Goal: Complete application form

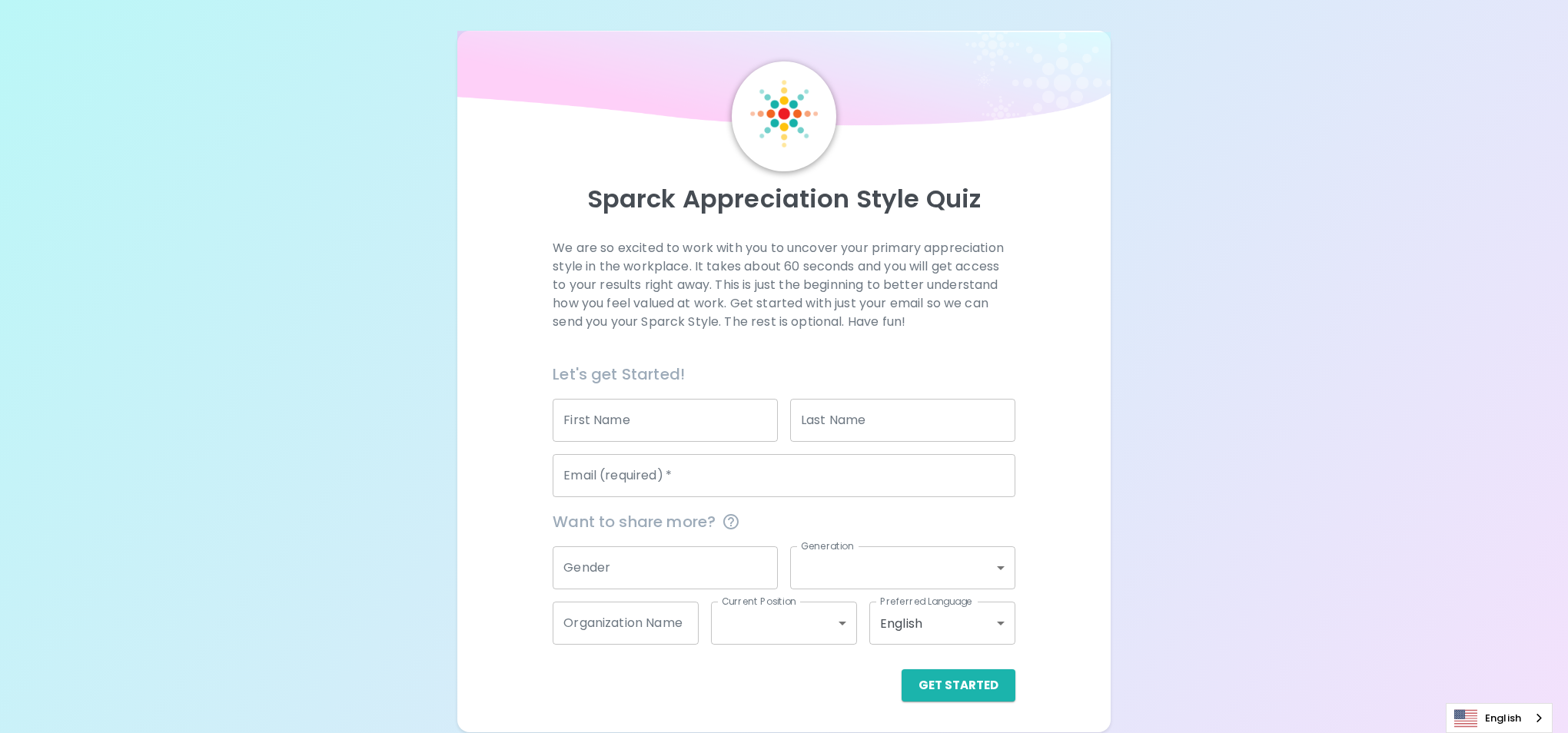
click at [620, 423] on input "First Name" at bounding box center [664, 420] width 225 height 43
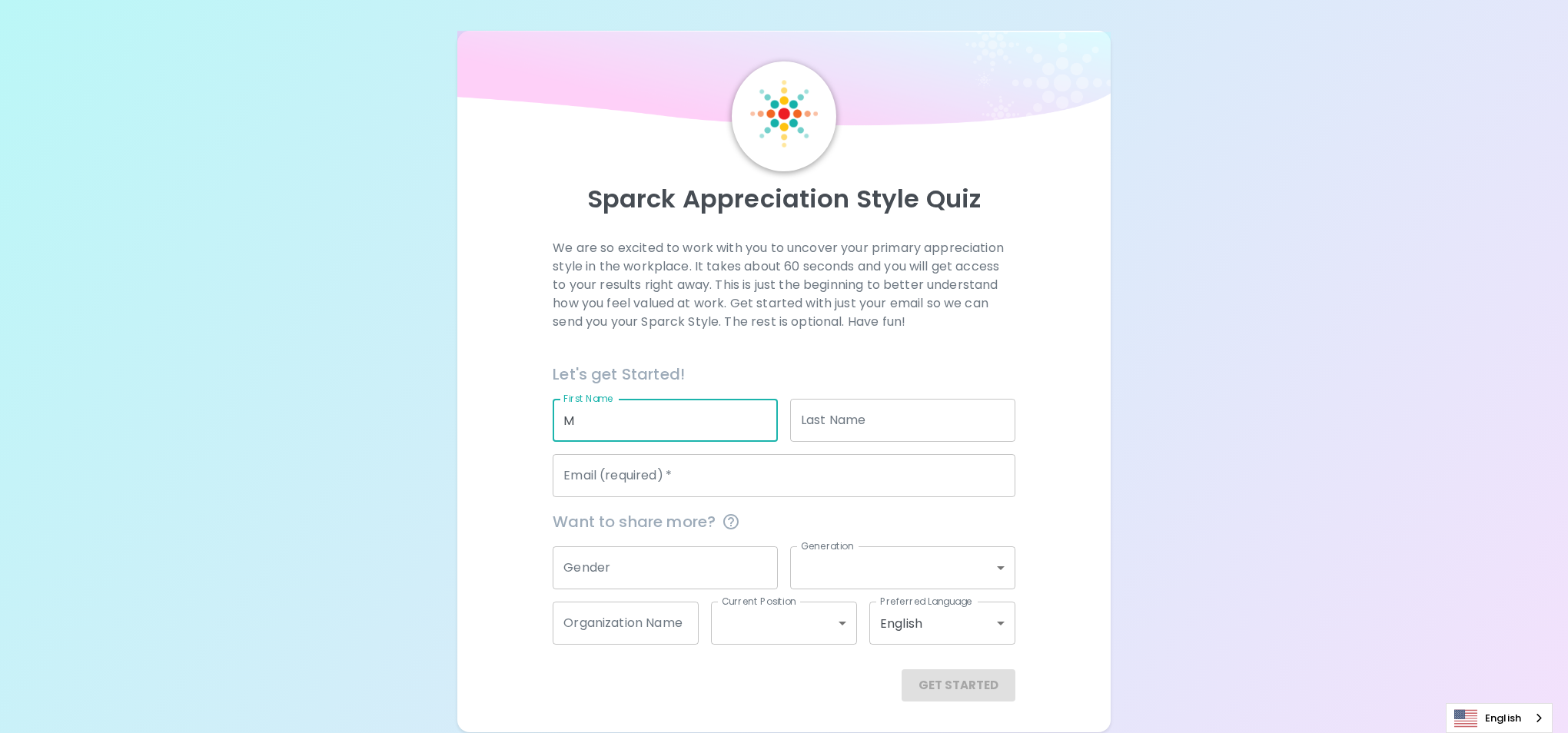
type input "M"
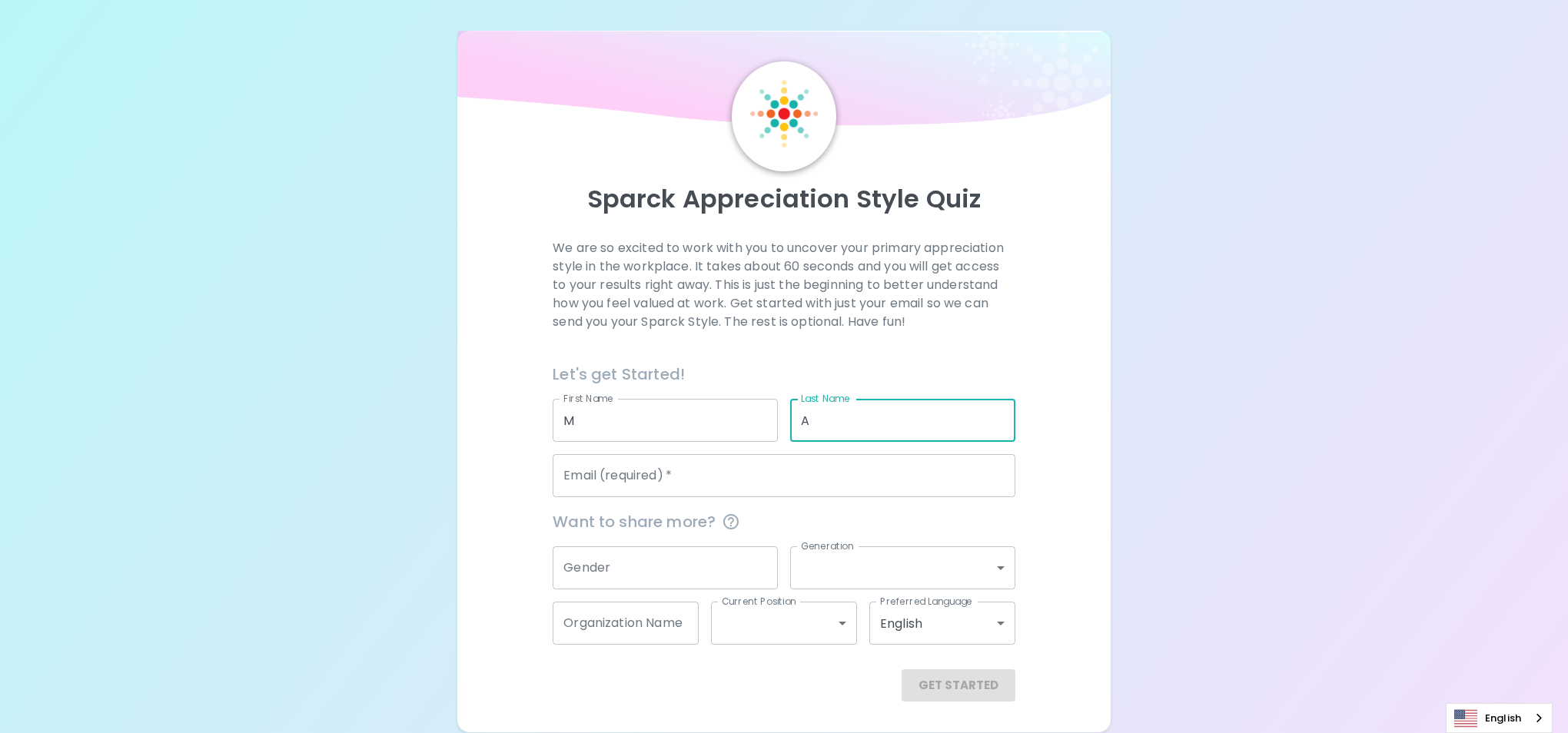
type input "[PERSON_NAME]"
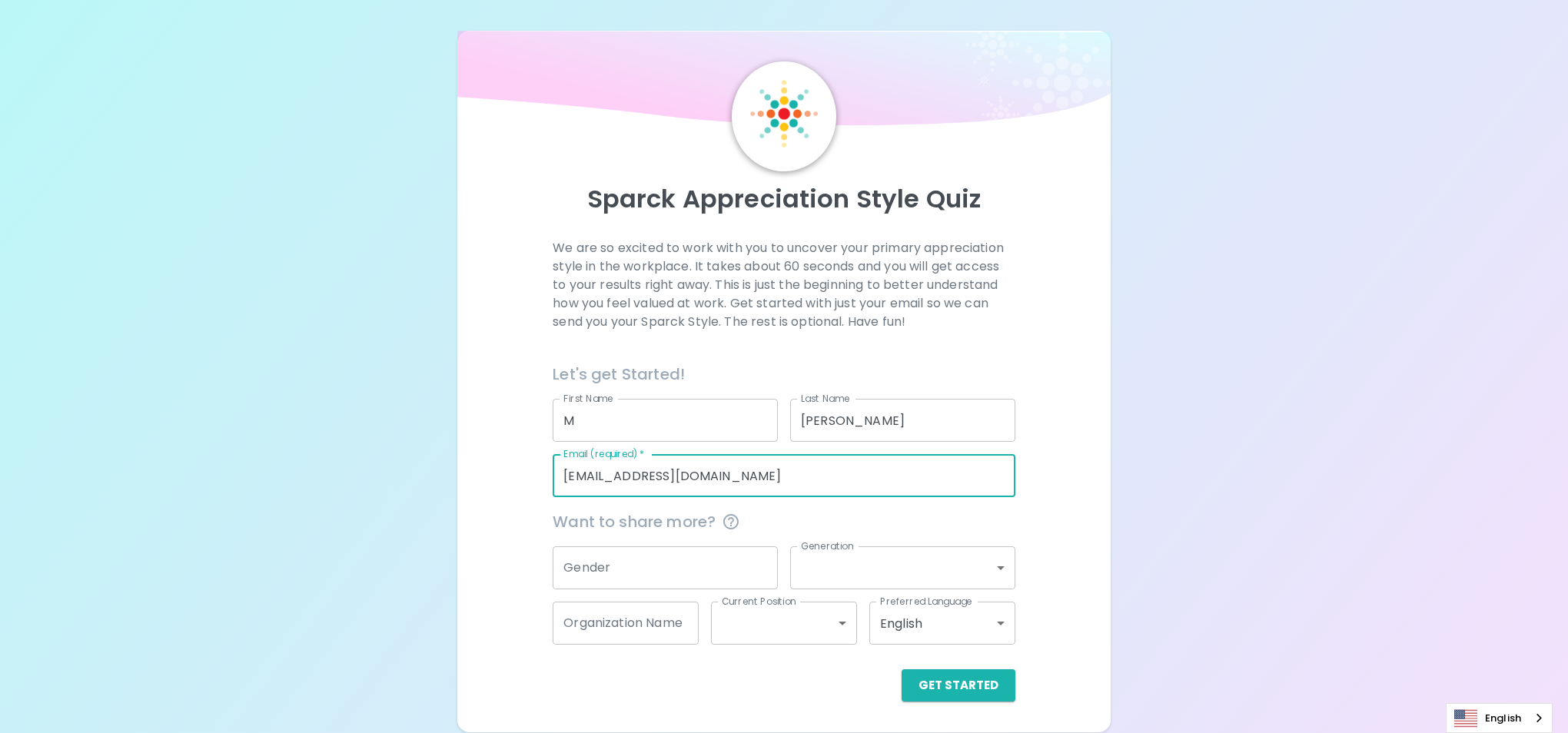
type input "[EMAIL_ADDRESS][DOMAIN_NAME]"
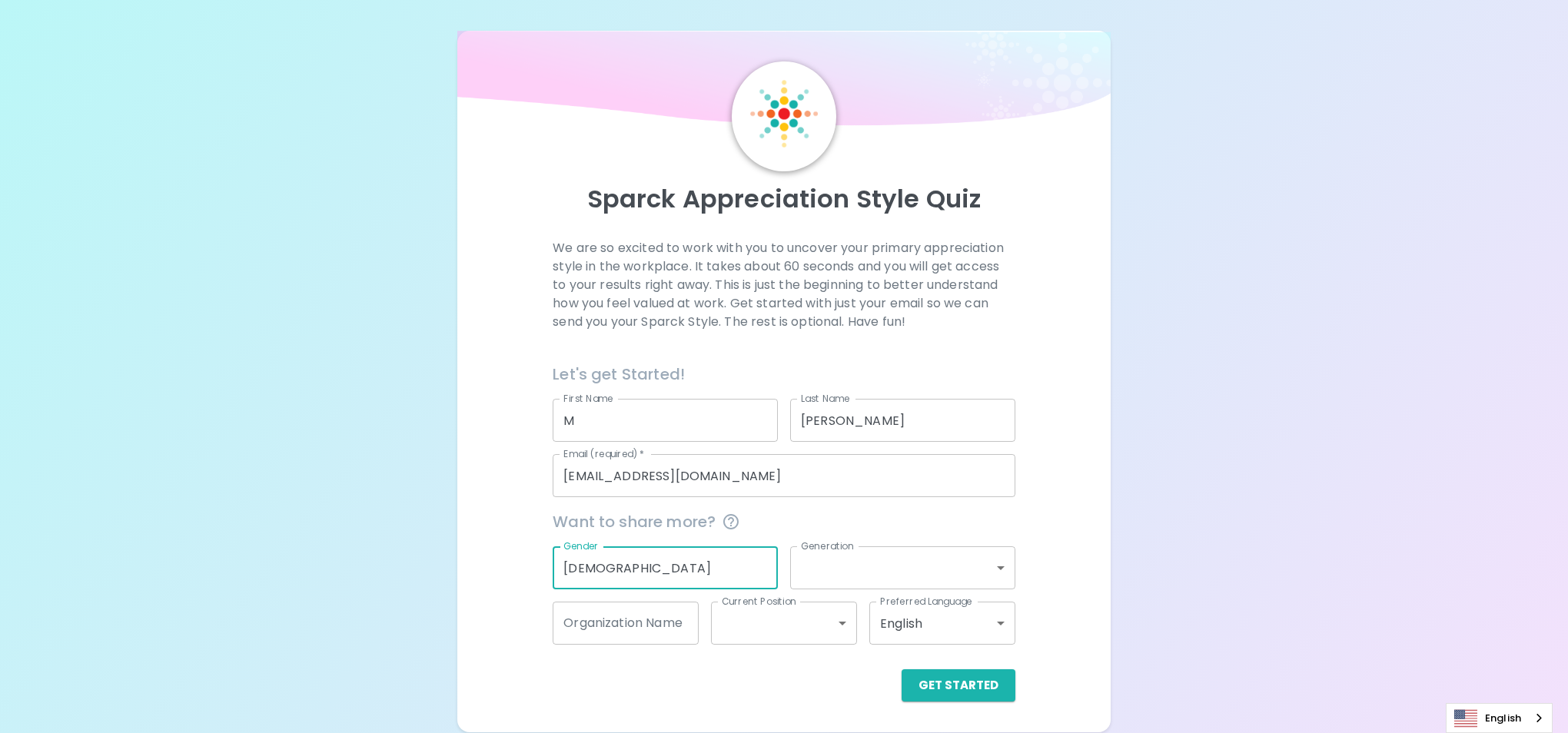
type input "[DEMOGRAPHIC_DATA]"
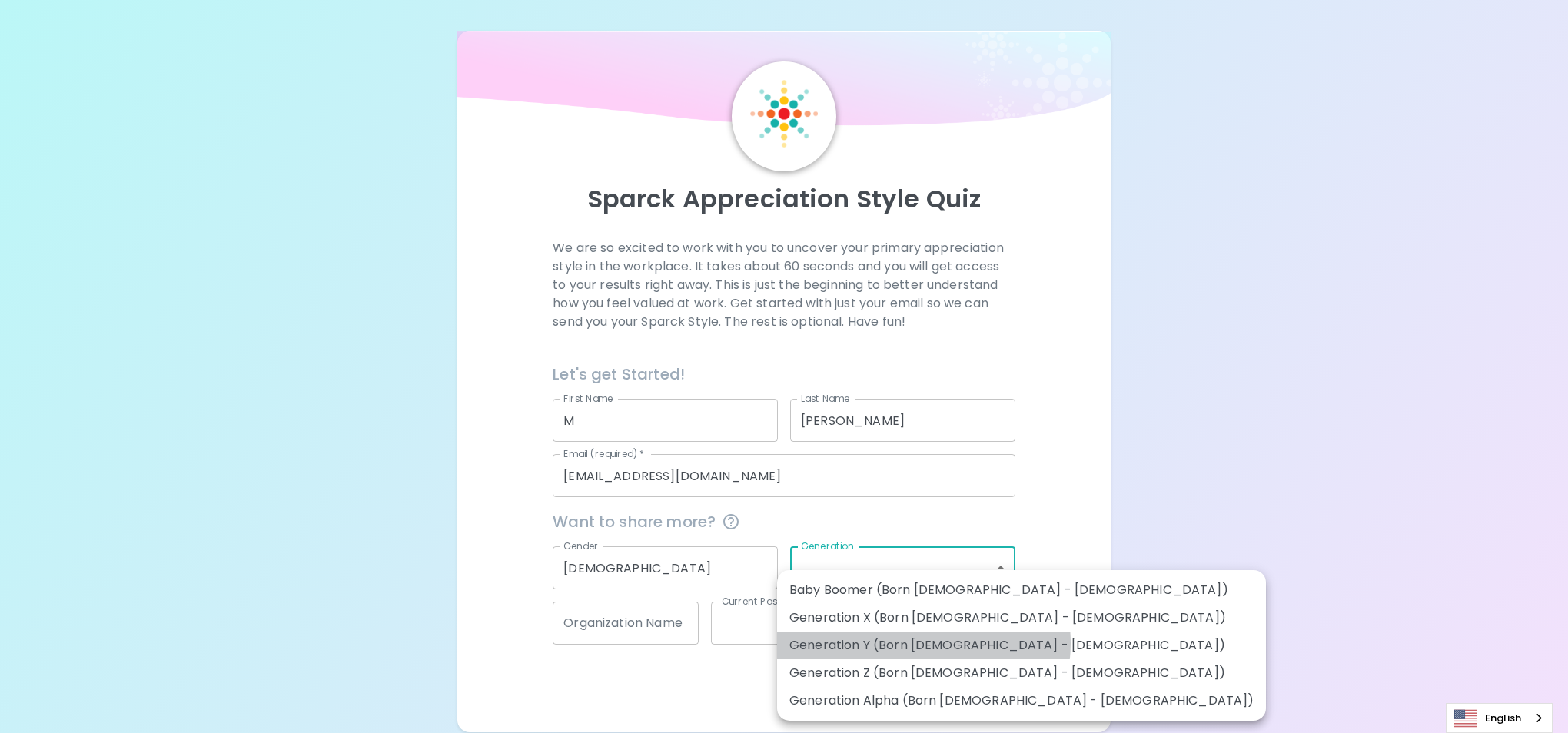
click at [923, 643] on li "Generation Y (Born [DEMOGRAPHIC_DATA] - [DEMOGRAPHIC_DATA])" at bounding box center [1022, 645] width 489 height 27
type input "generation_y"
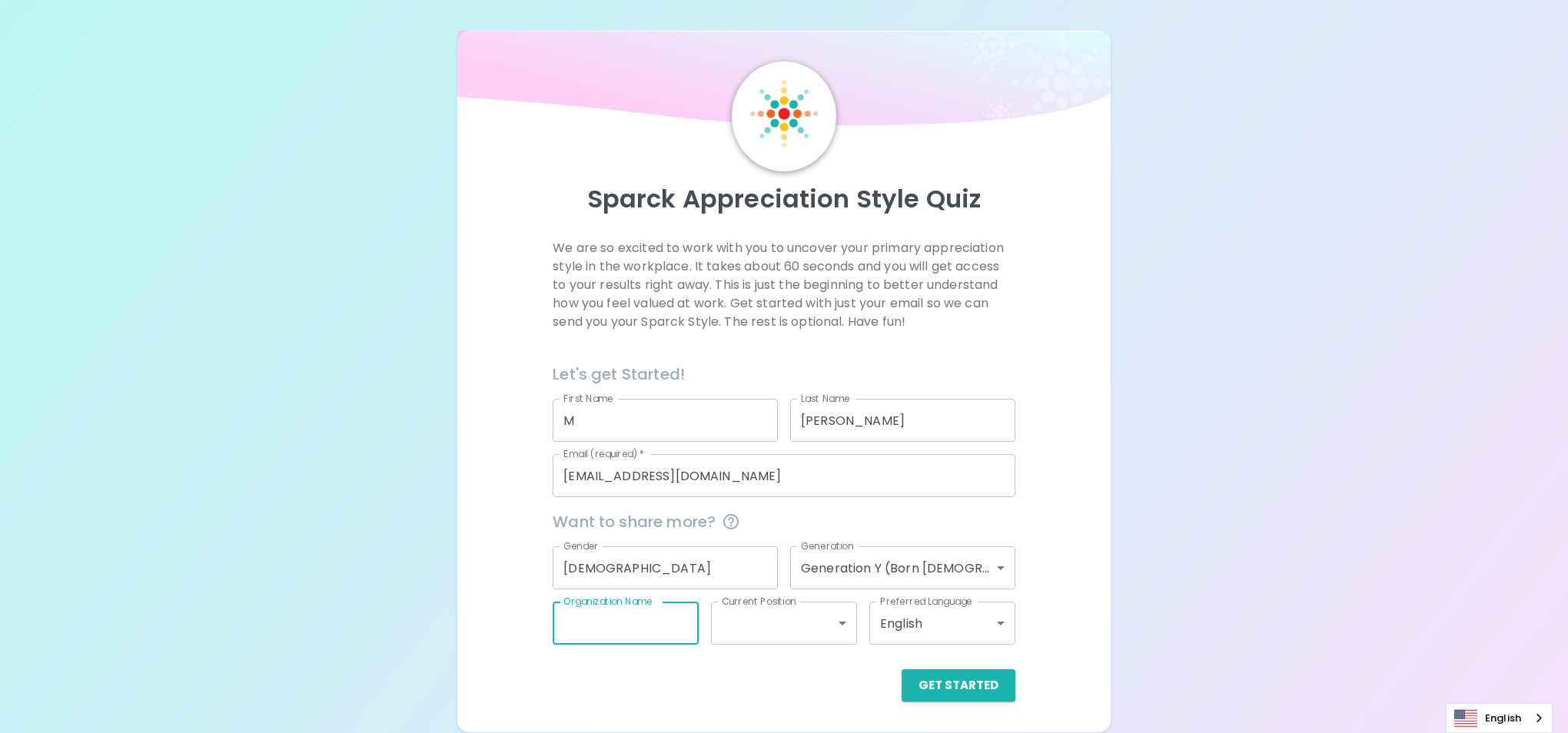
click at [649, 635] on input "Organization Name" at bounding box center [625, 623] width 146 height 43
type input "KC"
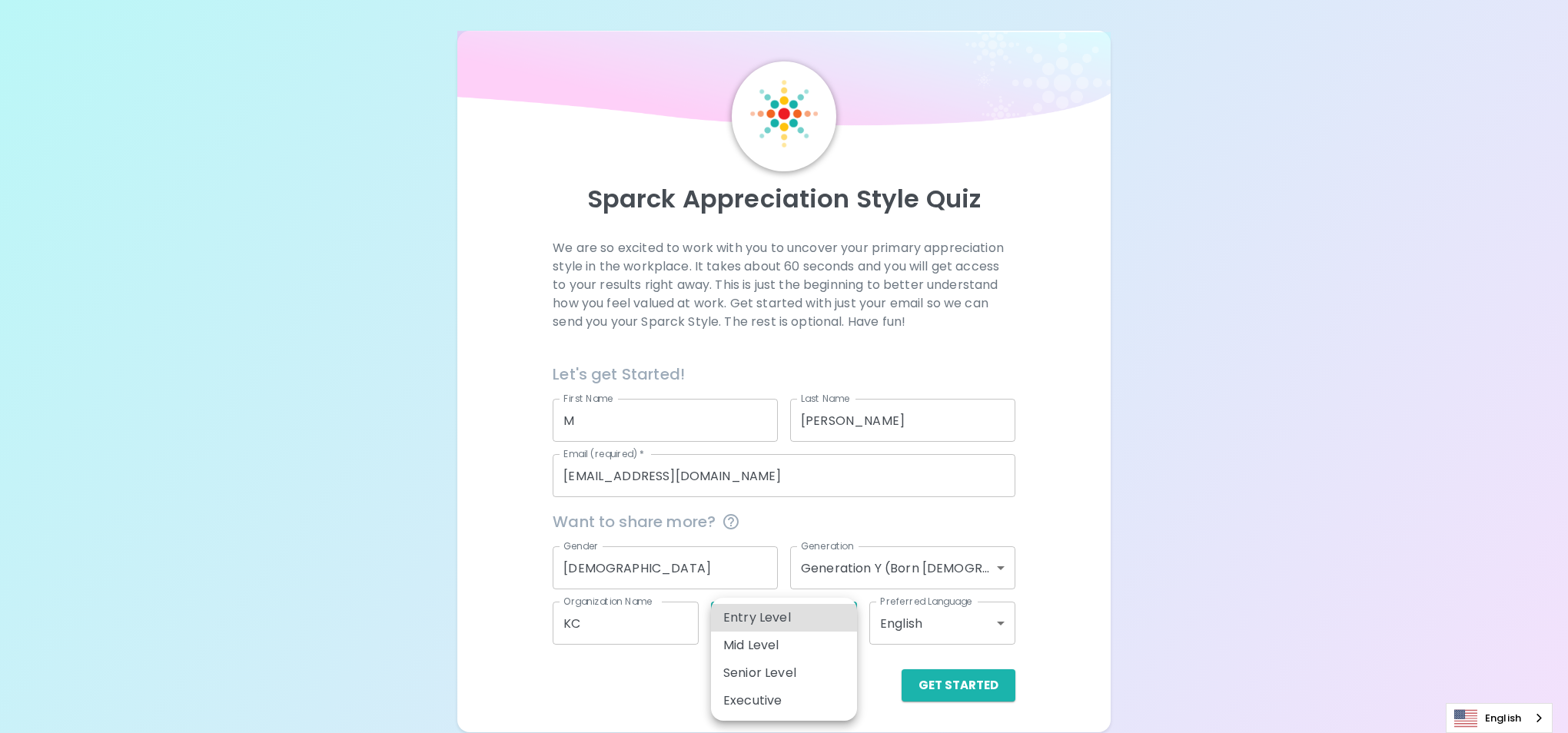
click at [796, 634] on body "Sparck Appreciation Style Quiz We are so excited to work with you to uncover yo…" at bounding box center [784, 366] width 1568 height 733
click at [795, 654] on li "Mid Level" at bounding box center [784, 645] width 146 height 27
click at [823, 623] on body "Sparck Appreciation Style Quiz We are so excited to work with you to uncover yo…" at bounding box center [784, 366] width 1568 height 733
click at [796, 685] on li "Senior Level" at bounding box center [784, 672] width 146 height 27
type input "senior_level"
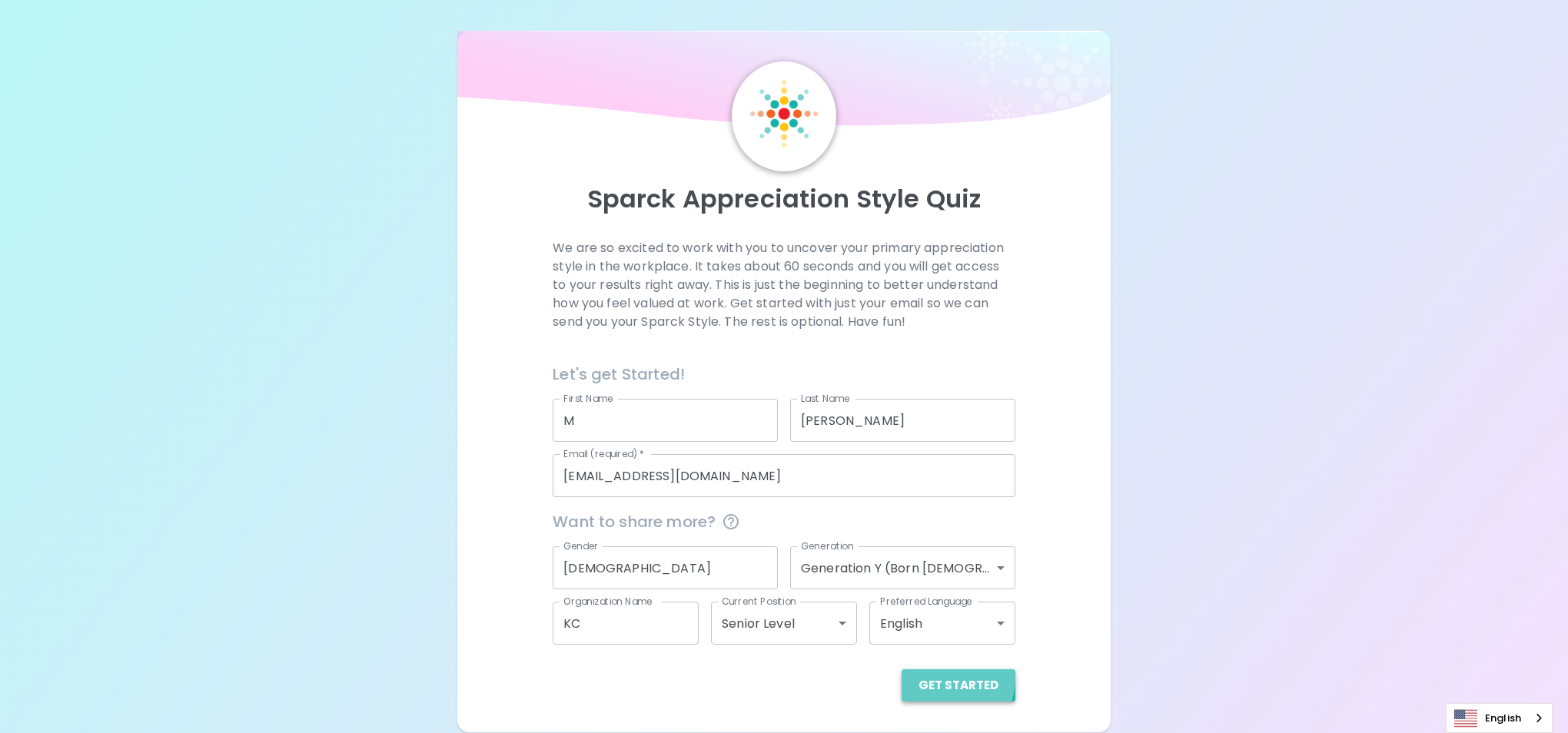
click at [949, 679] on button "Get Started" at bounding box center [958, 685] width 114 height 33
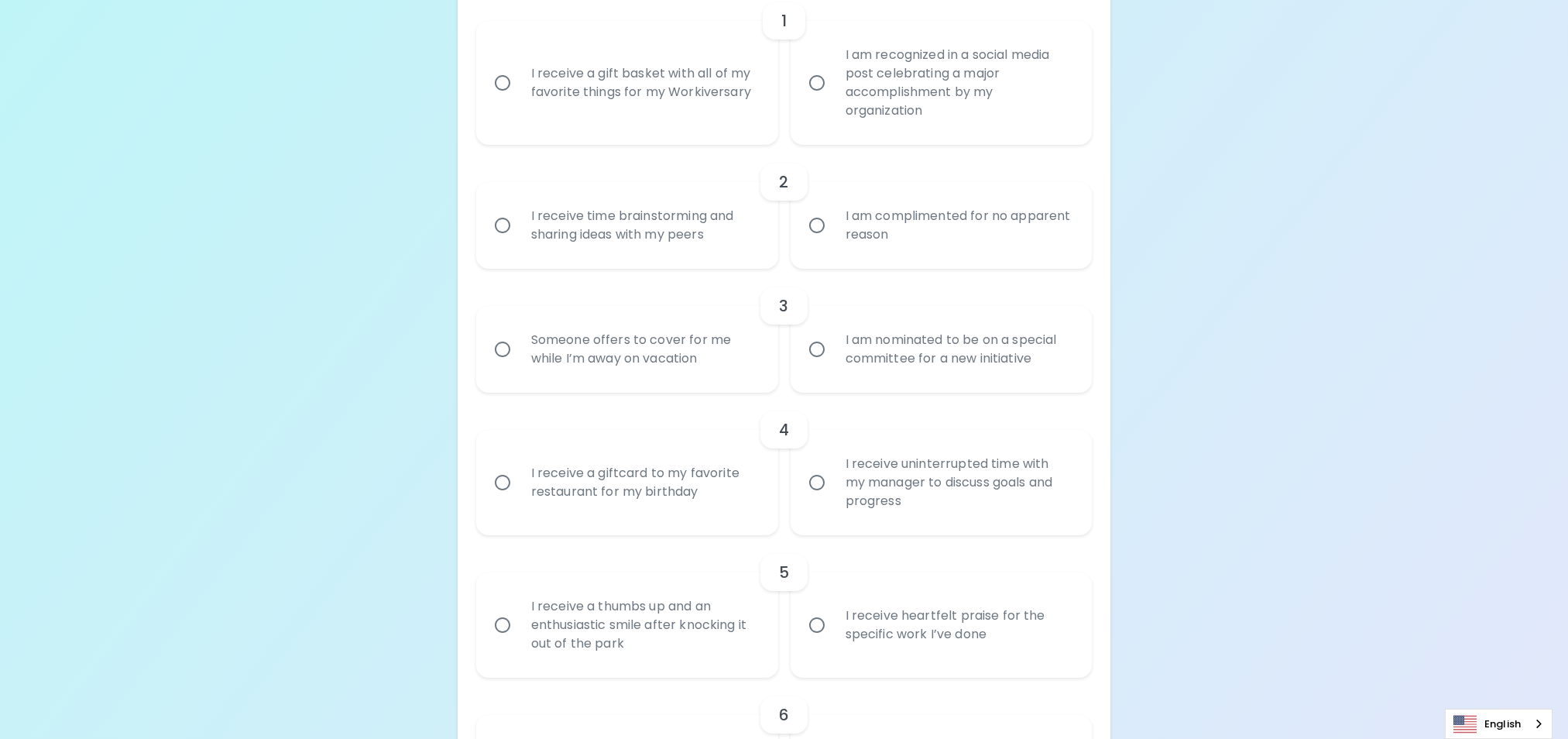
scroll to position [465, 0]
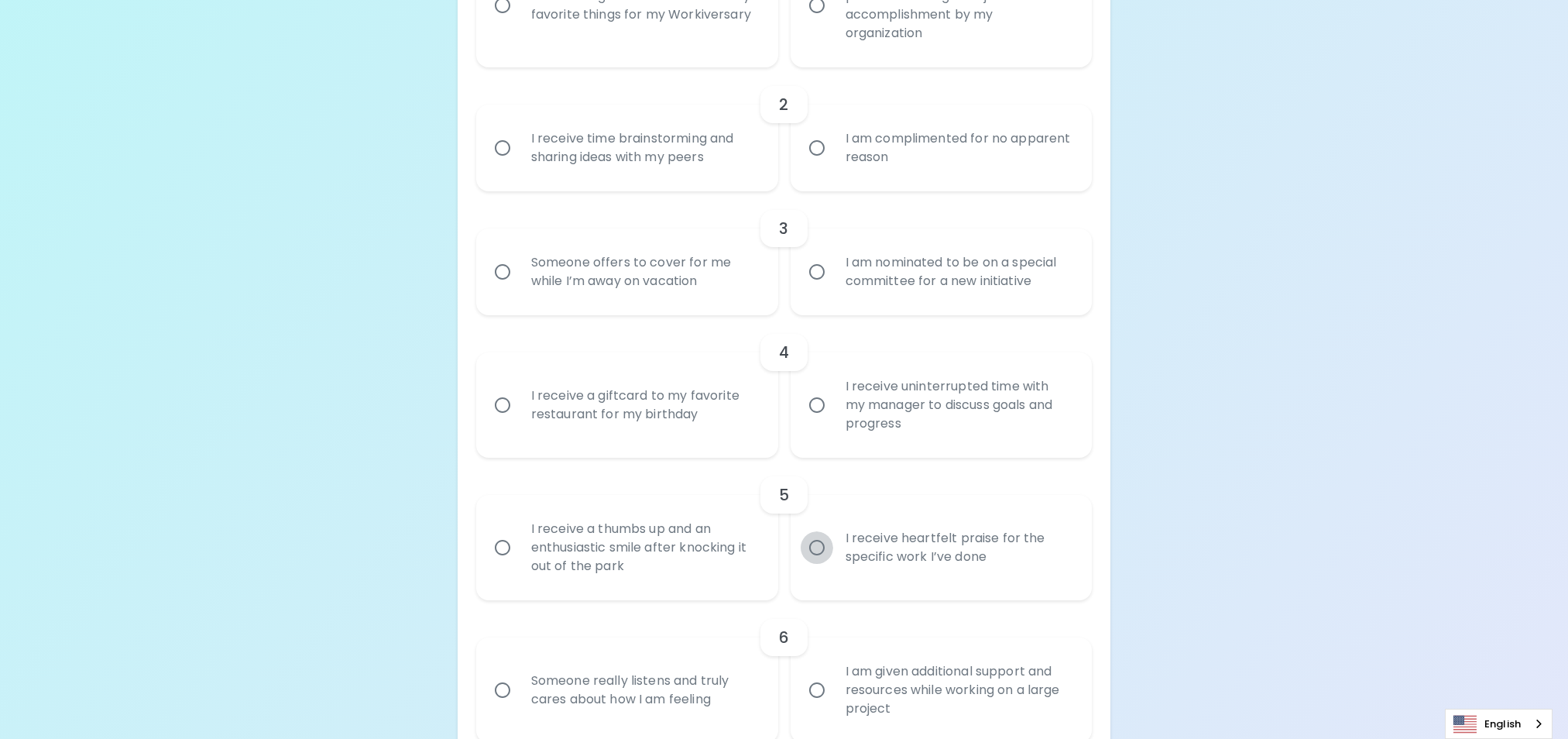
click at [815, 548] on input "I receive heartfelt praise for the specific work I’ve done" at bounding box center [817, 548] width 33 height 33
radio input "true"
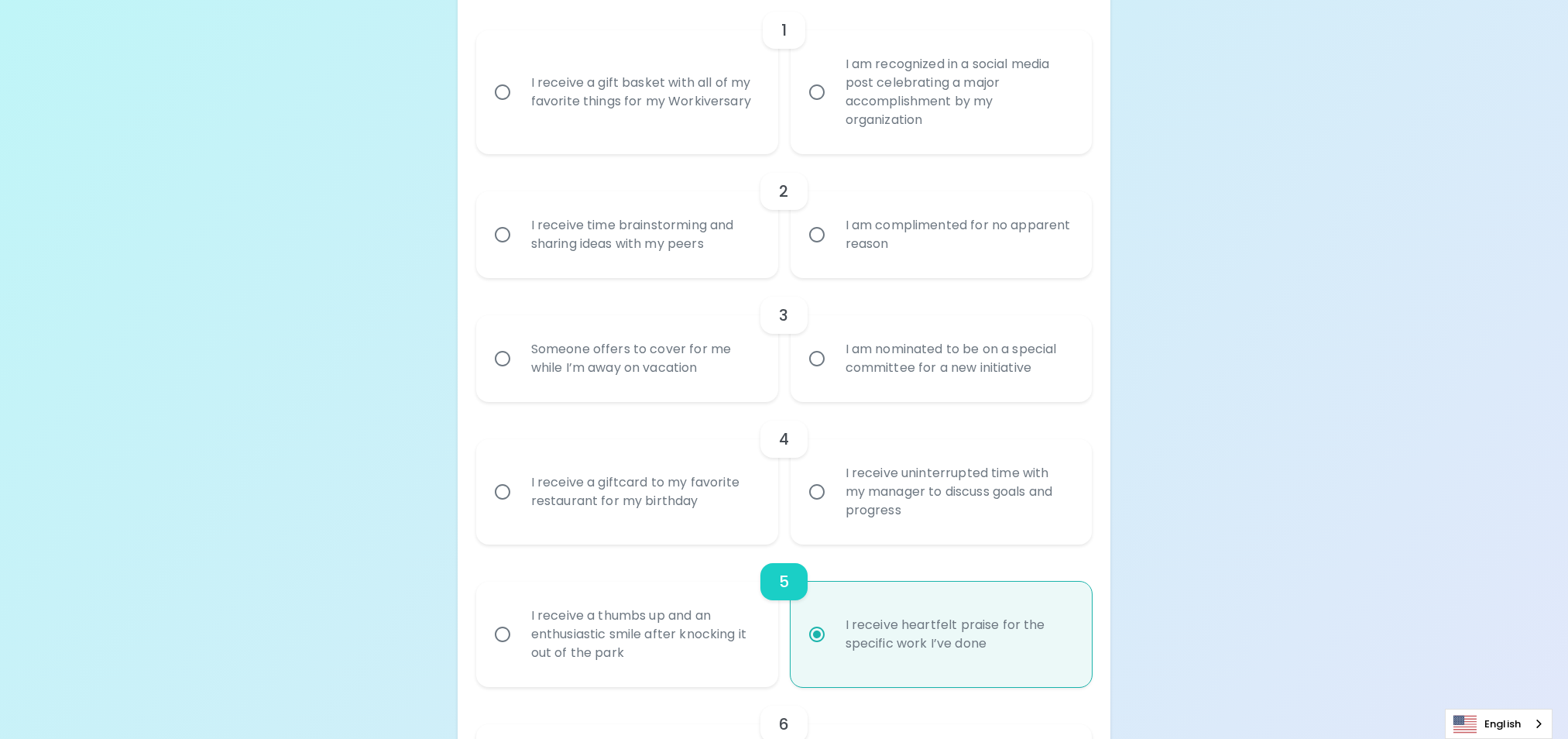
scroll to position [357, 0]
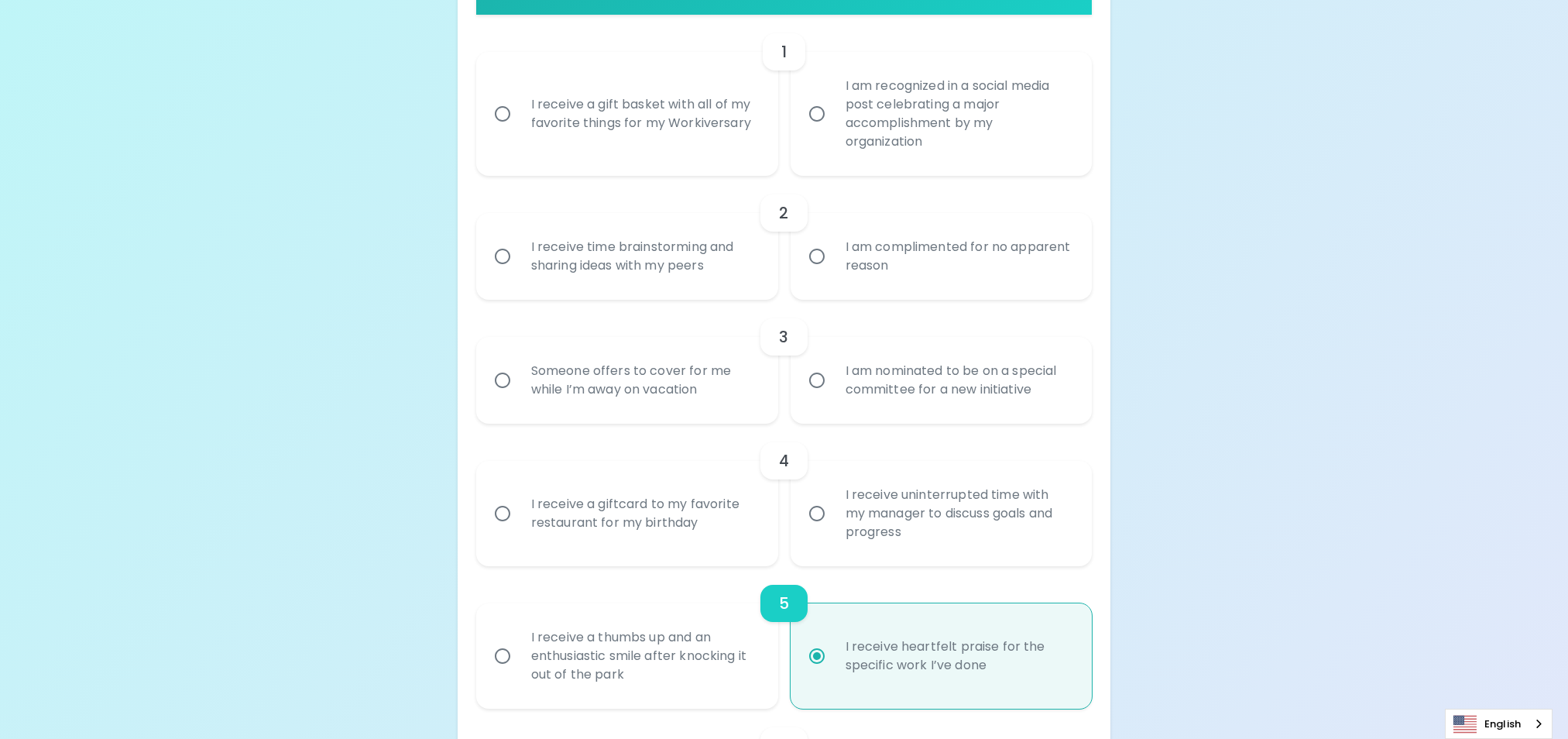
click at [500, 110] on input "I receive a gift basket with all of my favorite things for my Workiversary" at bounding box center [502, 114] width 33 height 33
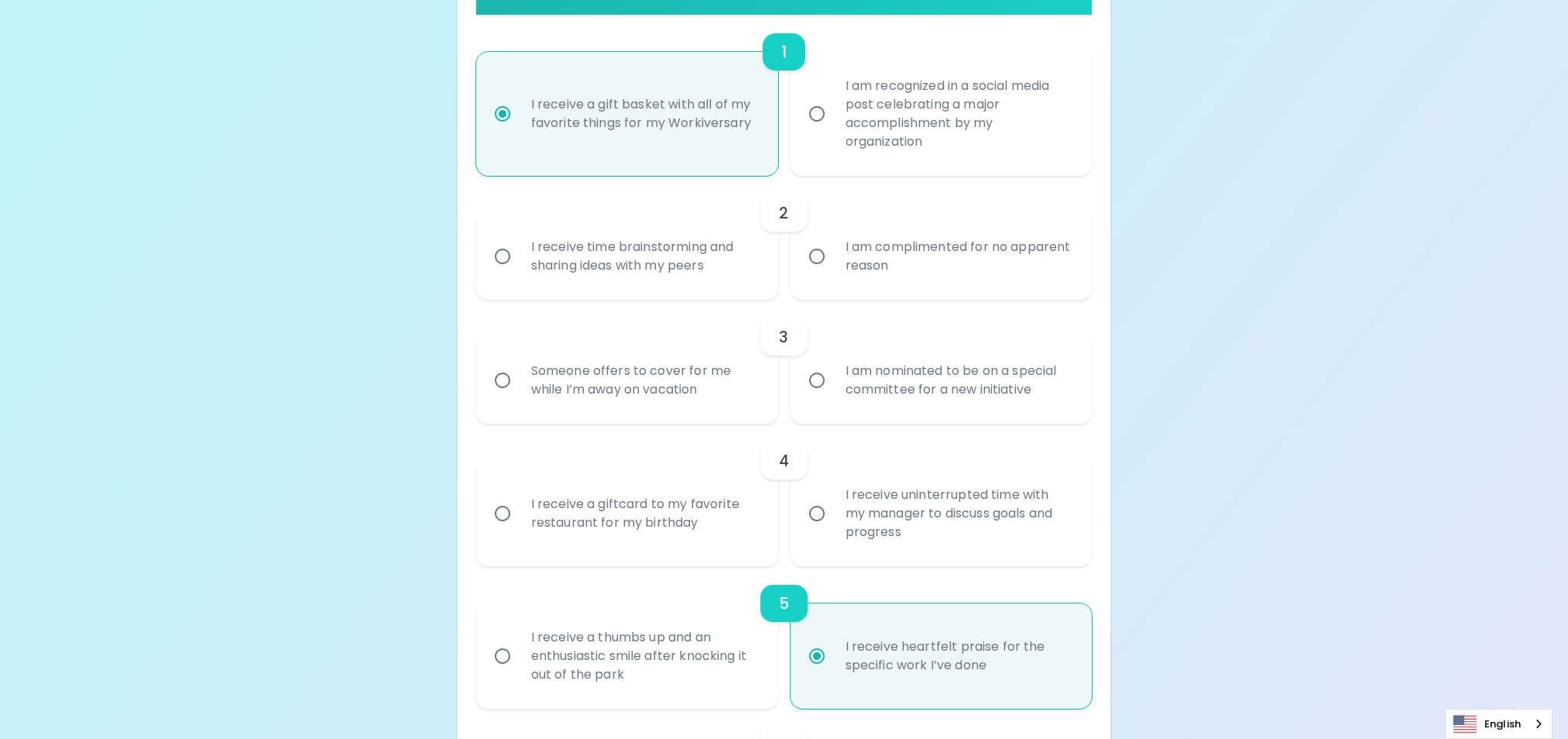
scroll to position [480, 0]
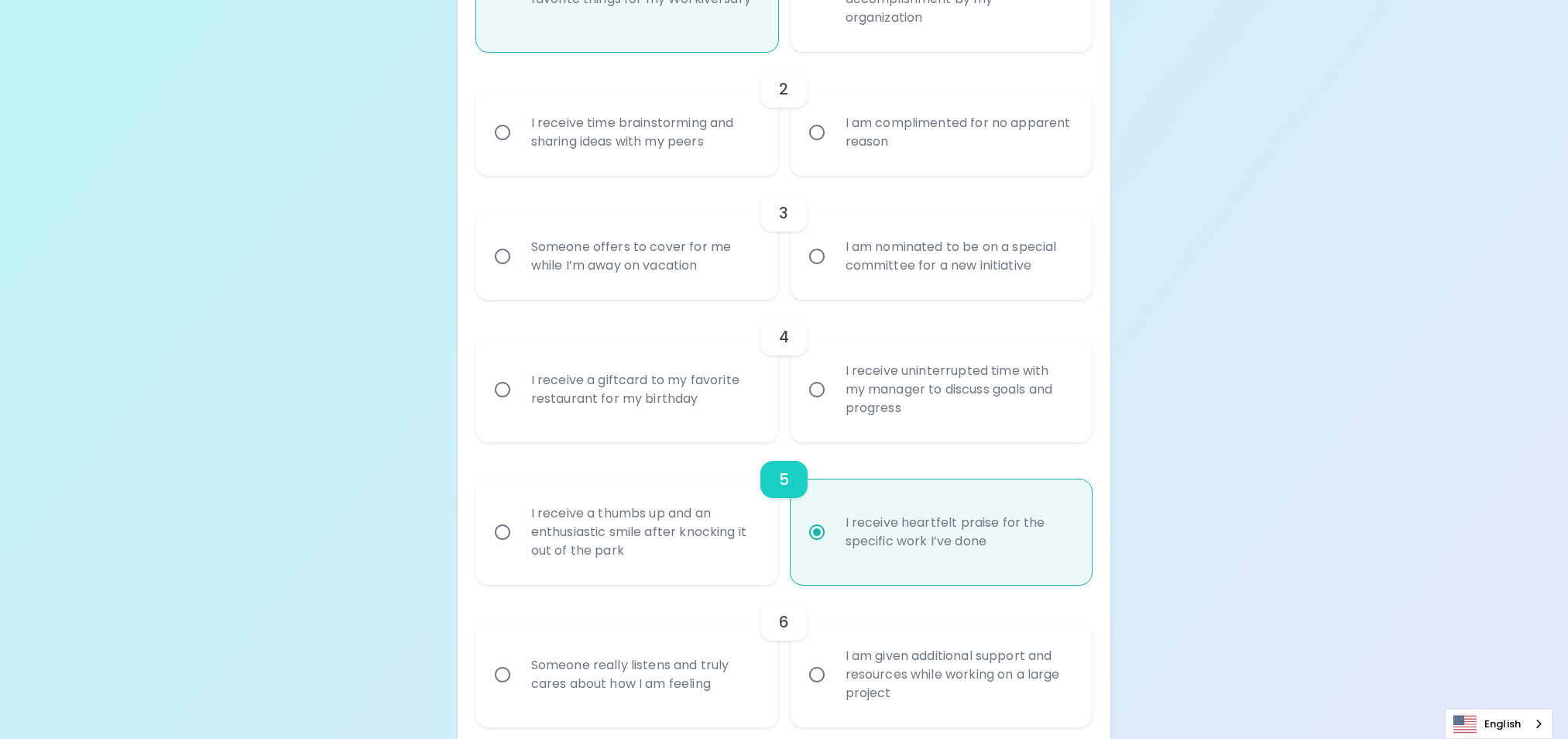
radio input "true"
click at [812, 130] on input "I am complimented for no apparent reason" at bounding box center [817, 133] width 33 height 33
radio input "false"
radio input "true"
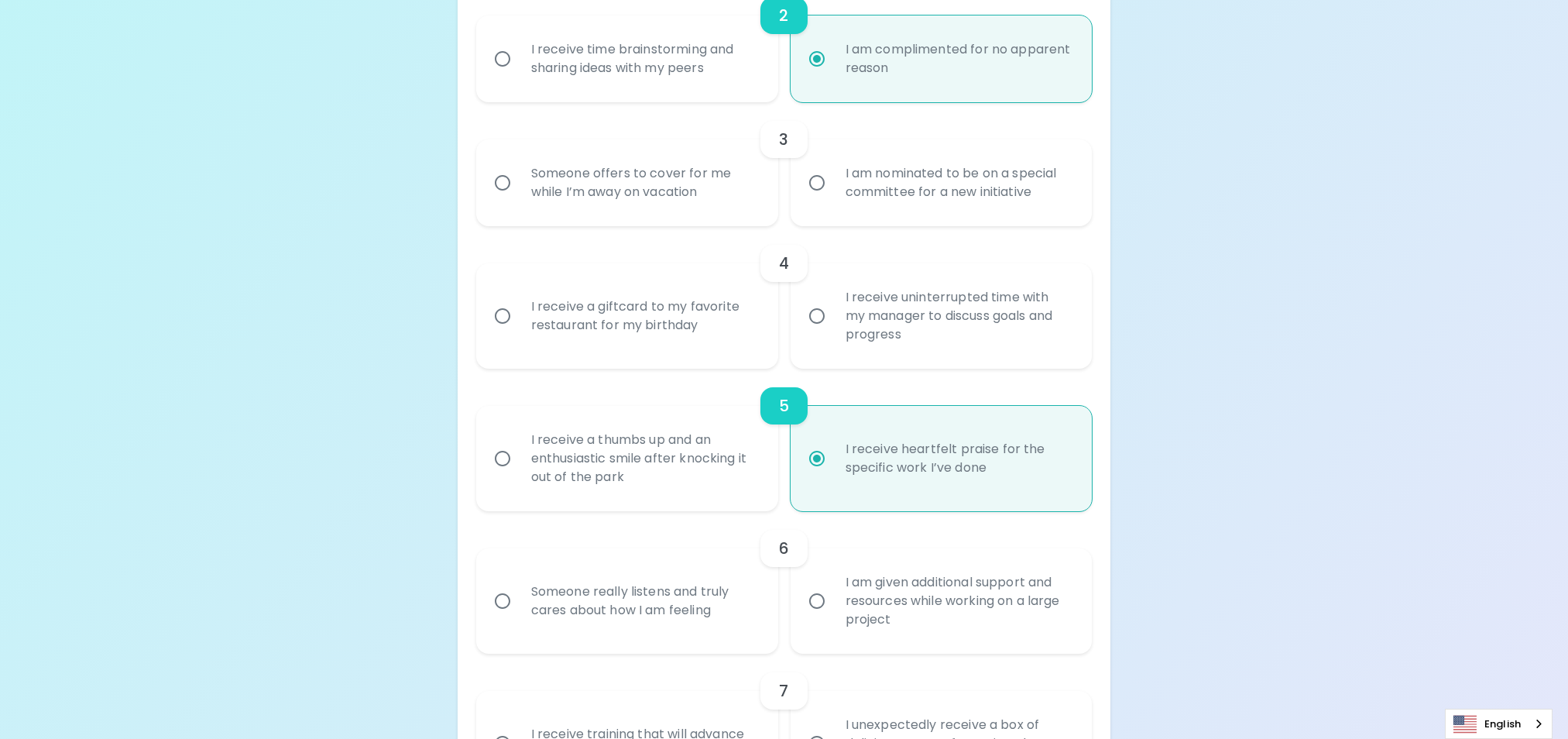
scroll to position [604, 0]
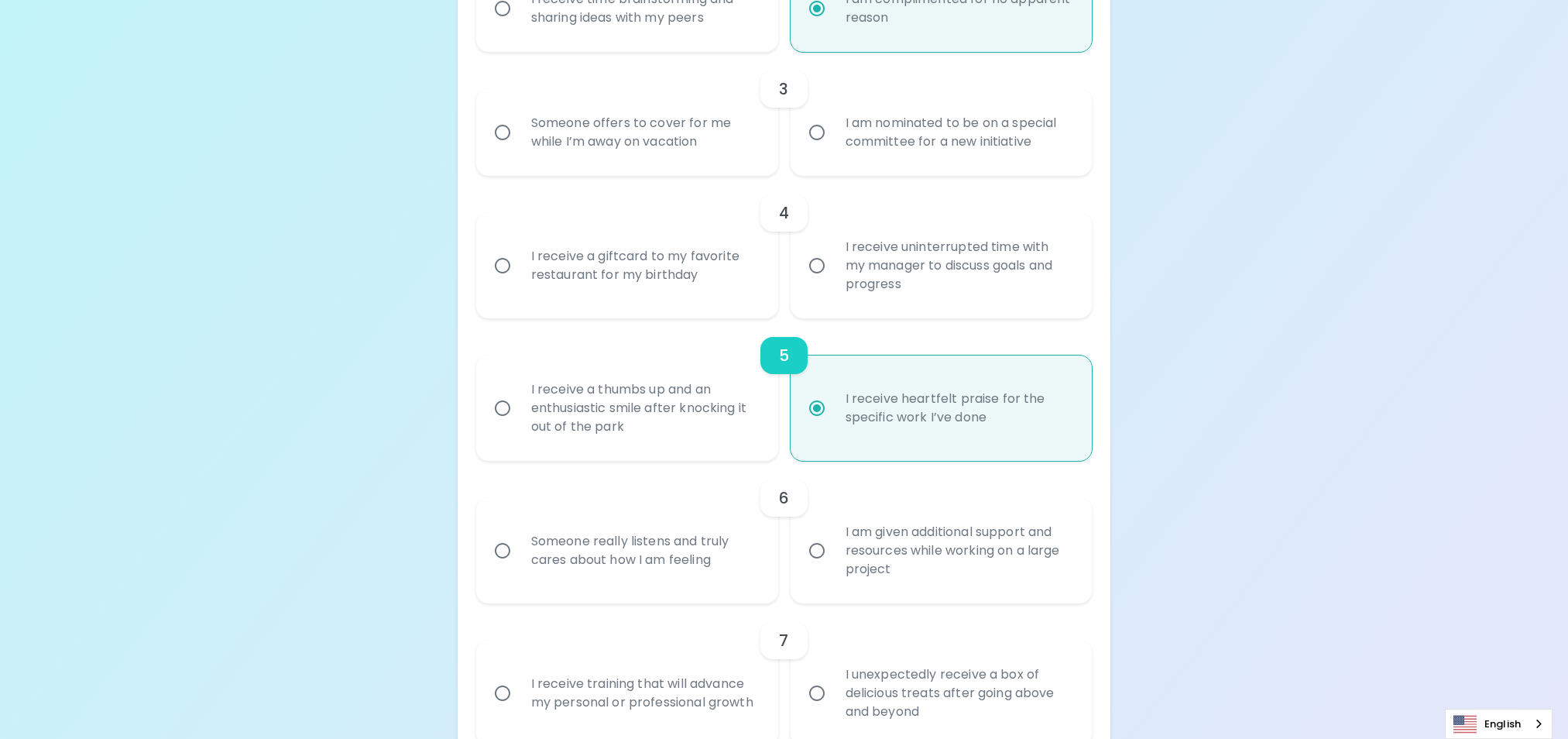
radio input "true"
click at [628, 132] on div "Someone offers to cover for me while I’m away on vacation" at bounding box center [644, 133] width 251 height 75
click at [519, 132] on input "Someone offers to cover for me while I’m away on vacation" at bounding box center [502, 133] width 33 height 33
radio input "false"
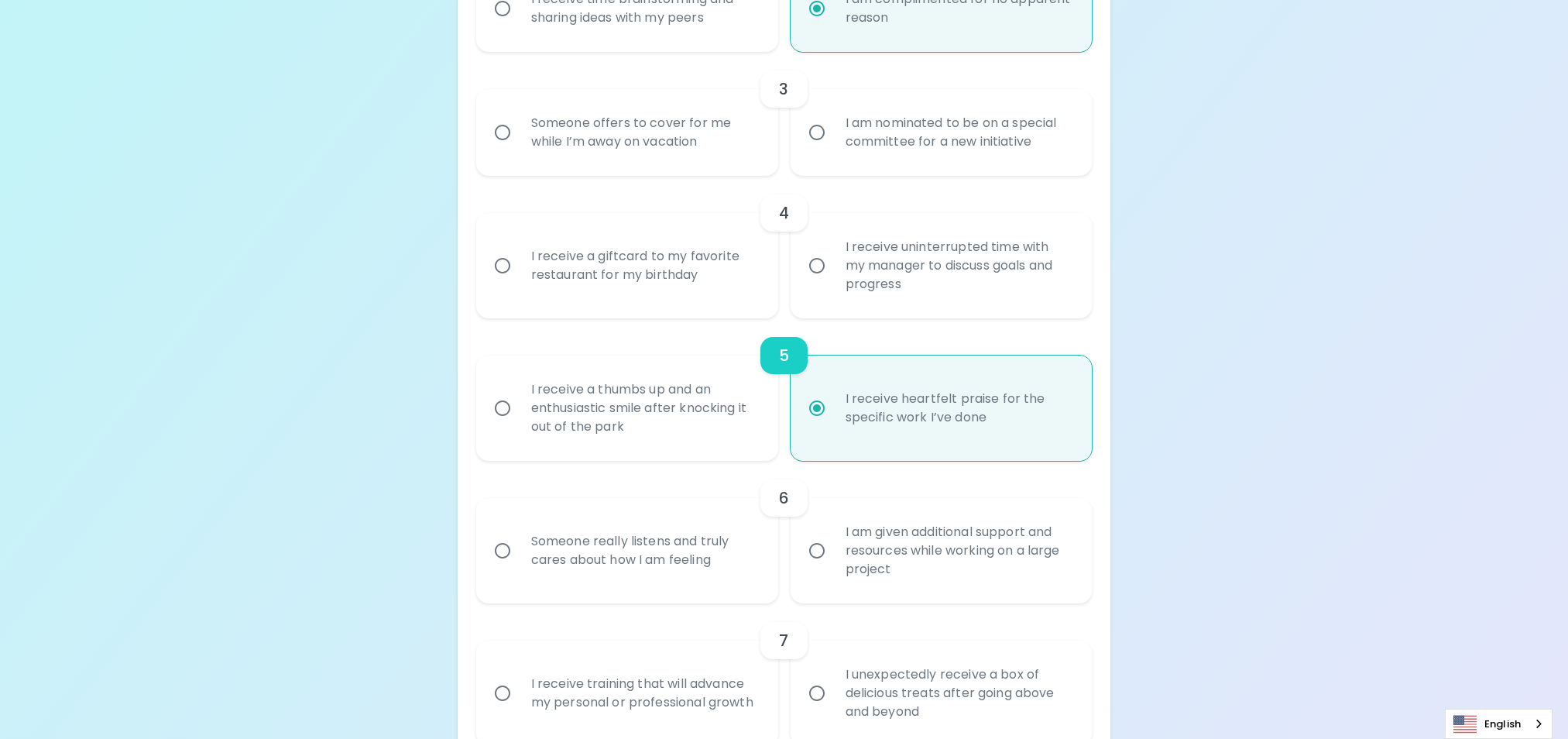
radio input "true"
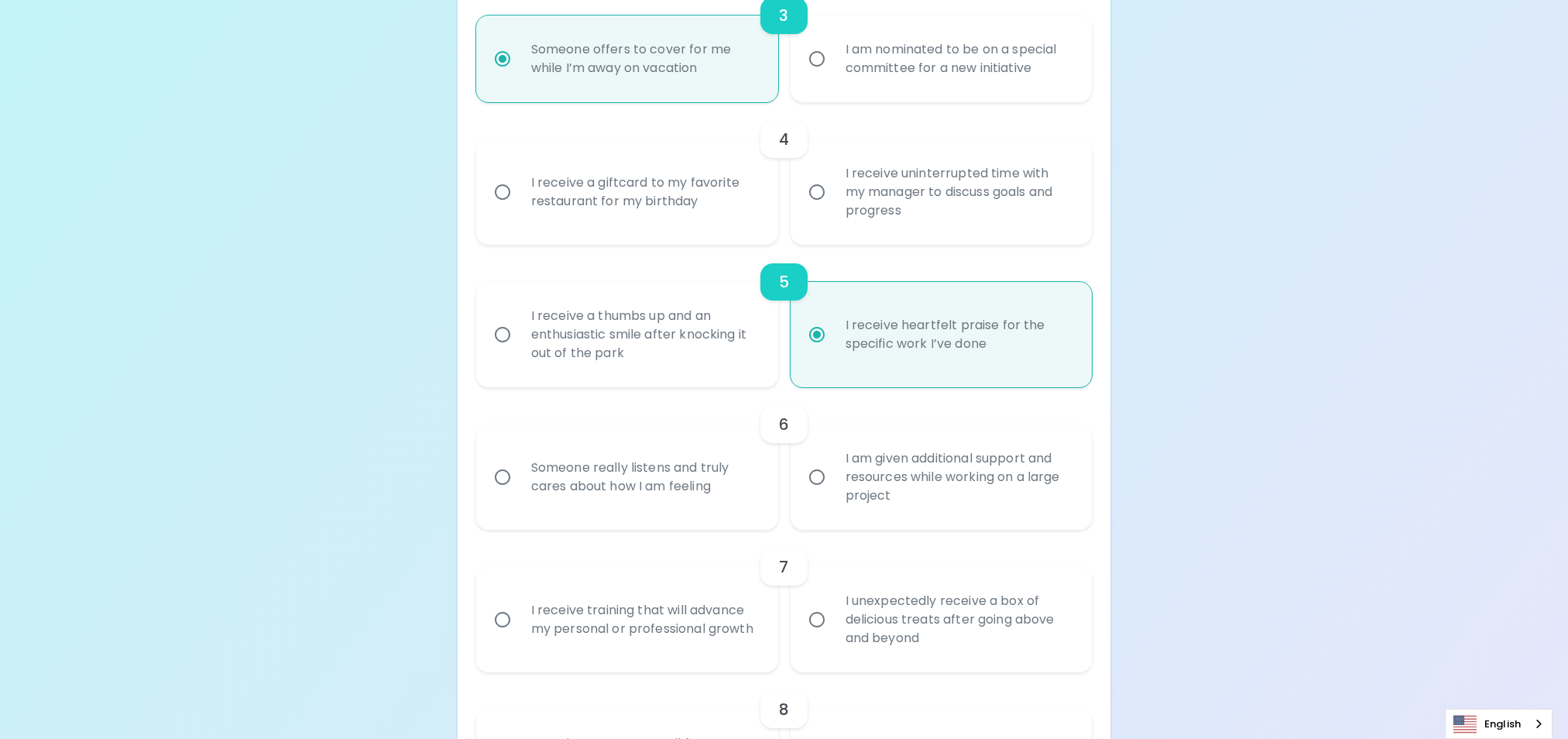
scroll to position [728, 0]
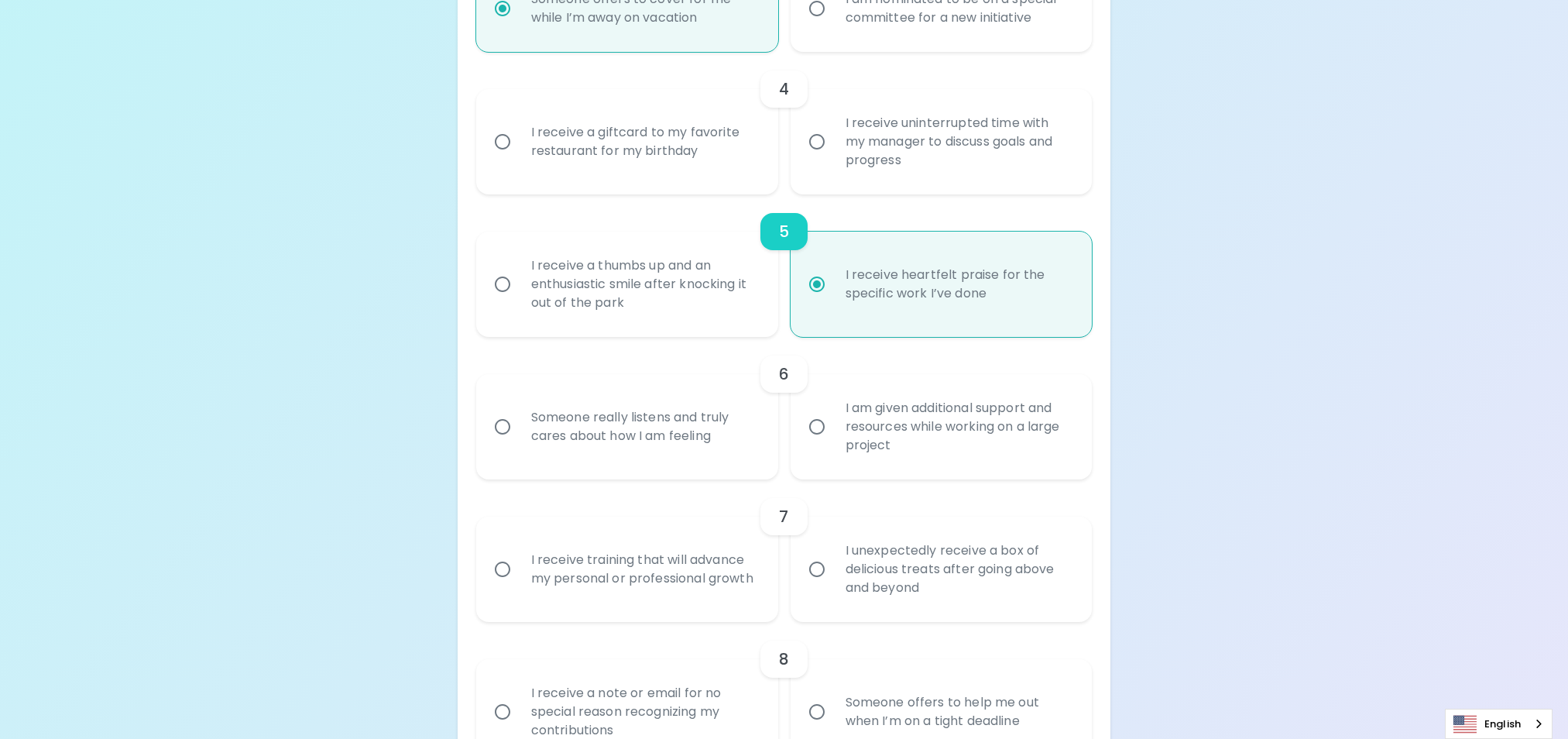
radio input "true"
click at [672, 146] on div "I receive a giftcard to my favorite restaurant for my birthday" at bounding box center [644, 142] width 251 height 75
click at [519, 146] on input "I receive a giftcard to my favorite restaurant for my birthday" at bounding box center [502, 141] width 33 height 33
radio input "false"
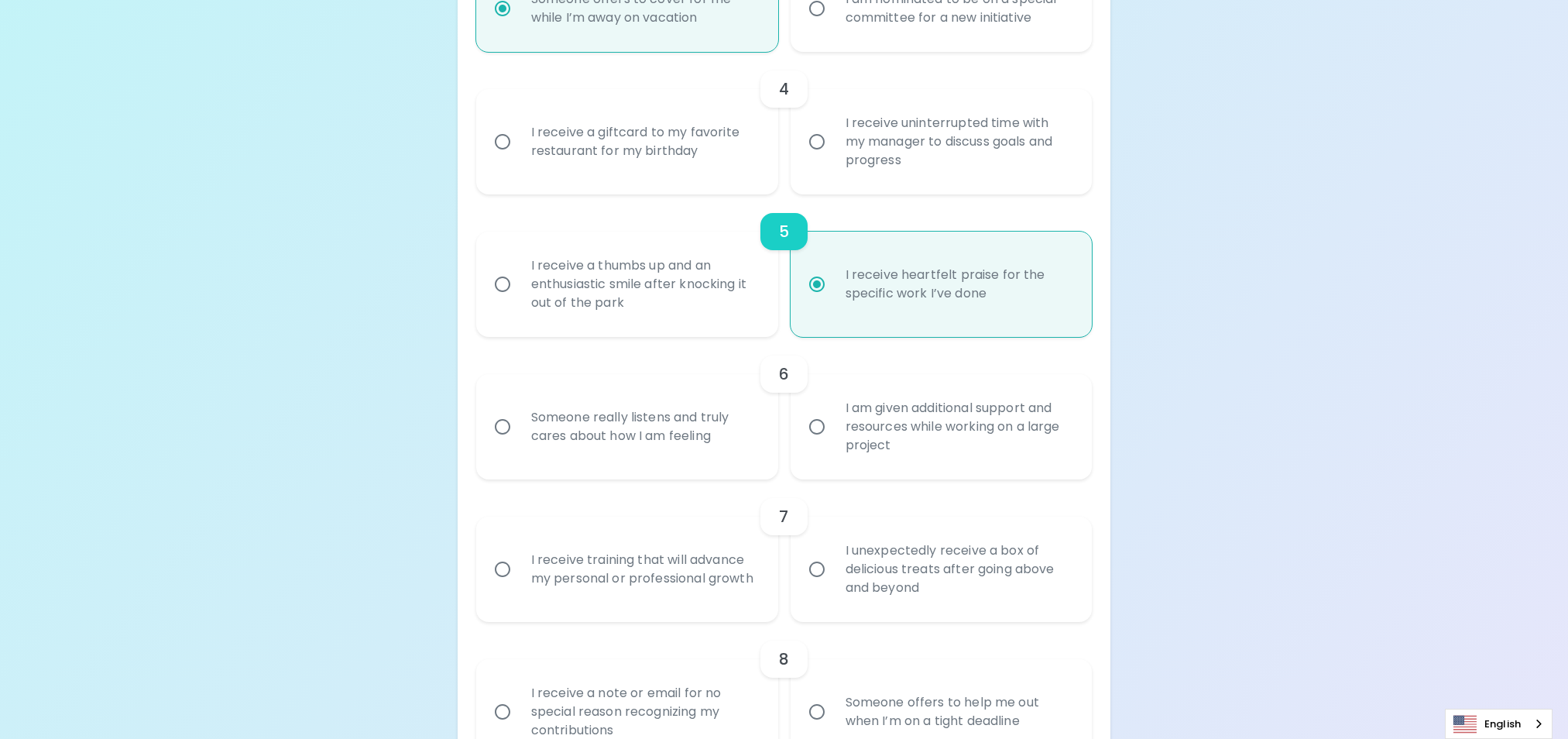
radio input "false"
radio input "true"
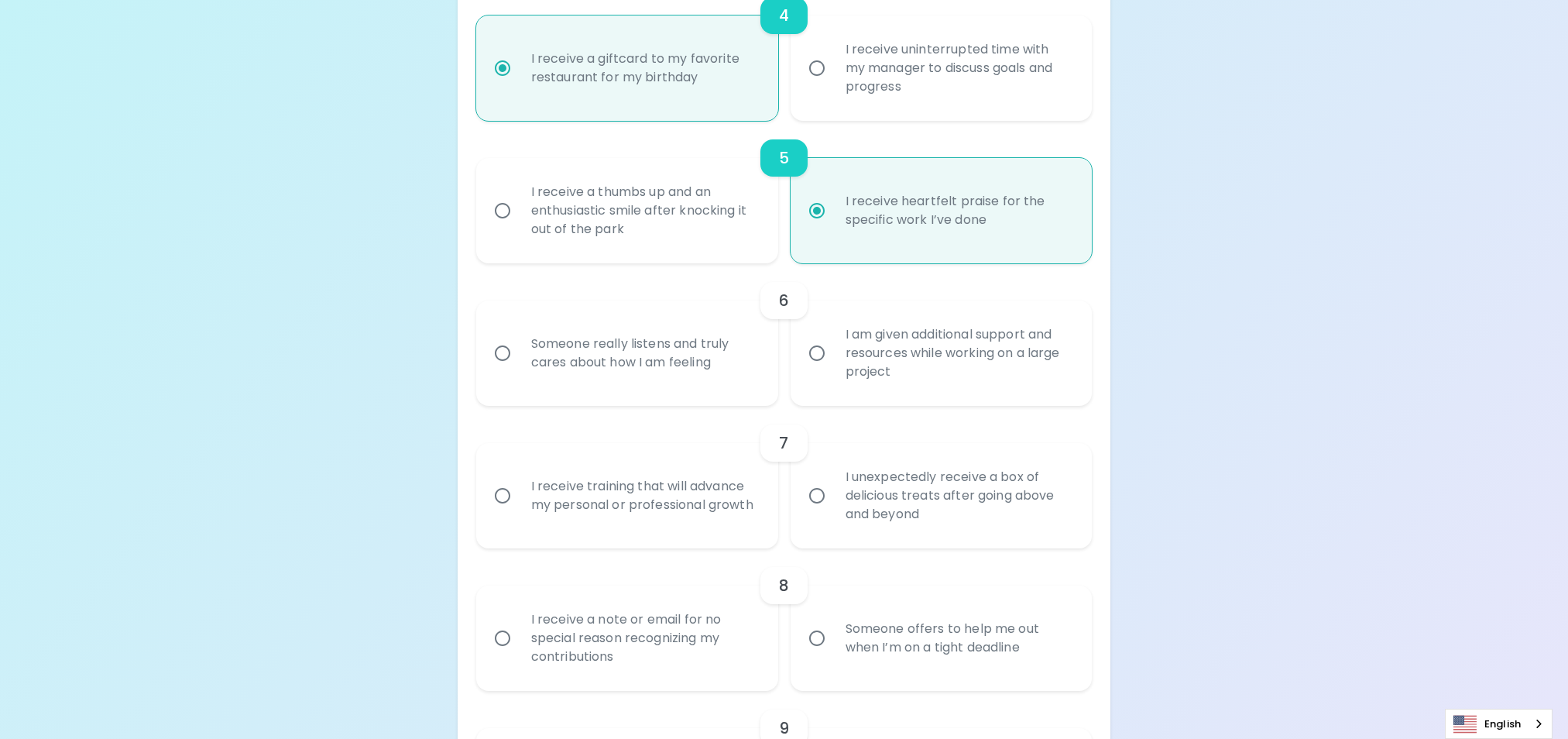
scroll to position [852, 0]
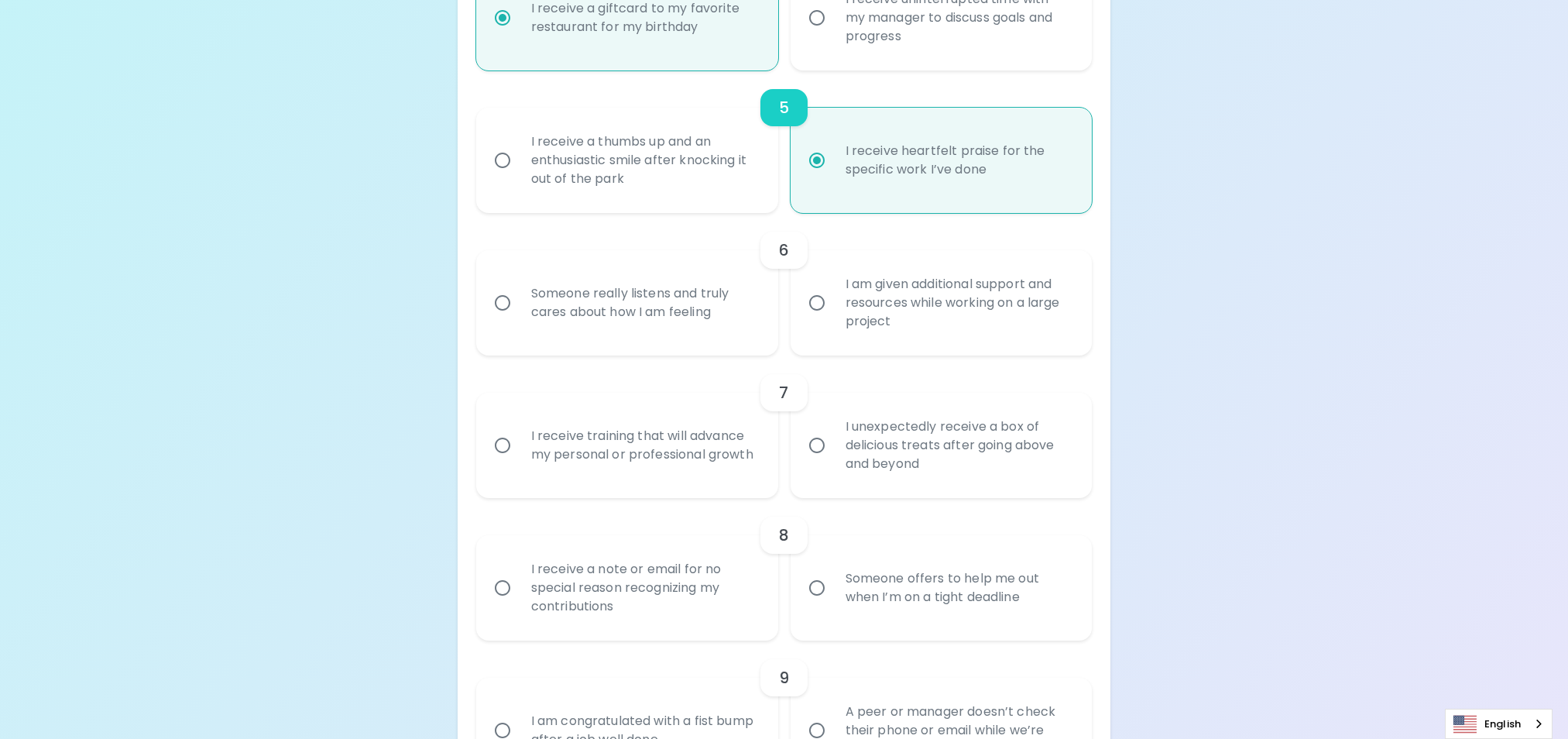
radio input "true"
click at [814, 300] on input "I am given additional support and resources while working on a large project" at bounding box center [817, 302] width 33 height 33
radio input "false"
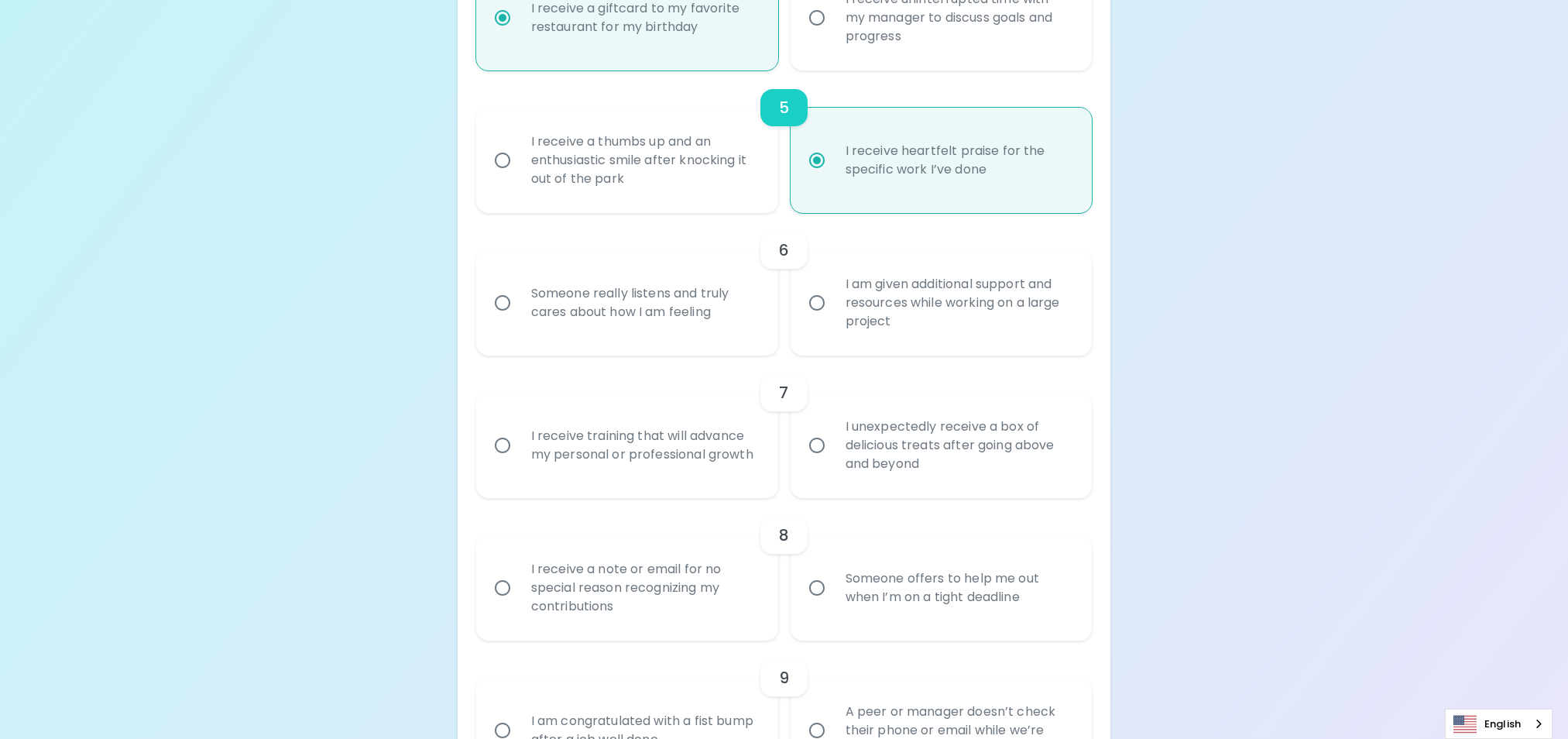
radio input "true"
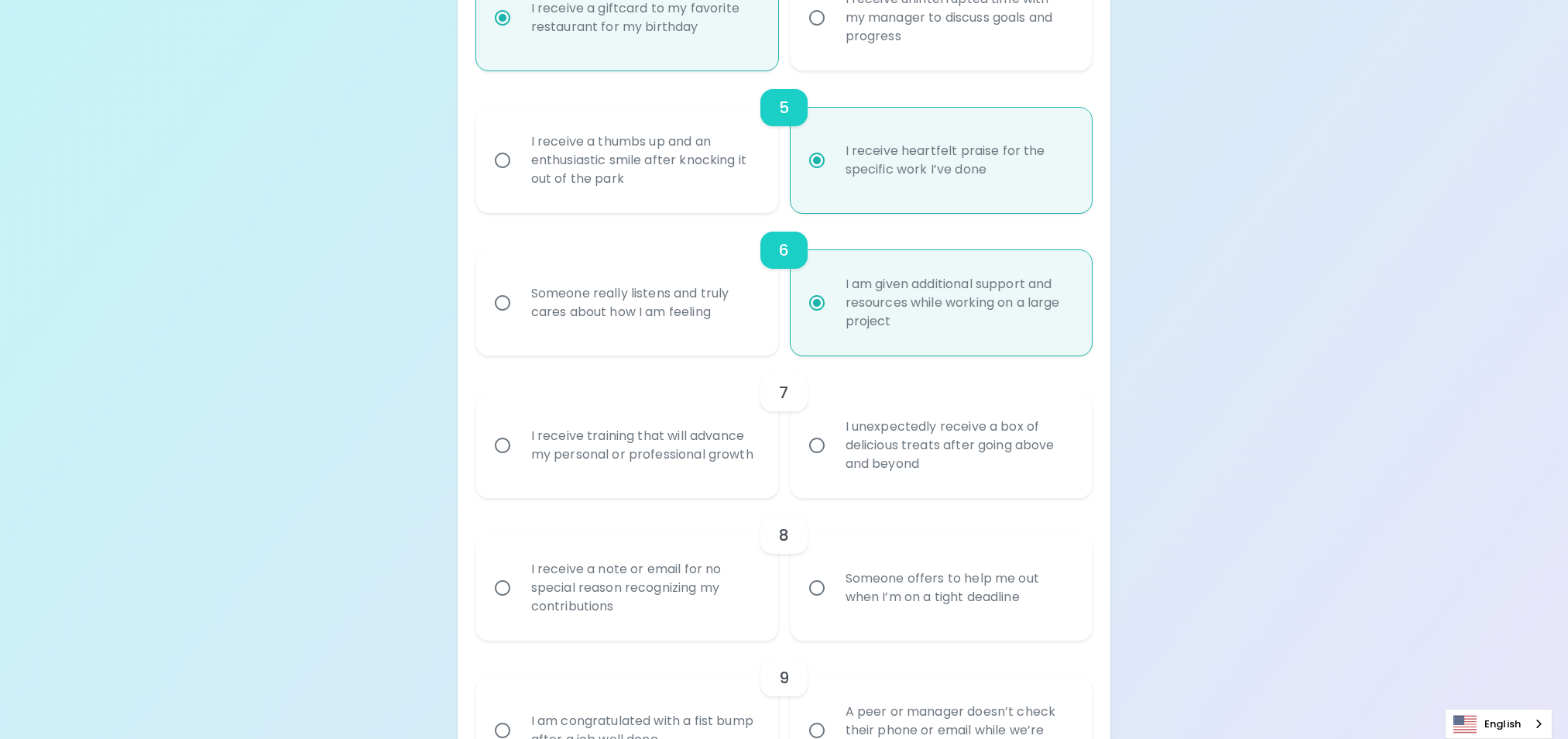
scroll to position [976, 0]
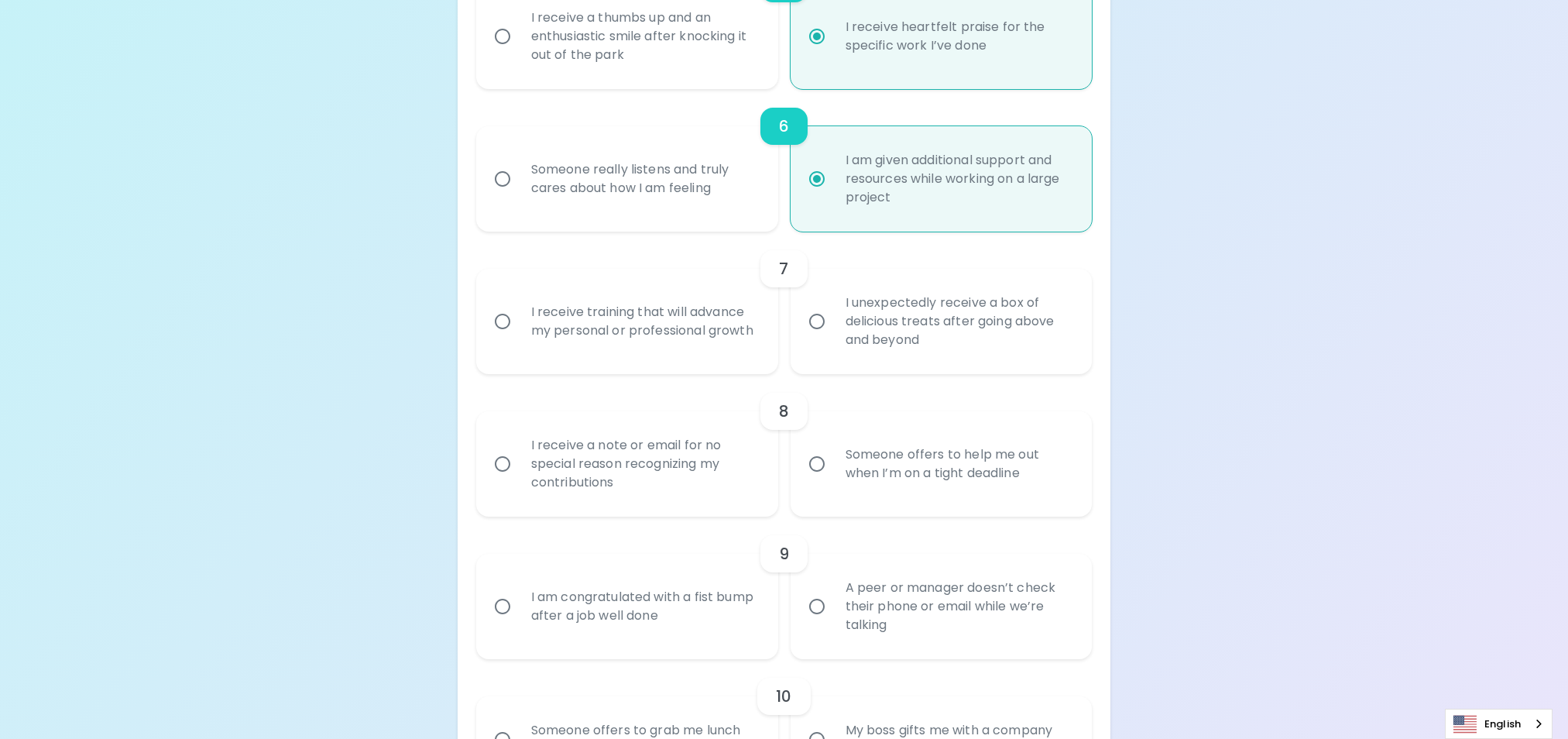
radio input "true"
click at [689, 329] on div "I receive training that will advance my personal or professional growth" at bounding box center [644, 322] width 251 height 75
click at [519, 329] on input "I receive training that will advance my personal or professional growth" at bounding box center [502, 321] width 33 height 33
radio input "false"
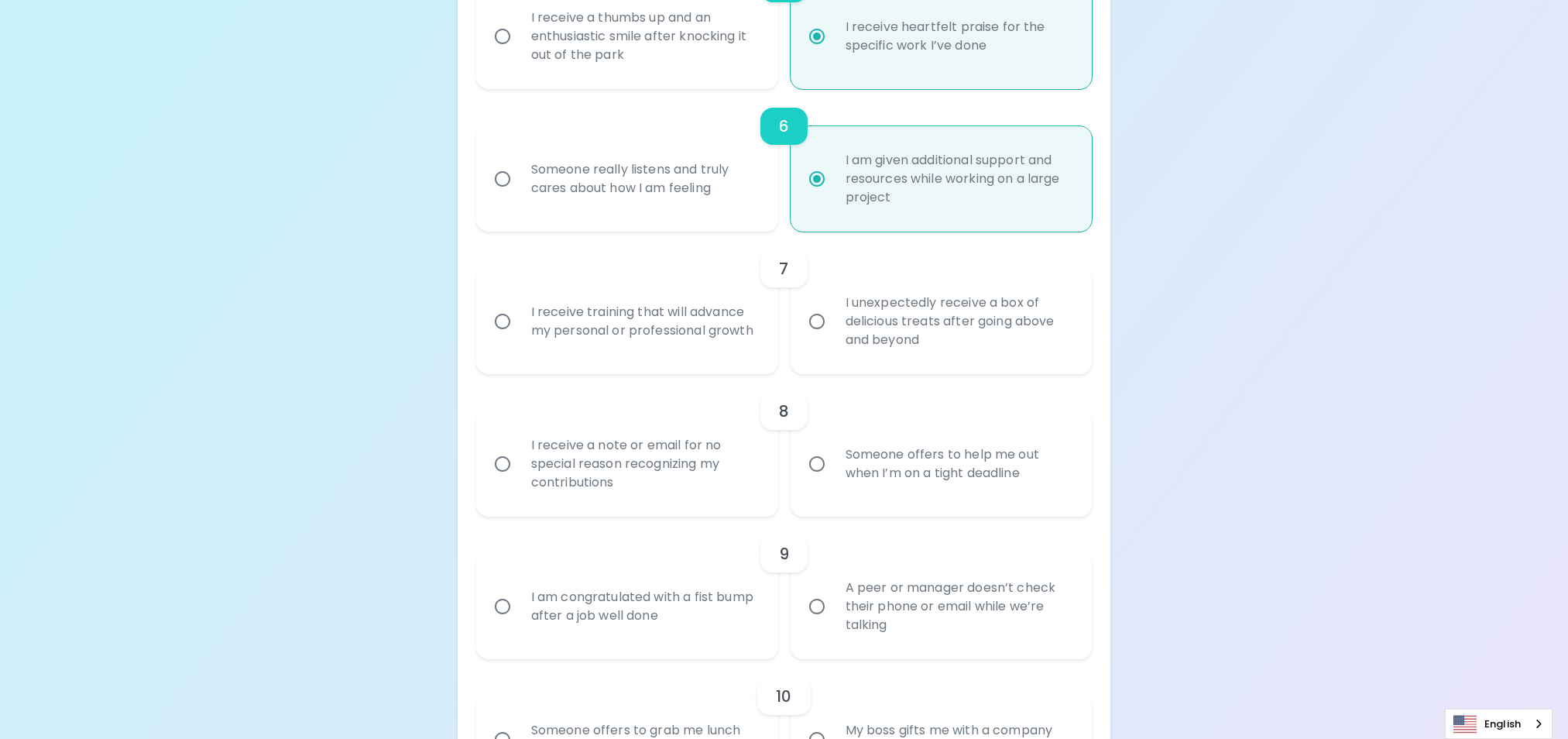
radio input "false"
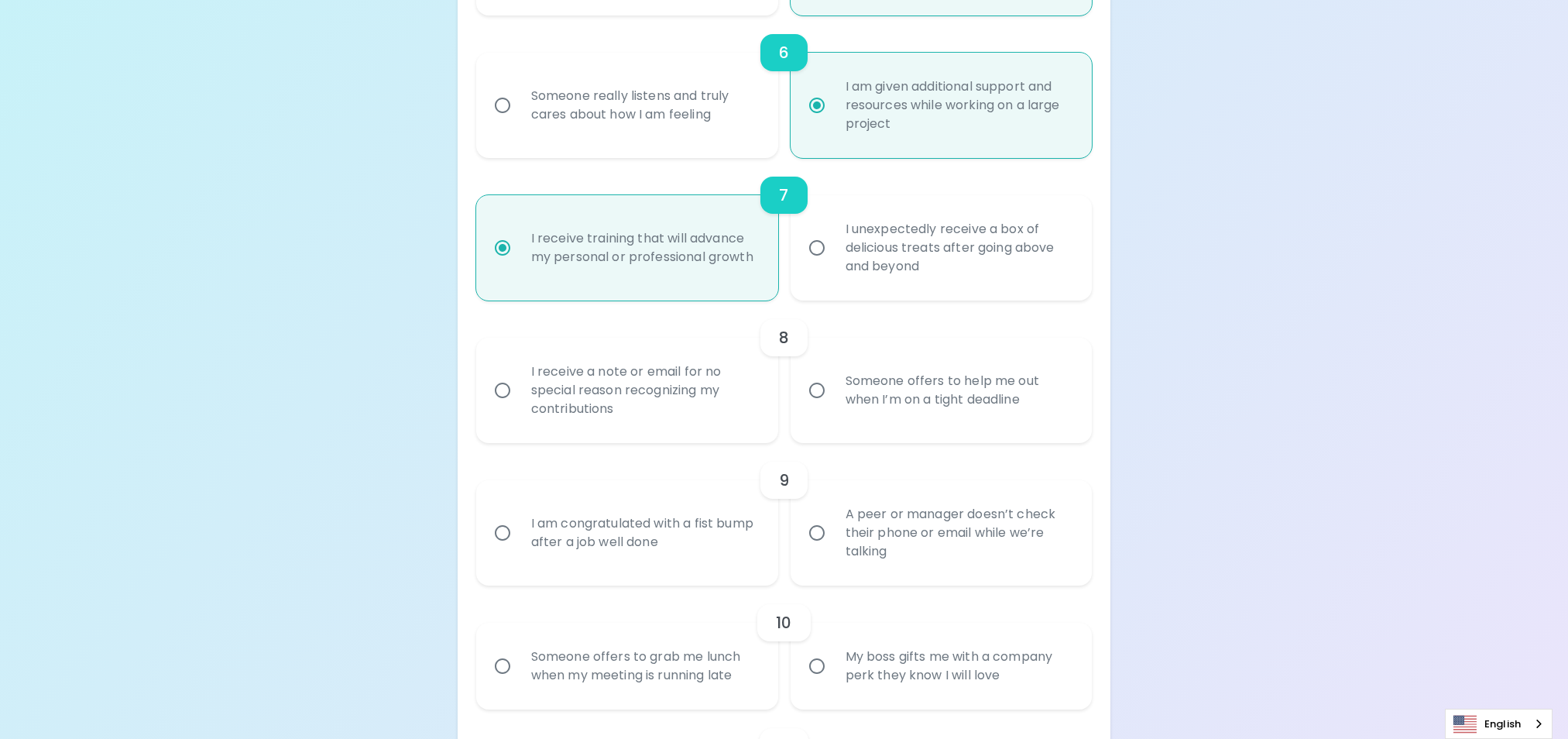
scroll to position [1100, 0]
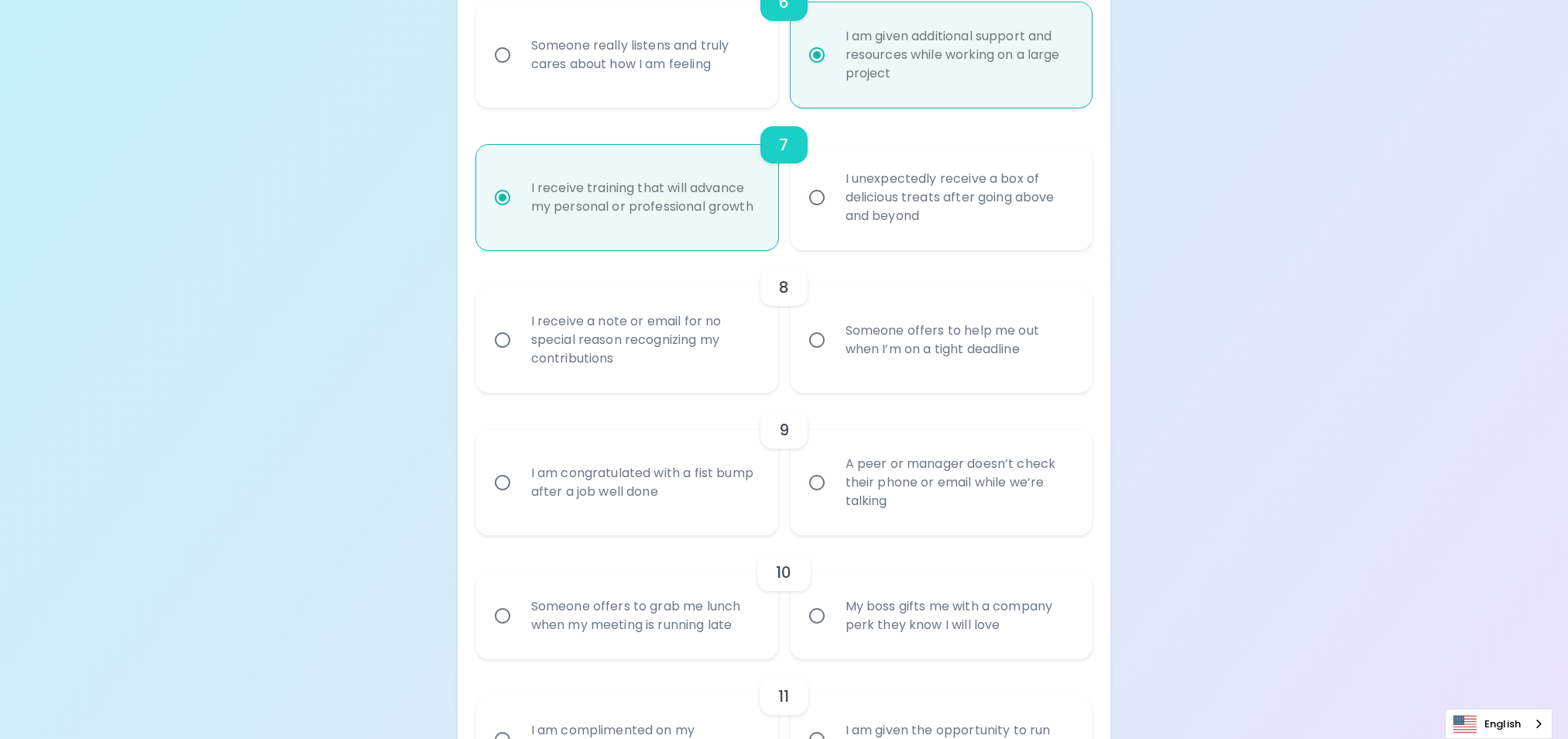
radio input "true"
click at [680, 342] on div "I receive a note or email for no special reason recognizing my contributions" at bounding box center [644, 340] width 251 height 93
click at [519, 342] on input "I receive a note or email for no special reason recognizing my contributions" at bounding box center [502, 340] width 33 height 33
radio input "false"
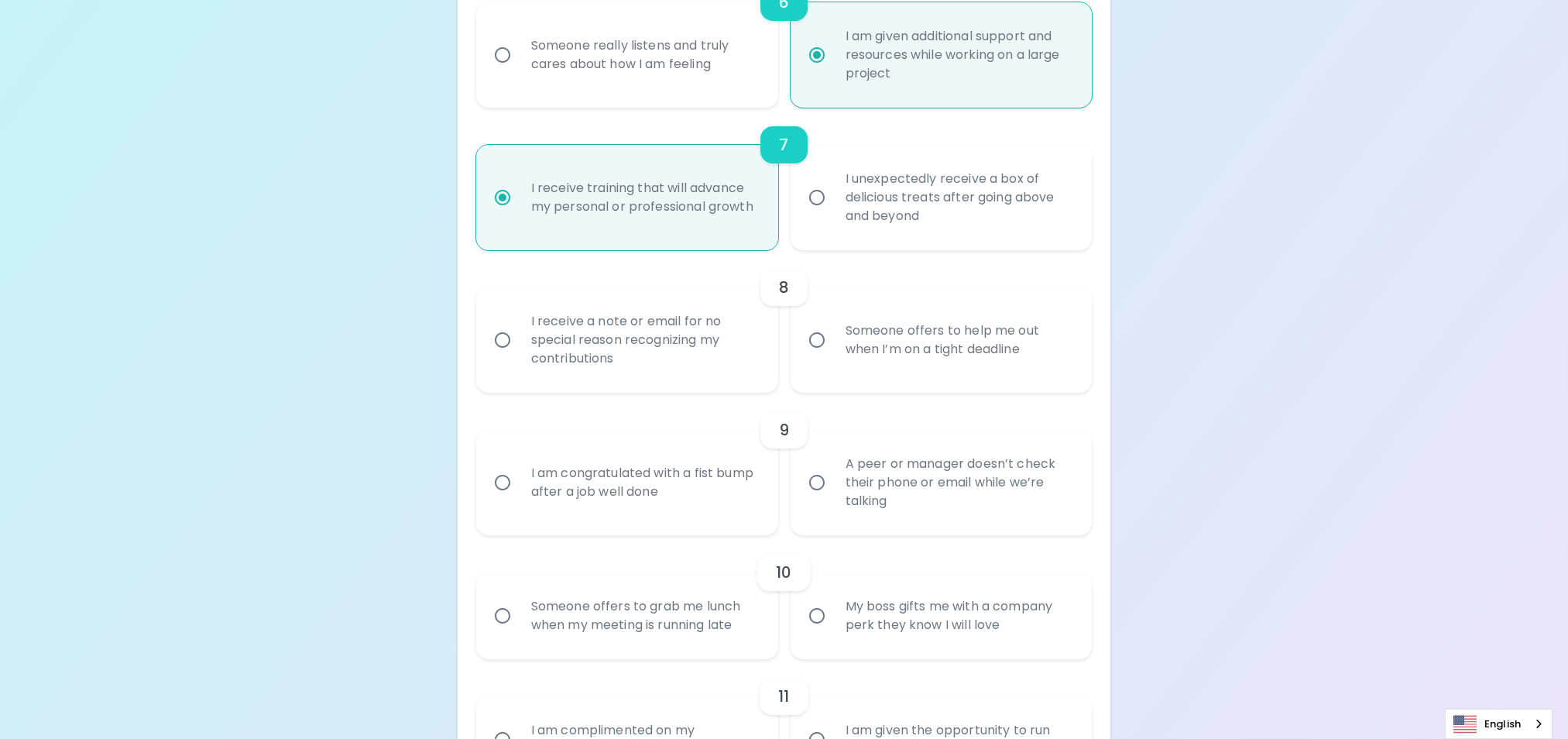
radio input "false"
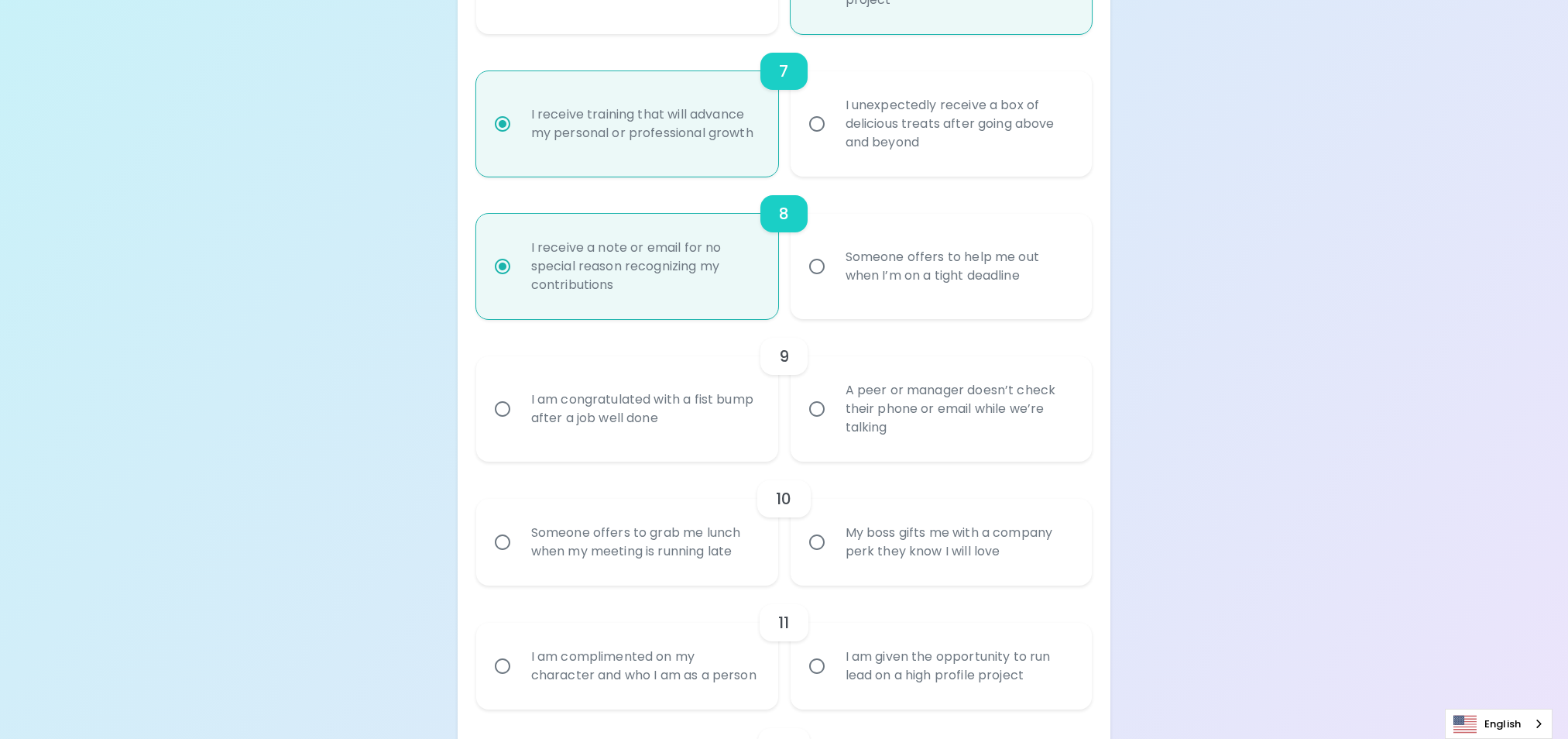
scroll to position [1224, 0]
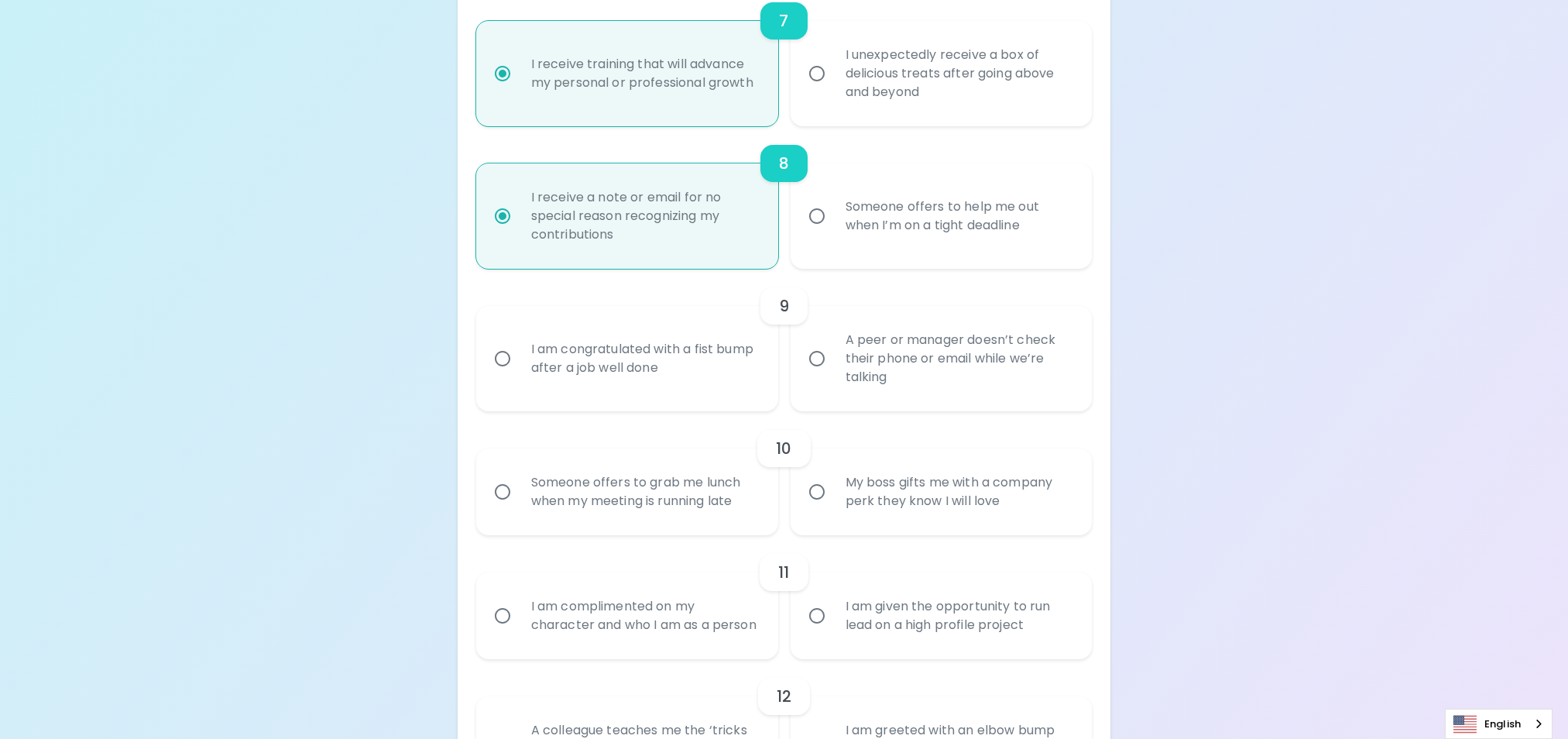
radio input "true"
click at [861, 348] on div "A peer or manager doesn’t check their phone or email while we’re talking" at bounding box center [958, 358] width 251 height 93
click at [833, 348] on input "A peer or manager doesn’t check their phone or email while we’re talking" at bounding box center [817, 358] width 33 height 33
radio input "false"
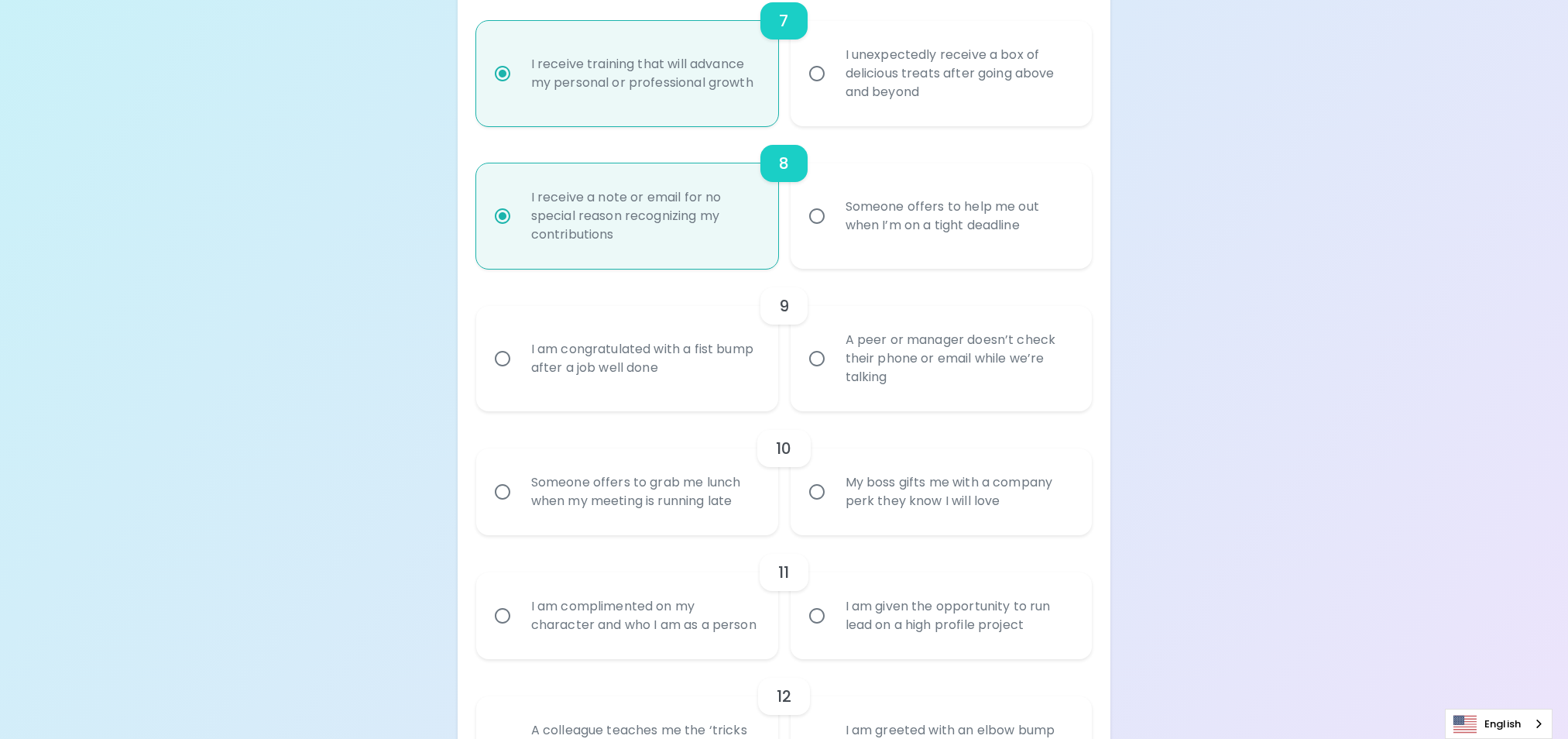
radio input "false"
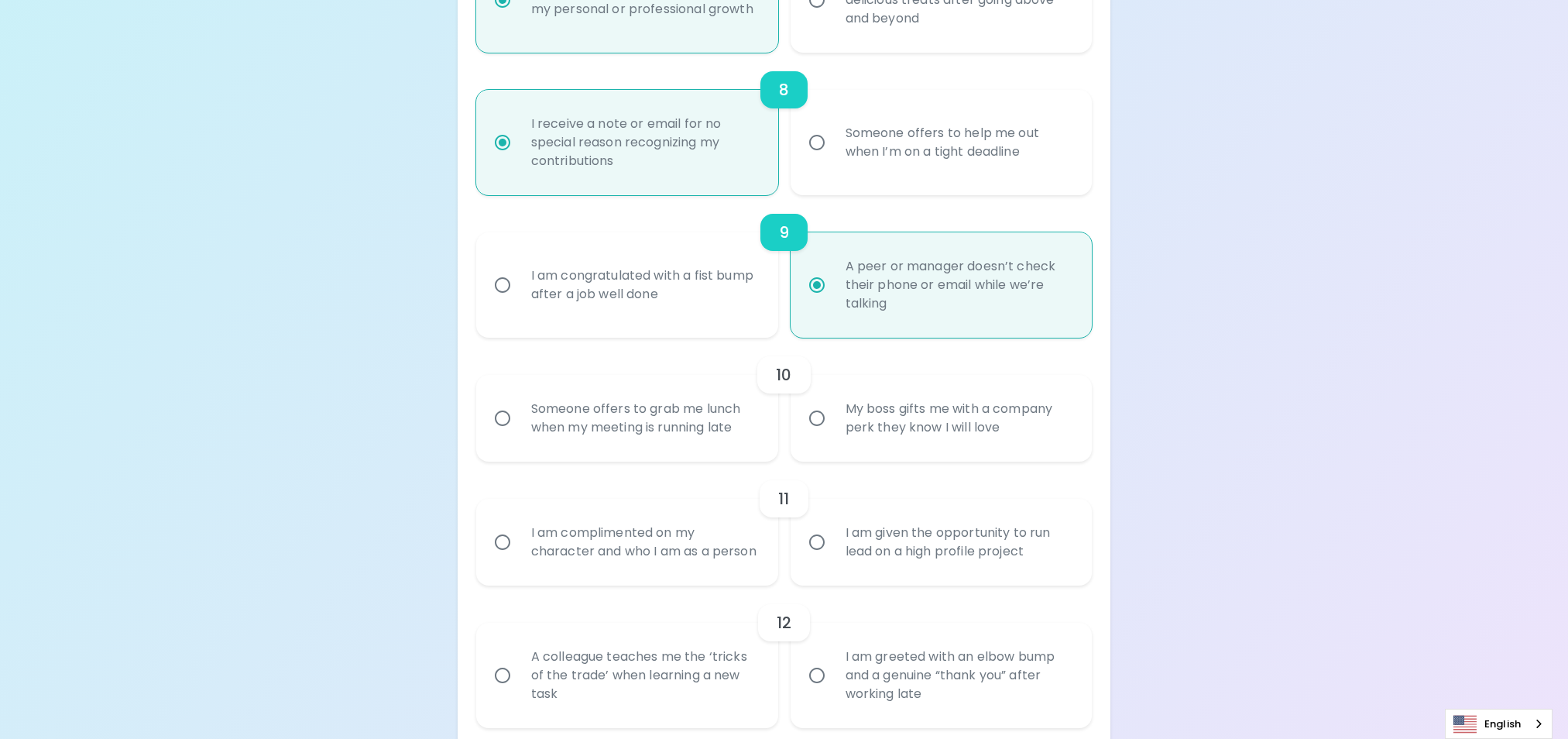
scroll to position [1348, 0]
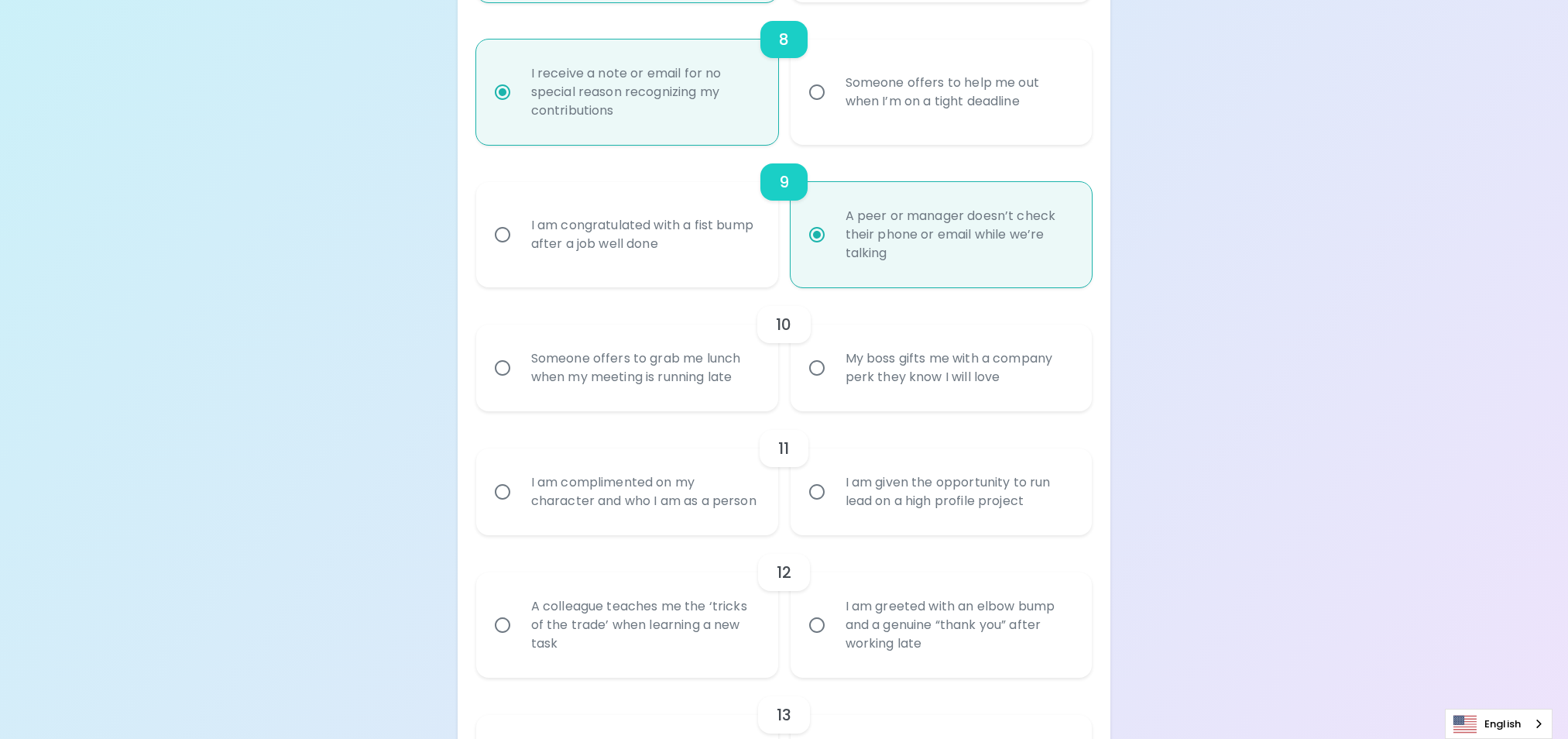
radio input "true"
click at [902, 365] on div "My boss gifts me with a company perk they know I will love" at bounding box center [958, 368] width 251 height 75
click at [833, 365] on input "My boss gifts me with a company perk they know I will love" at bounding box center [817, 367] width 33 height 33
radio input "false"
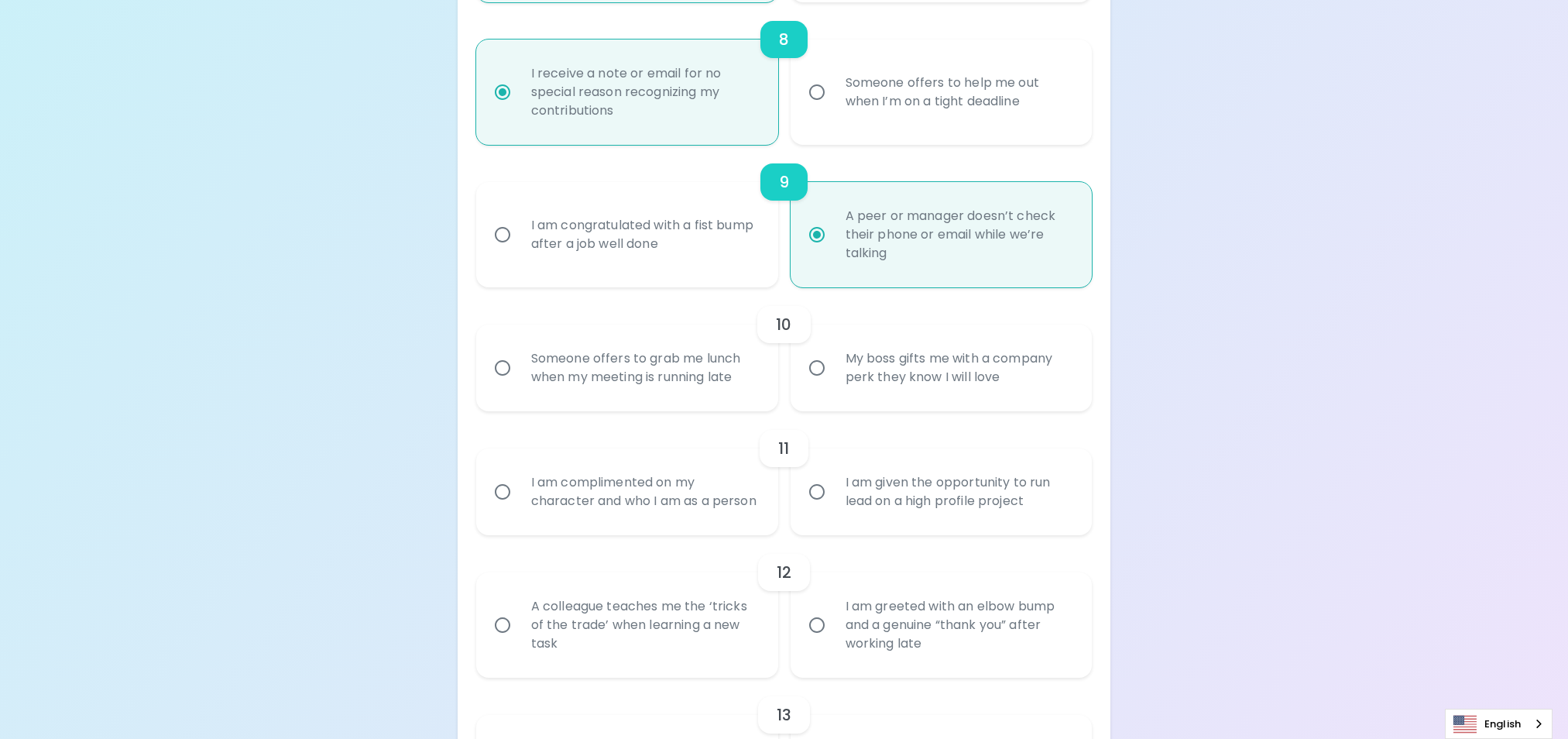
radio input "false"
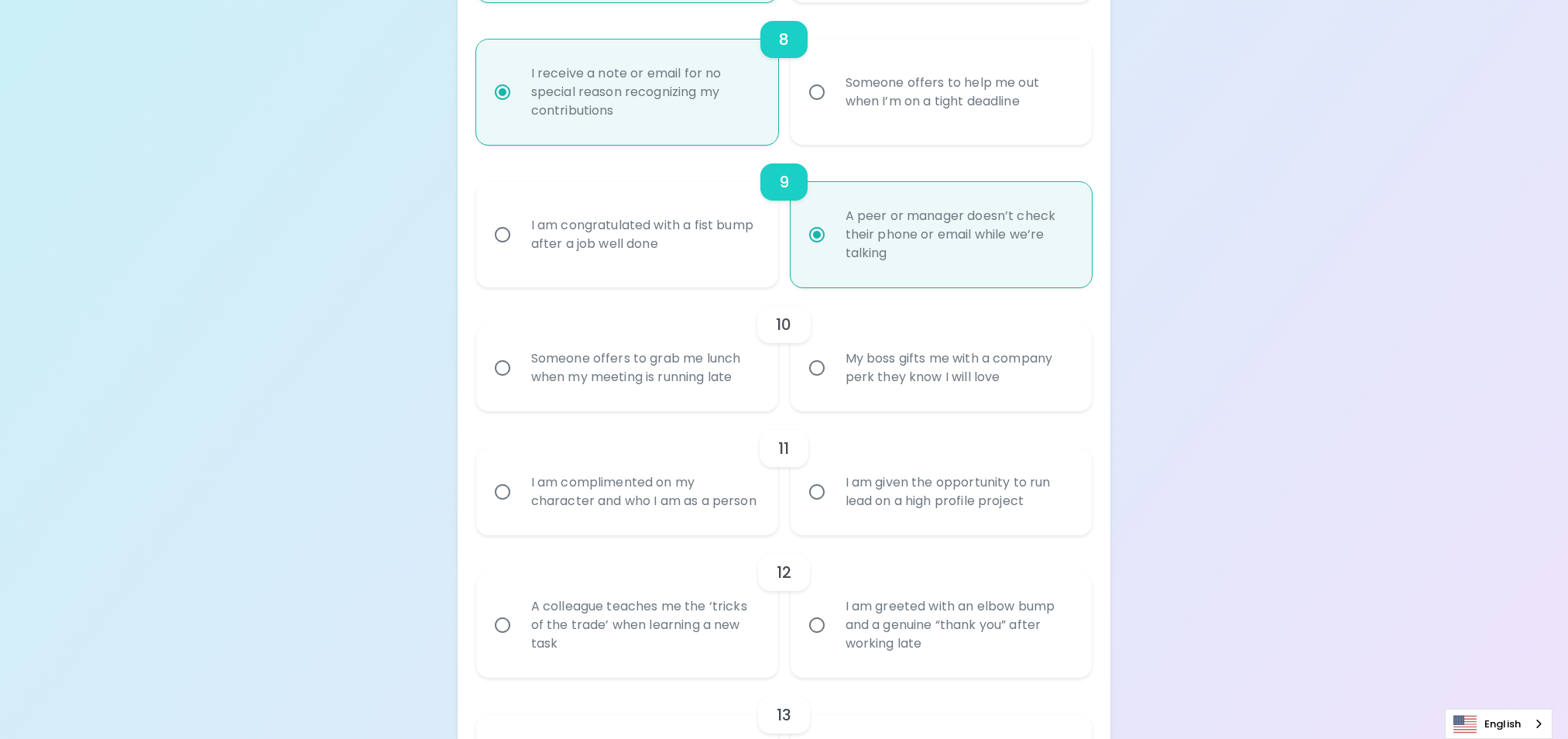
radio input "false"
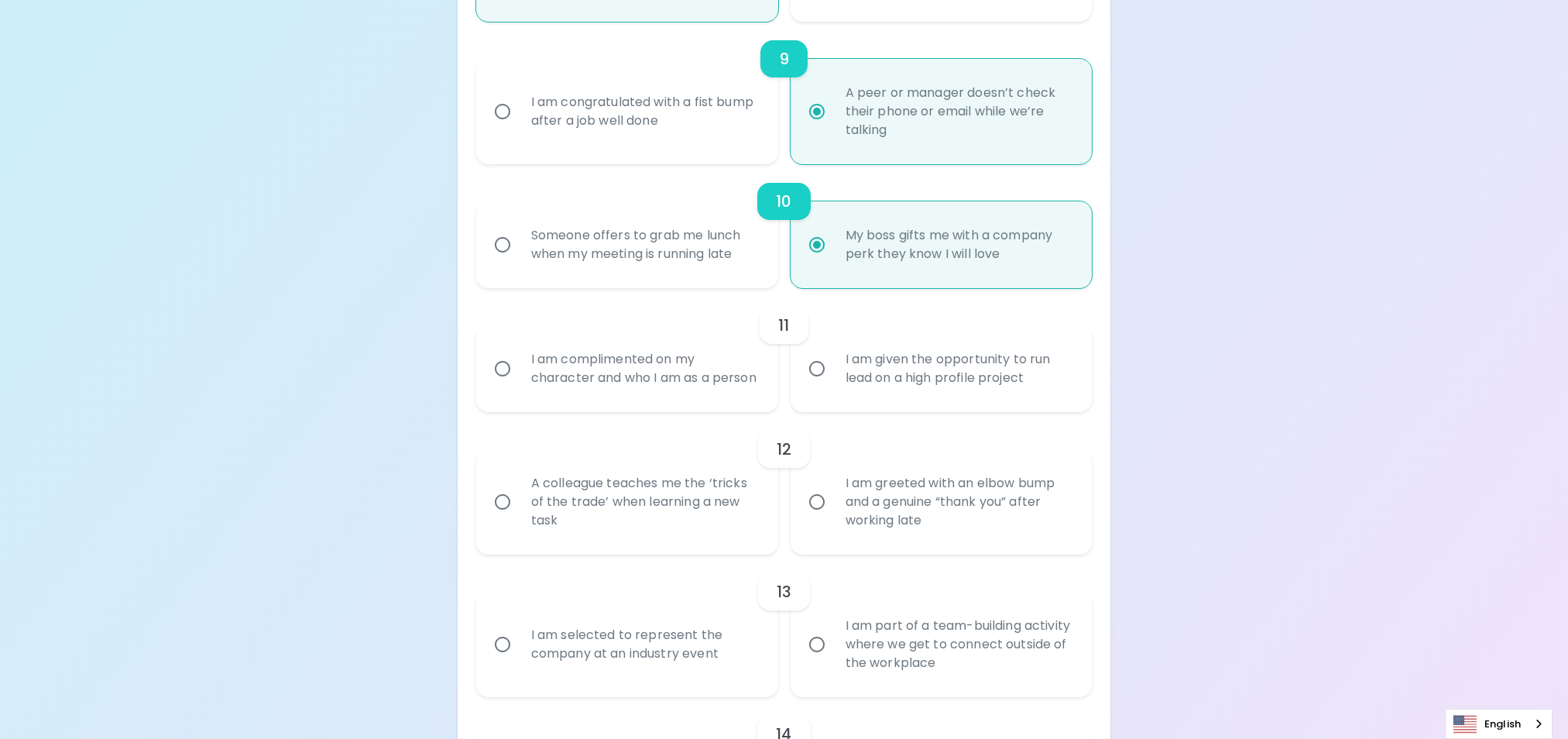
scroll to position [1472, 0]
radio input "true"
click at [638, 369] on div "I am complimented on my character and who I am as a person" at bounding box center [644, 368] width 251 height 75
click at [519, 369] on input "I am complimented on my character and who I am as a person" at bounding box center [502, 367] width 33 height 33
radio input "false"
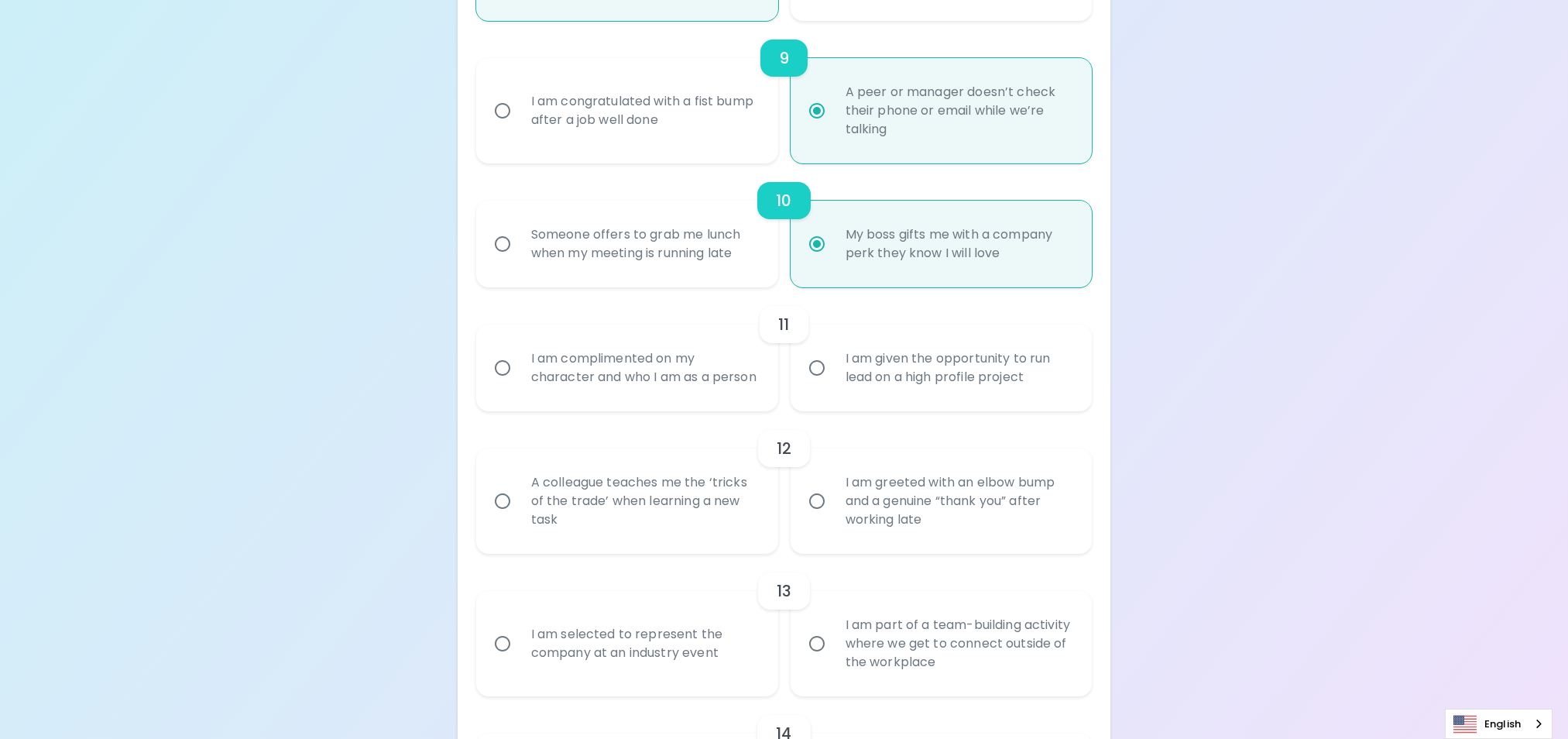
radio input "false"
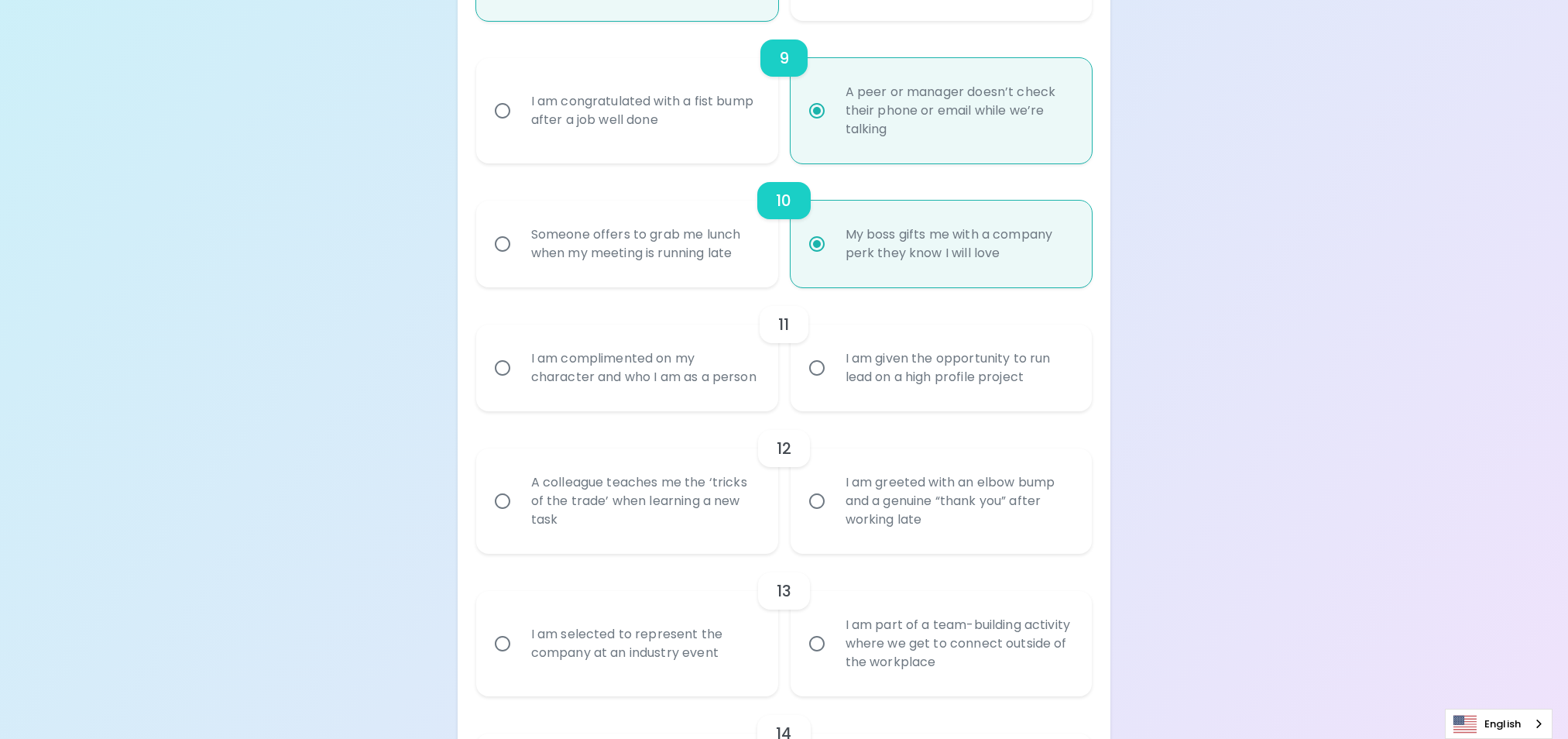
radio input "false"
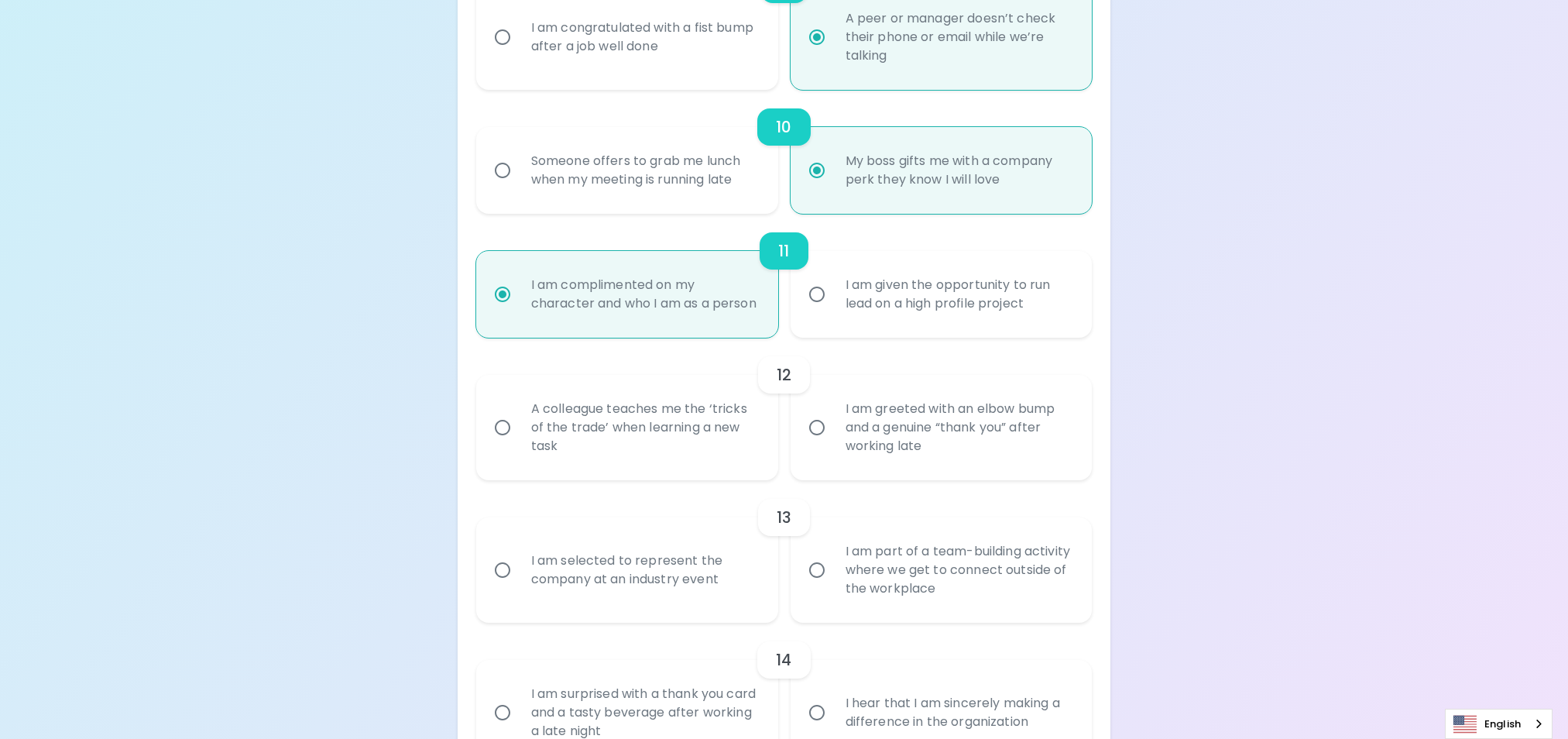
scroll to position [1595, 0]
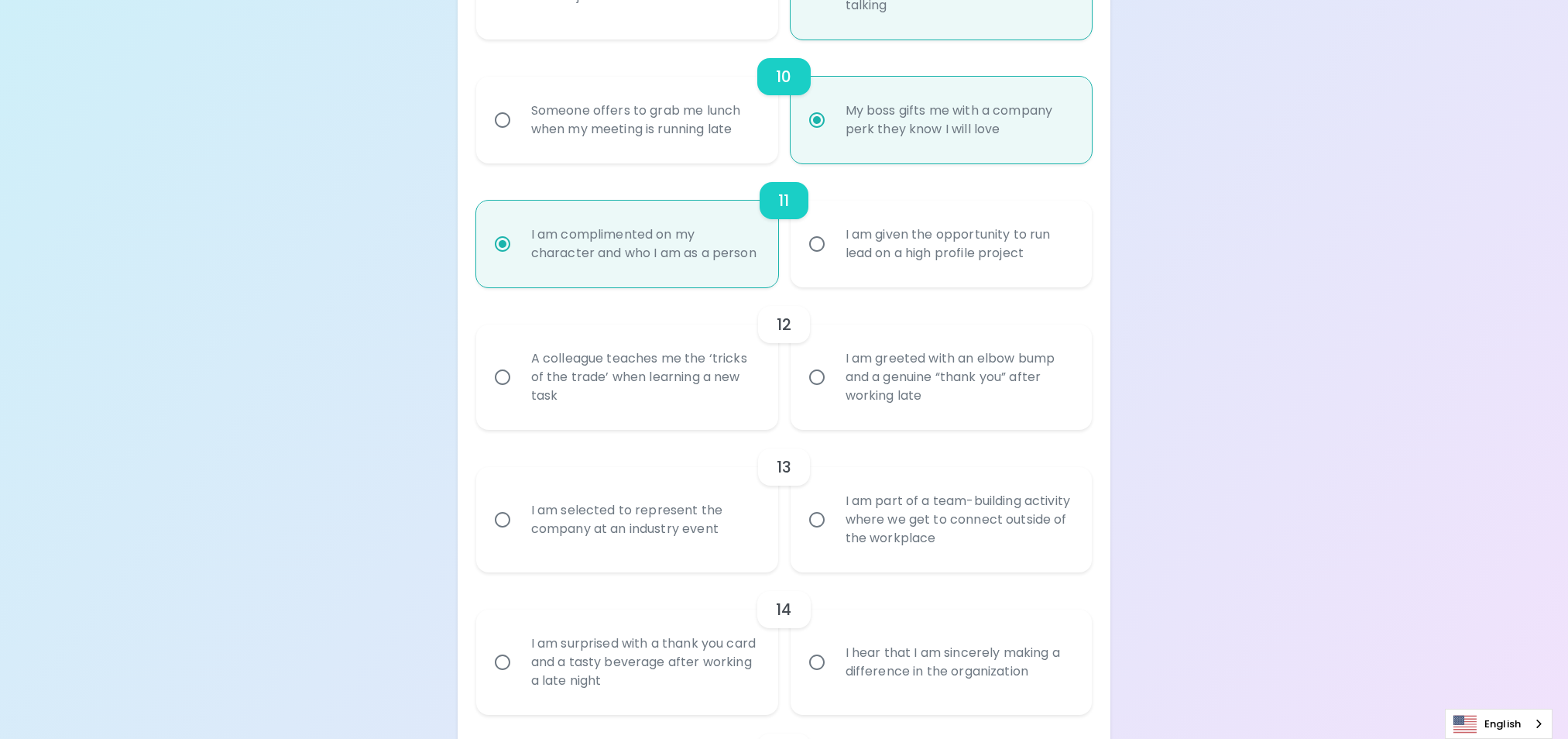
radio input "true"
click at [668, 396] on div "A colleague teaches me the ‘tricks of the trade’ when learning a new task" at bounding box center [644, 377] width 251 height 93
click at [519, 393] on input "A colleague teaches me the ‘tricks of the trade’ when learning a new task" at bounding box center [502, 377] width 33 height 33
radio input "false"
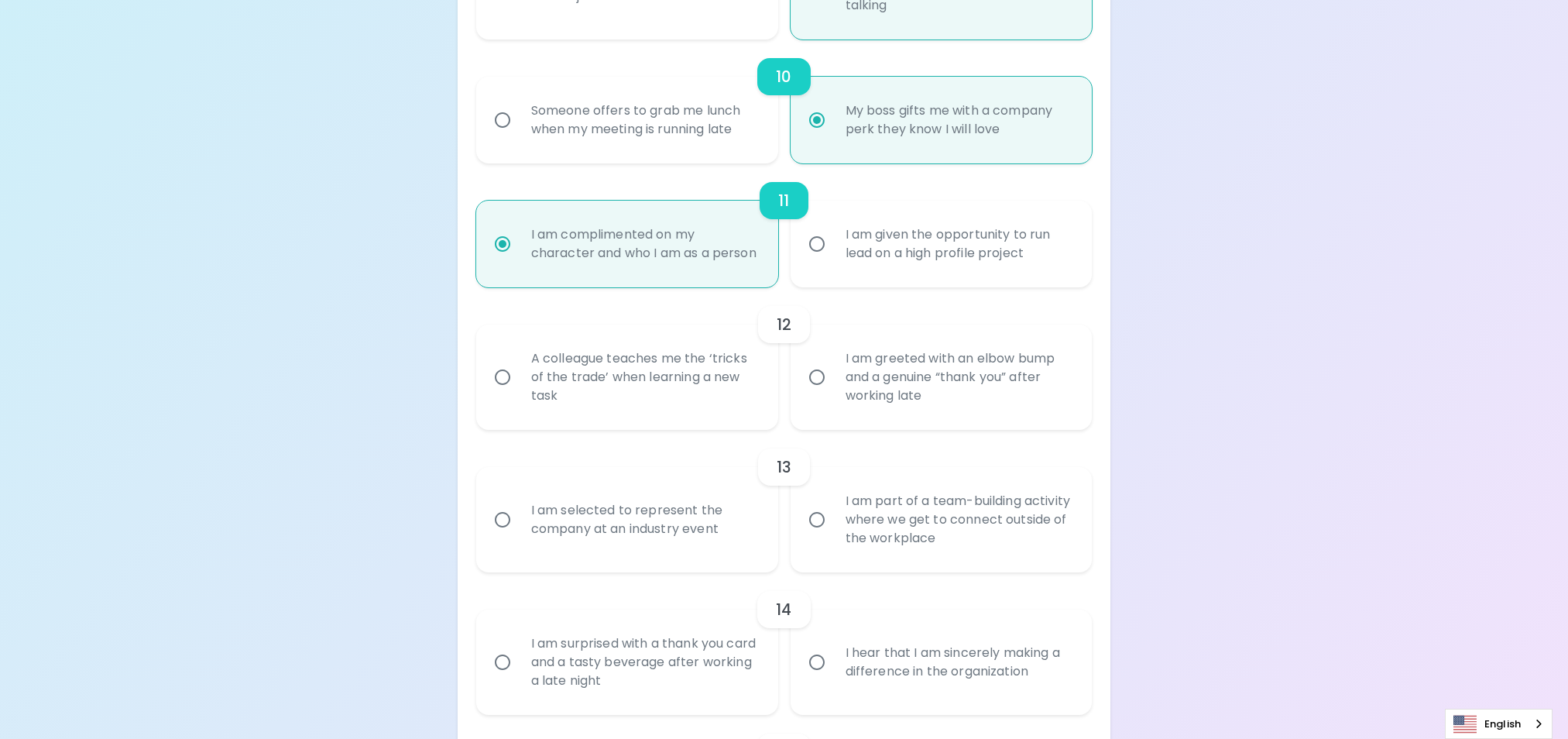
radio input "false"
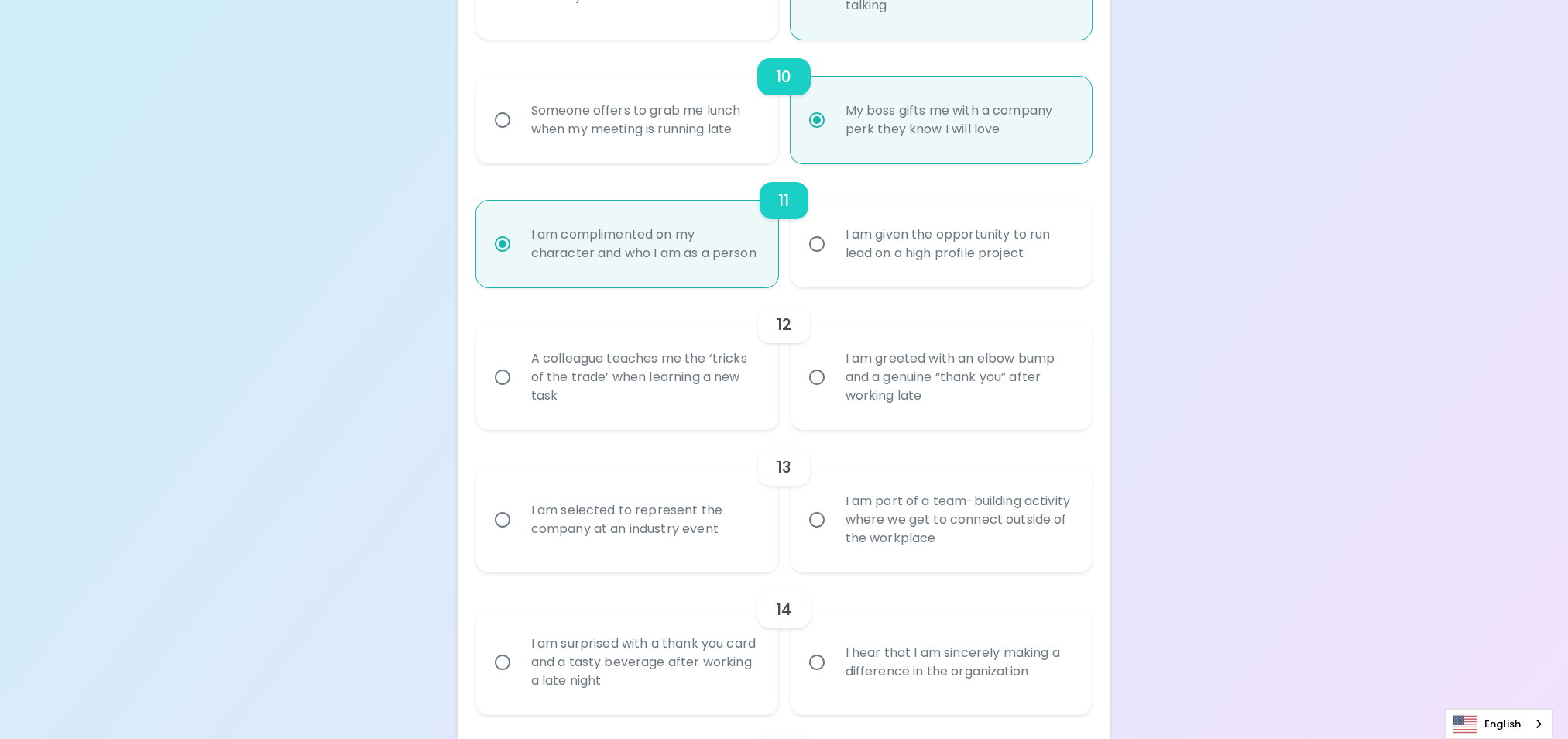
radio input "false"
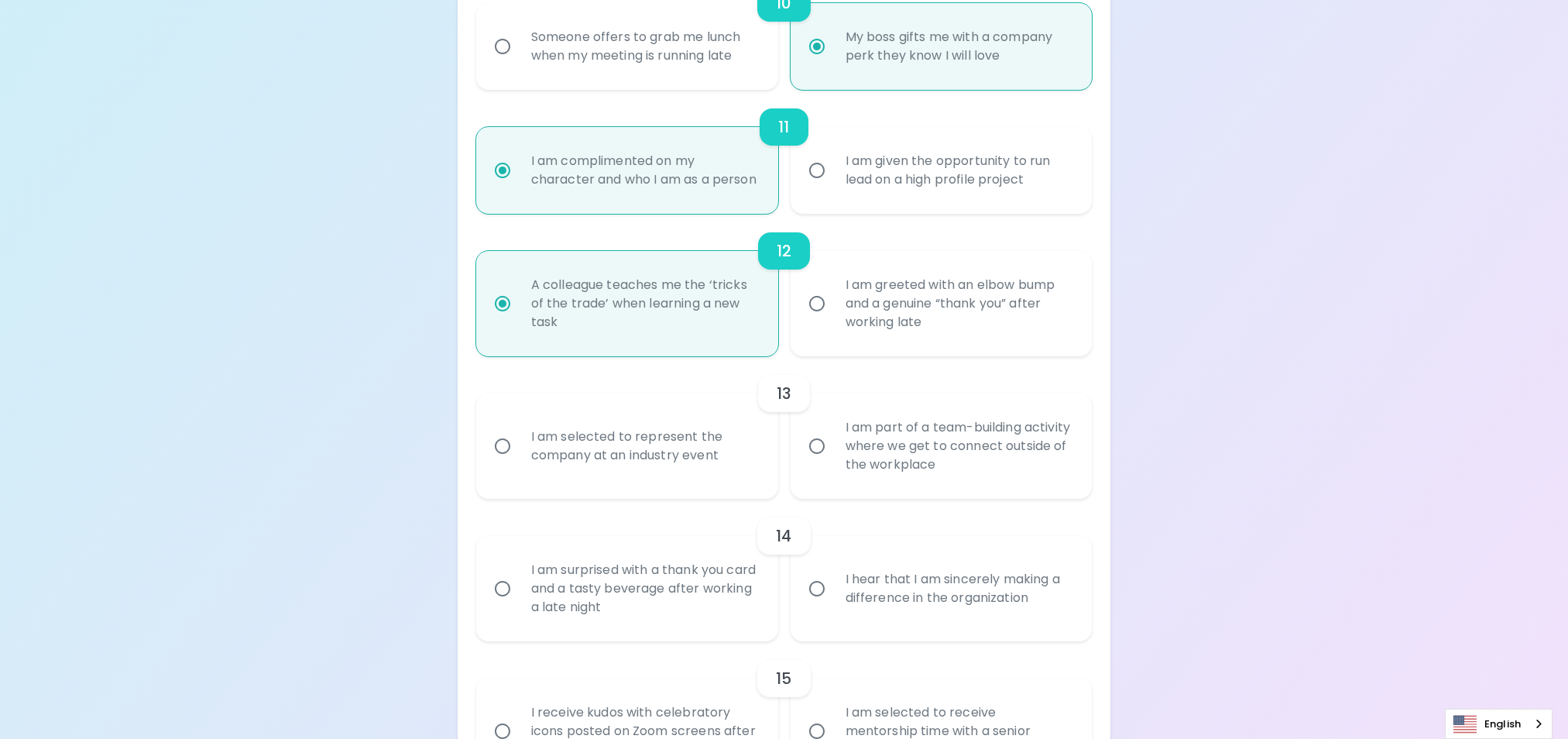
scroll to position [1720, 0]
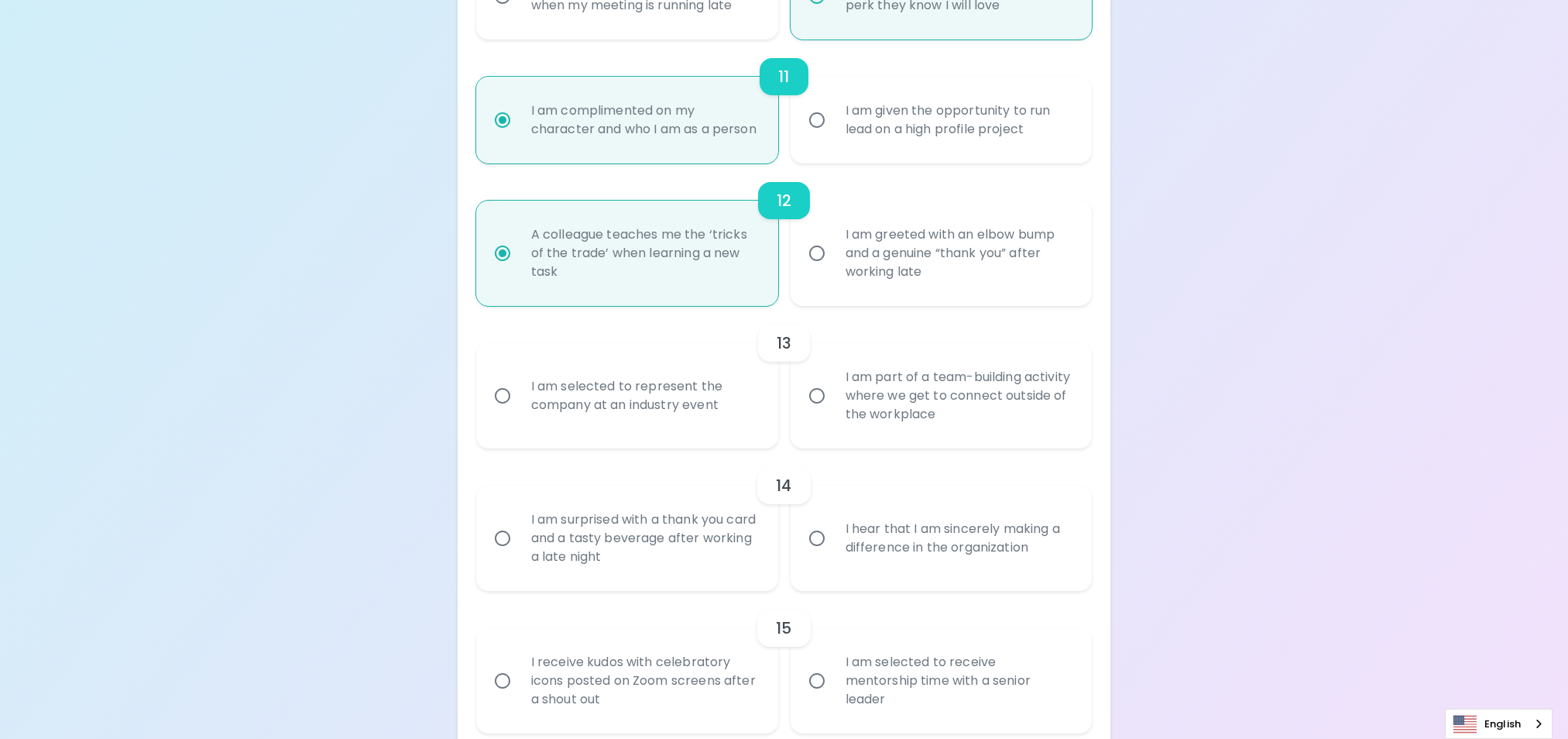
radio input "true"
click at [899, 414] on div "I am part of a team-building activity where we get to connect outside of the wo…" at bounding box center [958, 396] width 251 height 93
click at [833, 412] on input "I am part of a team-building activity where we get to connect outside of the wo…" at bounding box center [817, 396] width 33 height 33
radio input "false"
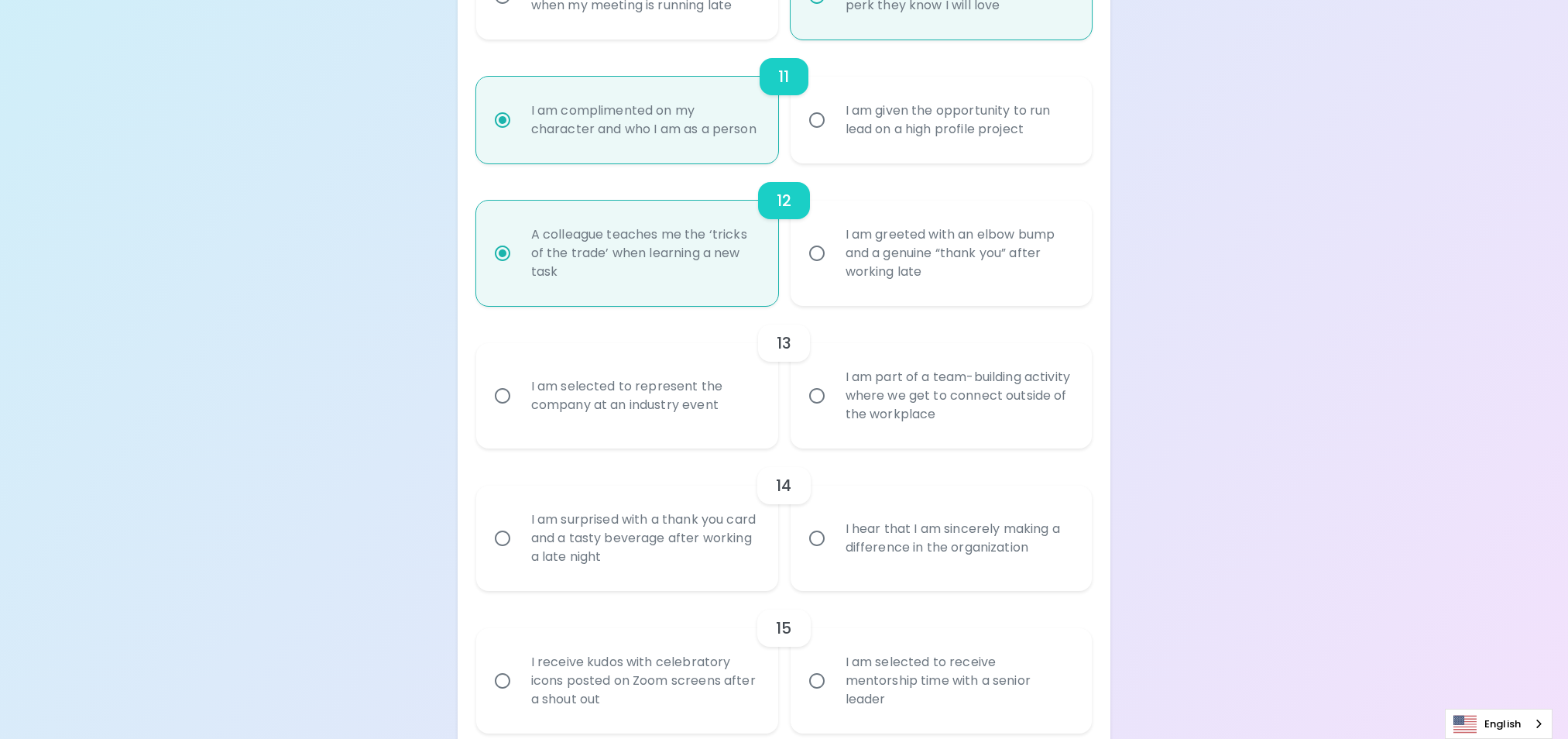
radio input "false"
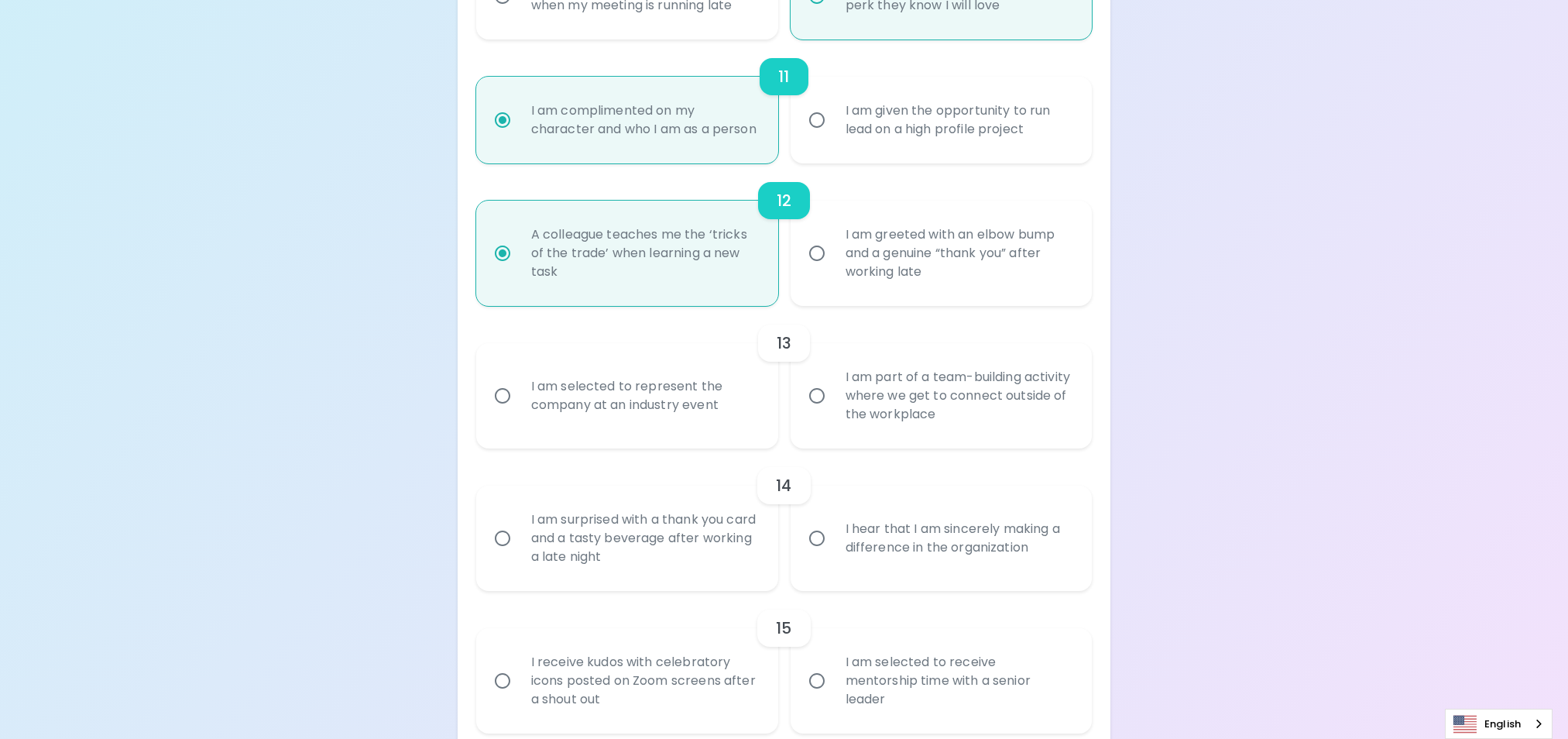
radio input "false"
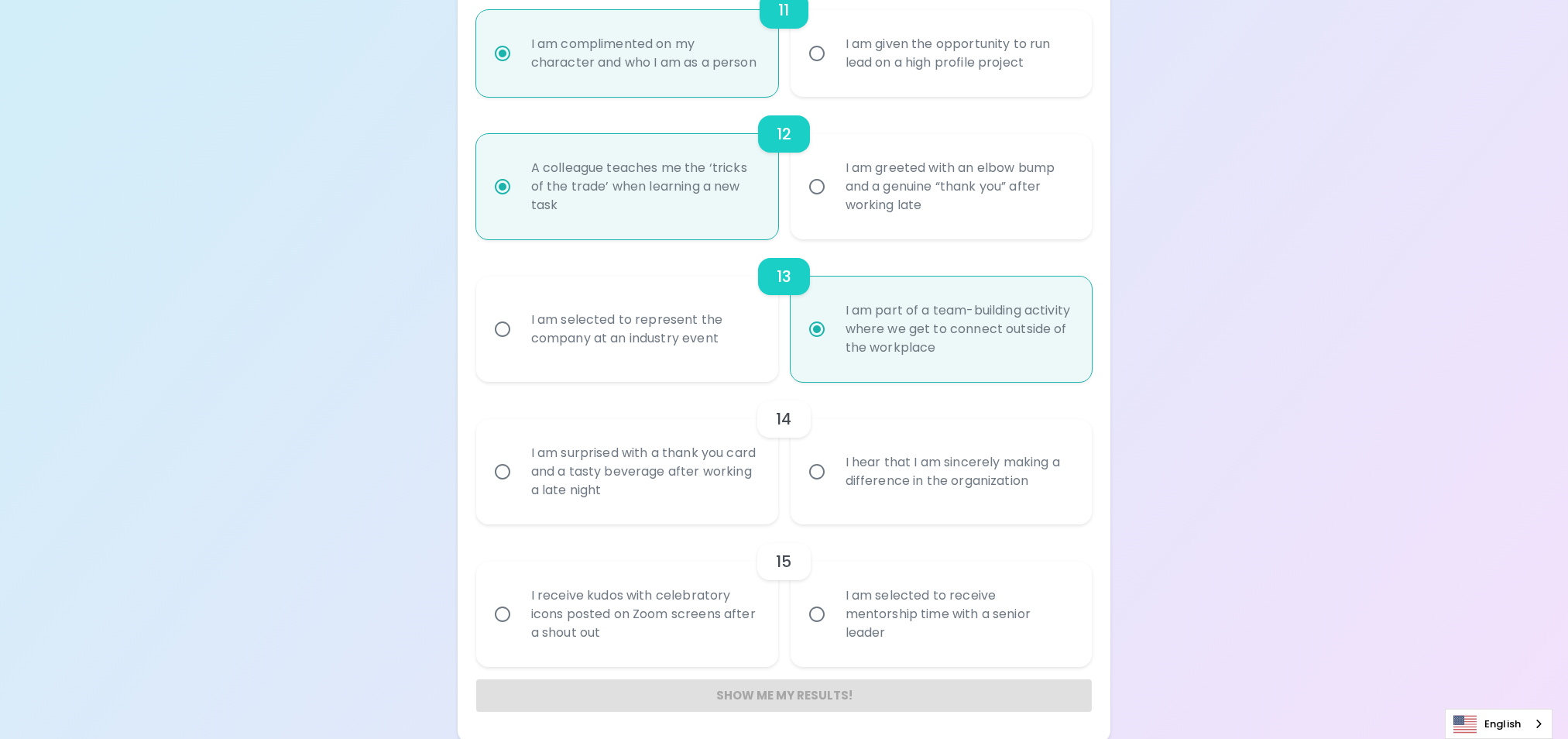
scroll to position [1809, 0]
radio input "true"
click at [667, 326] on div "I am selected to represent the company at an industry event" at bounding box center [644, 325] width 251 height 75
click at [519, 326] on input "I am selected to represent the company at an industry event" at bounding box center [502, 325] width 33 height 33
radio input "false"
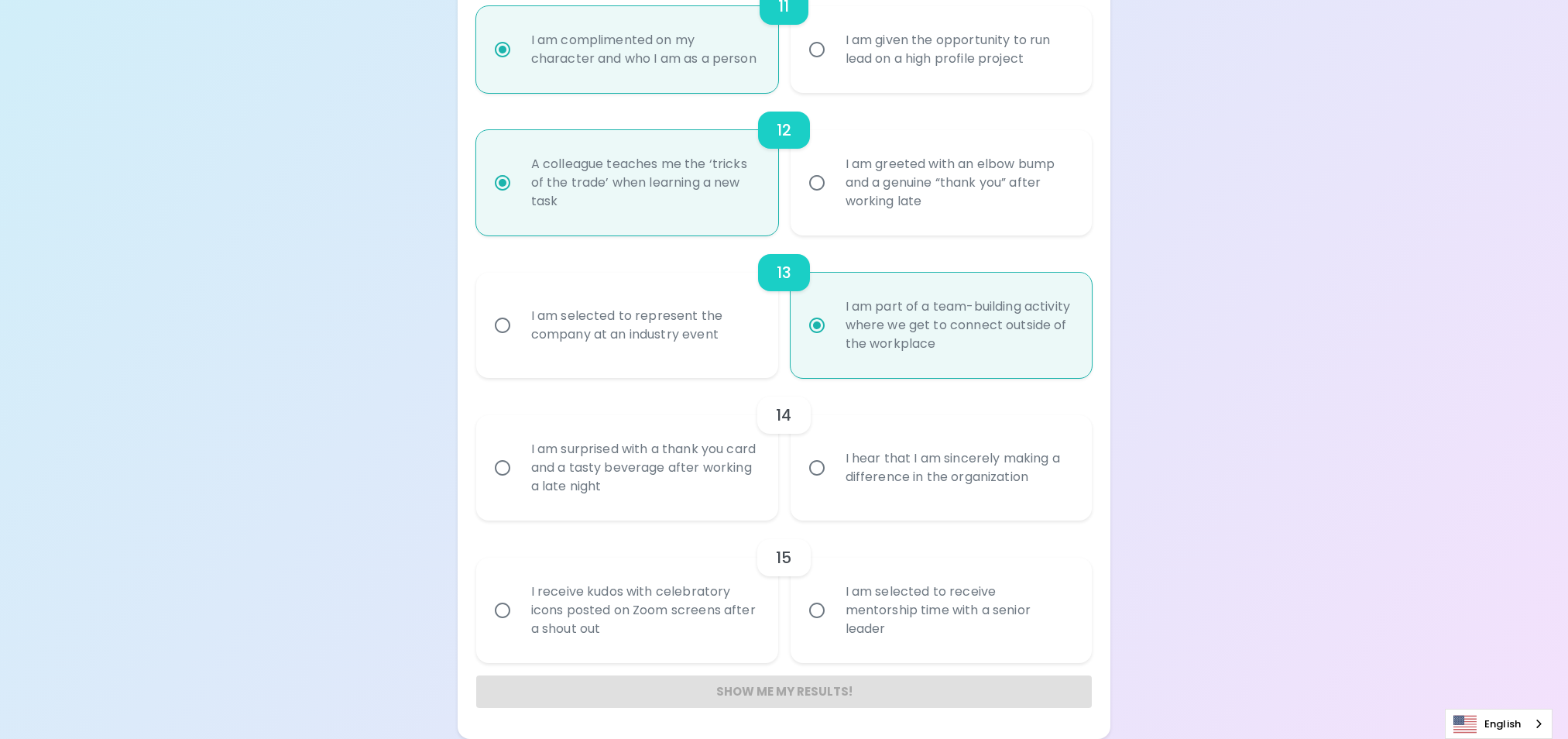
radio input "false"
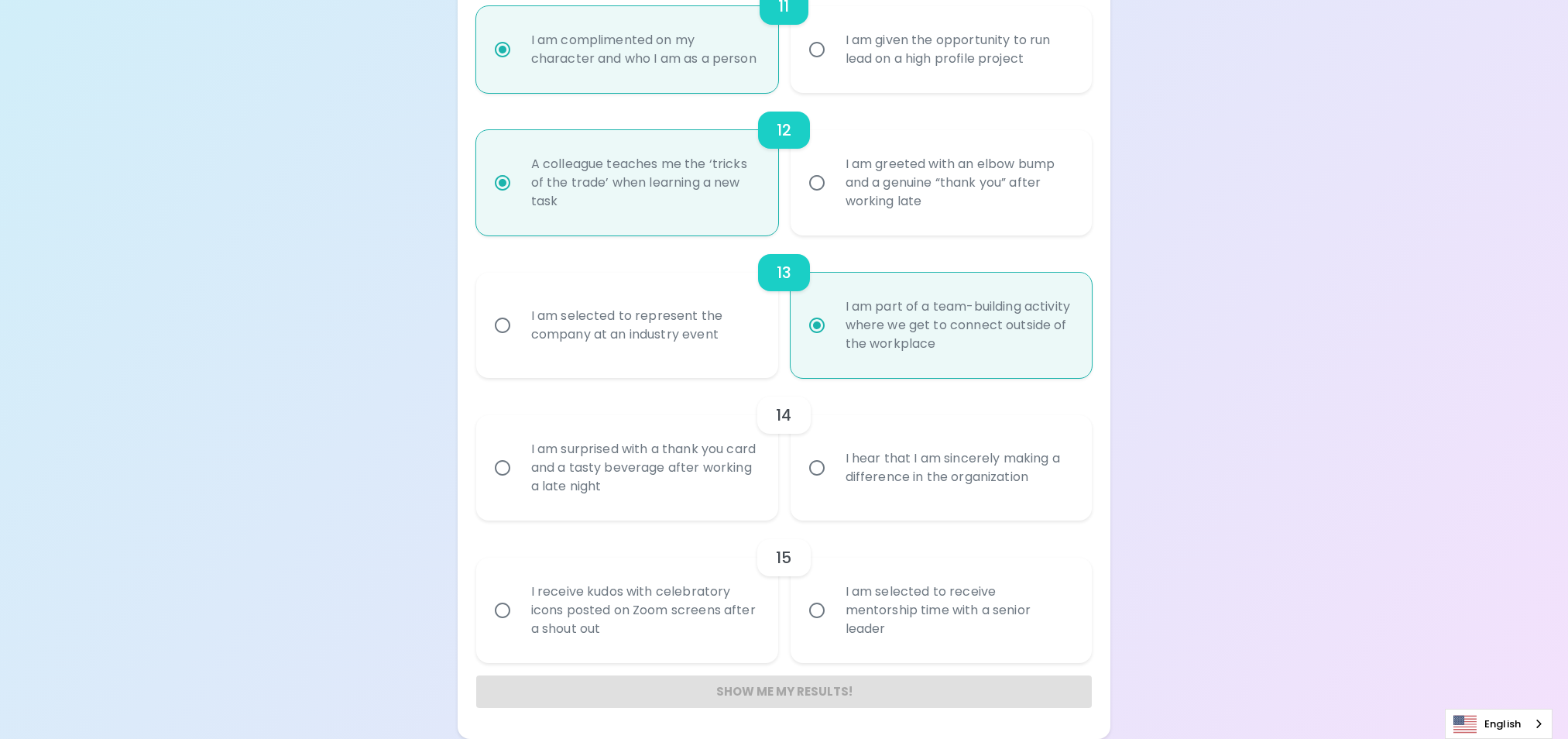
radio input "false"
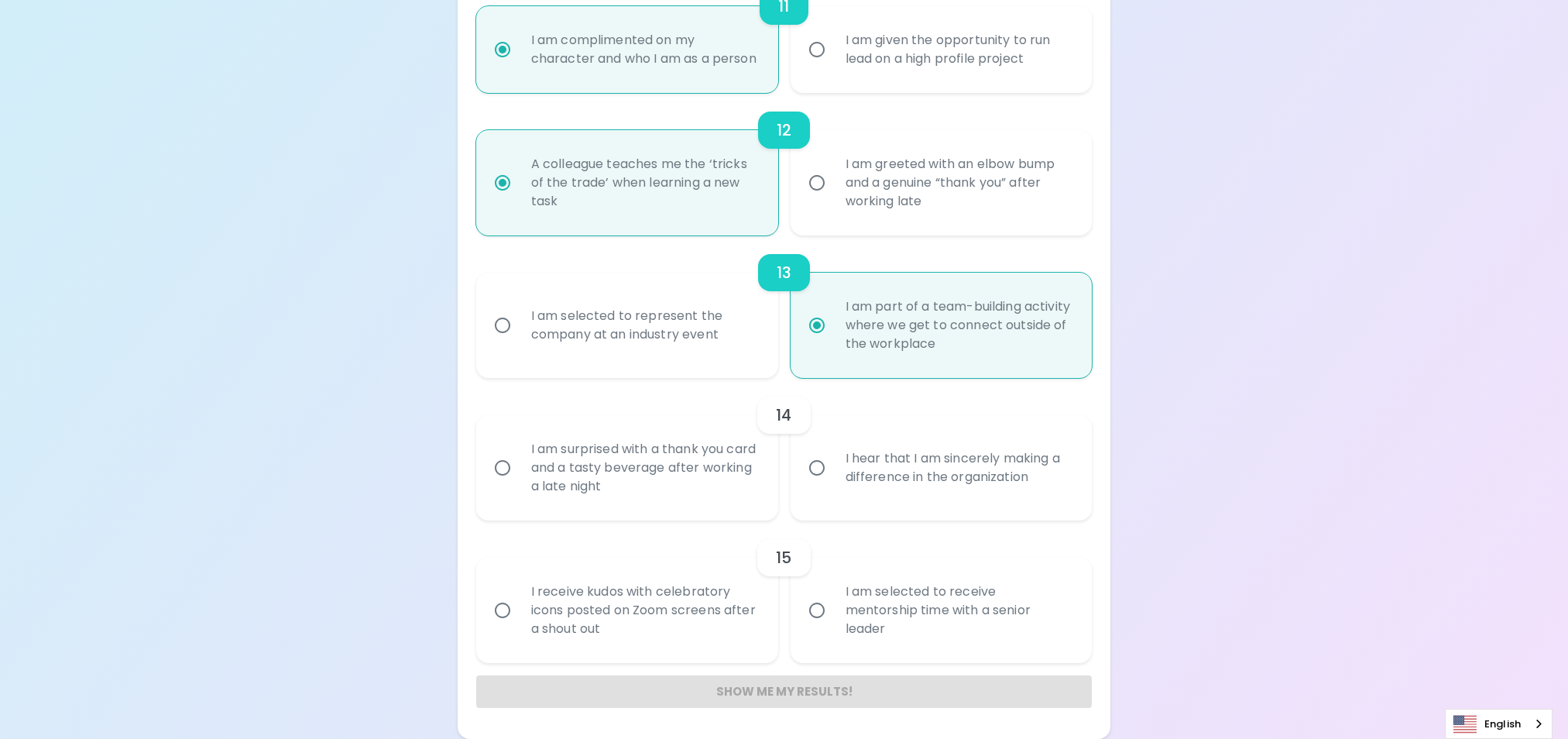
radio input "true"
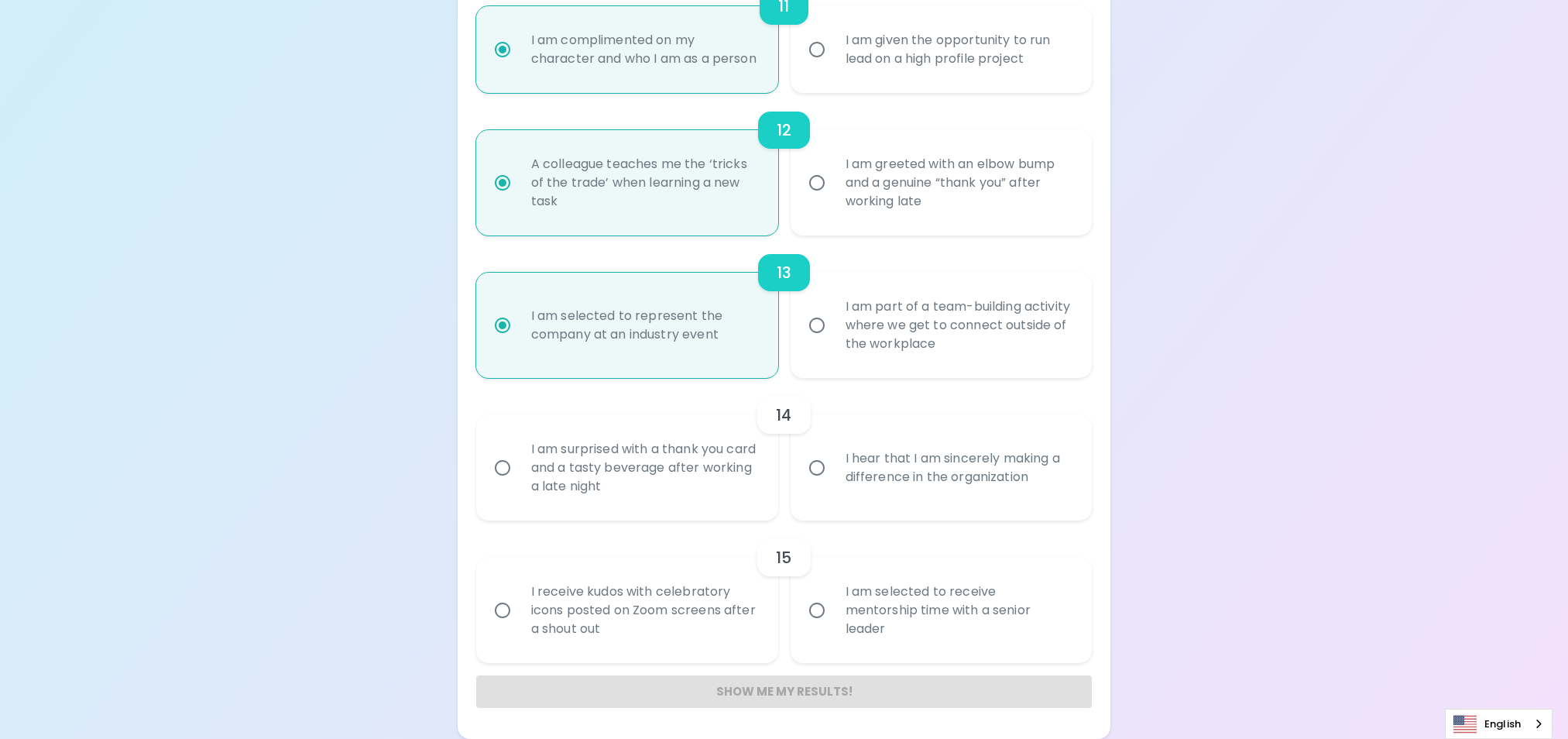
radio input "true"
click at [868, 472] on div "I hear that I am sincerely making a difference in the organization" at bounding box center [958, 468] width 251 height 75
click at [833, 472] on input "I hear that I am sincerely making a difference in the organization" at bounding box center [817, 468] width 33 height 33
radio input "false"
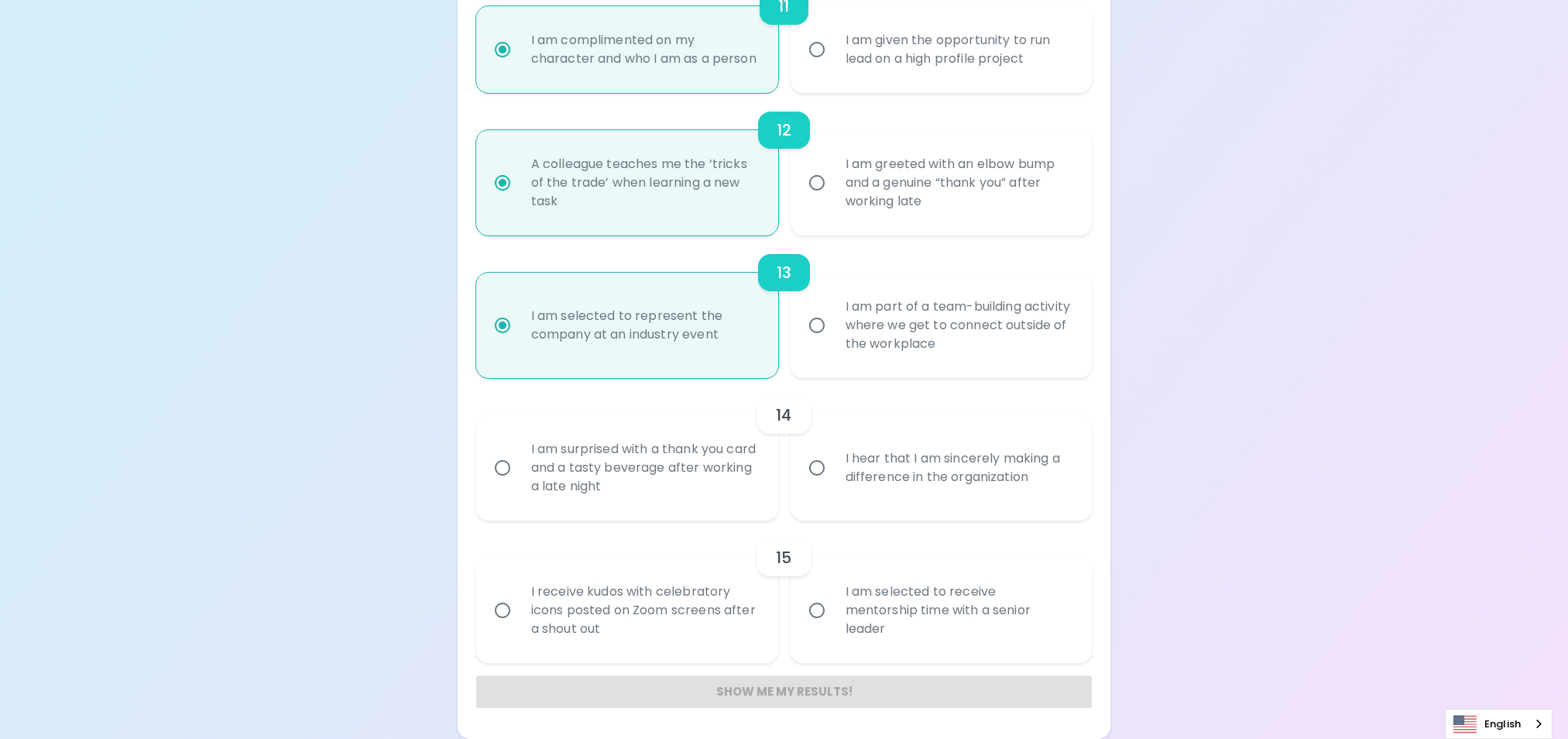
radio input "false"
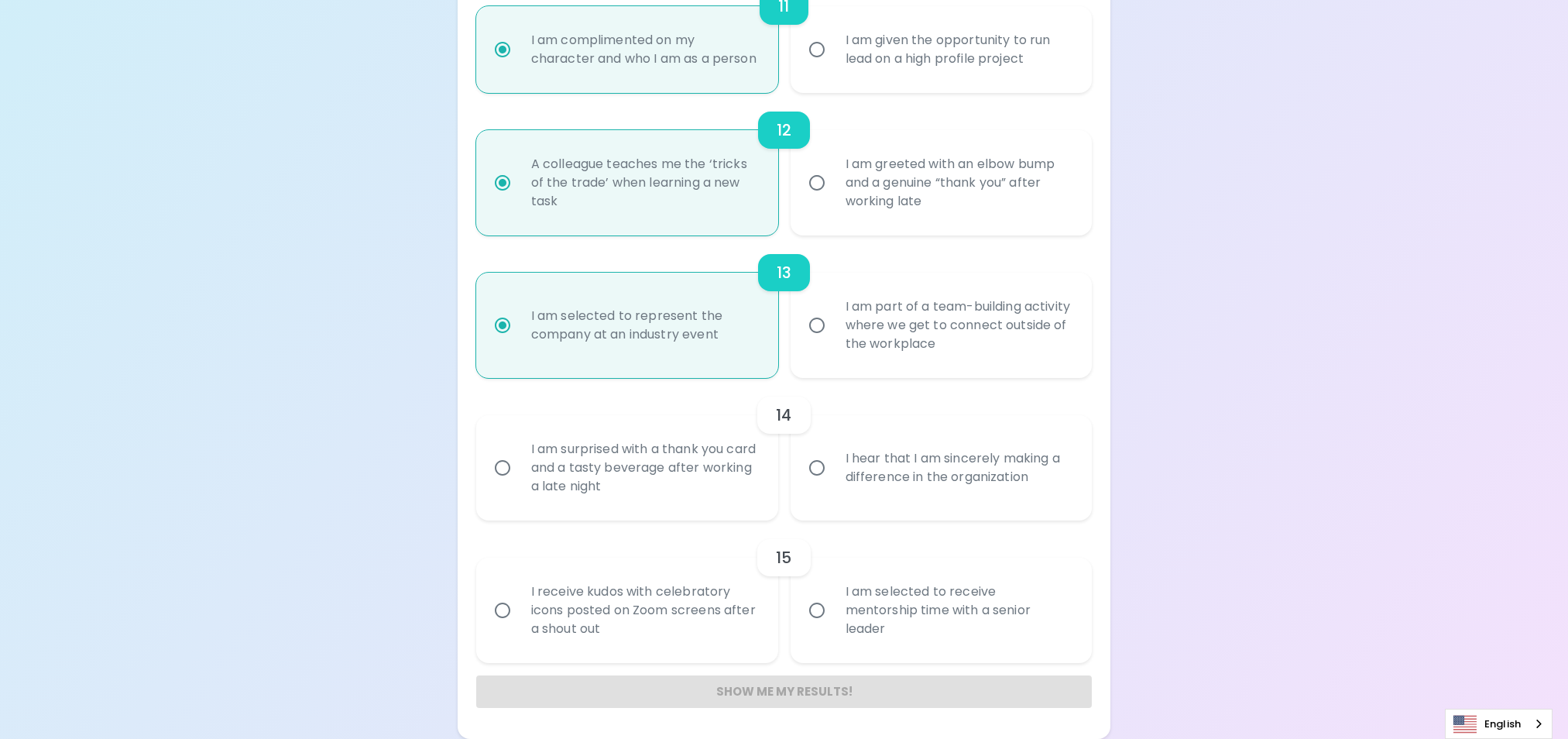
radio input "false"
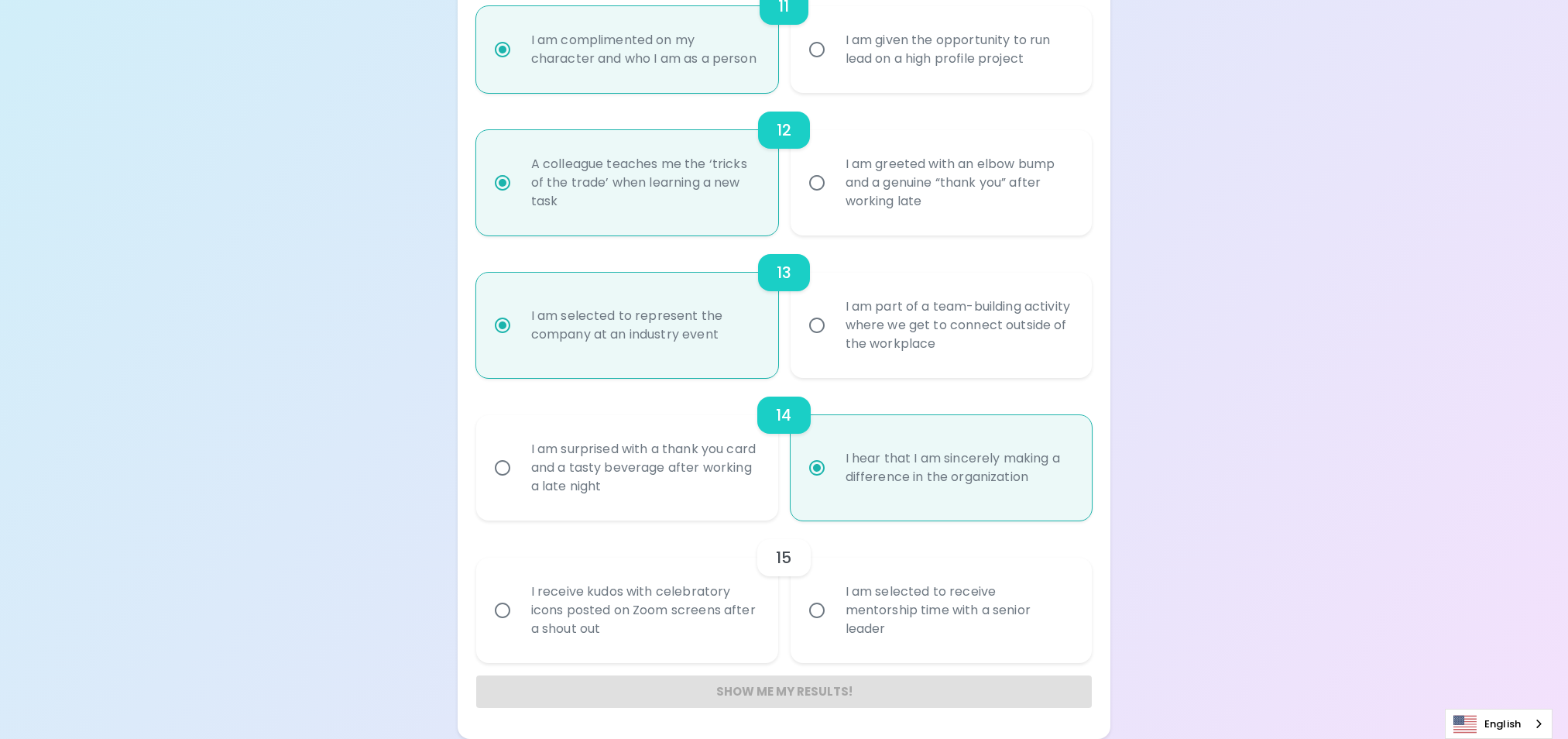
radio input "true"
click at [915, 607] on div "I am selected to receive mentorship time with a senior leader" at bounding box center [958, 610] width 251 height 93
click at [833, 607] on input "I am selected to receive mentorship time with a senior leader" at bounding box center [817, 610] width 33 height 33
radio input "false"
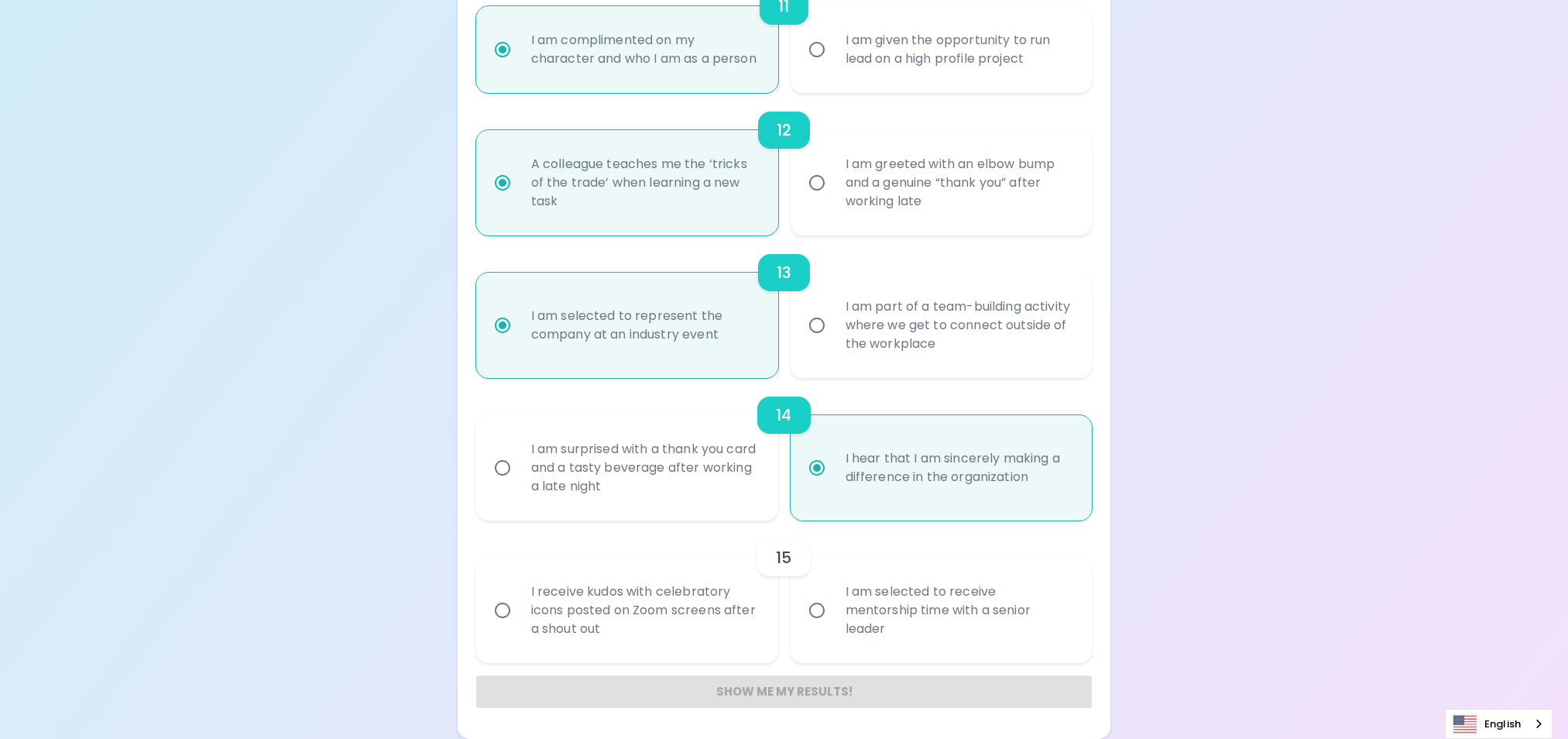
radio input "false"
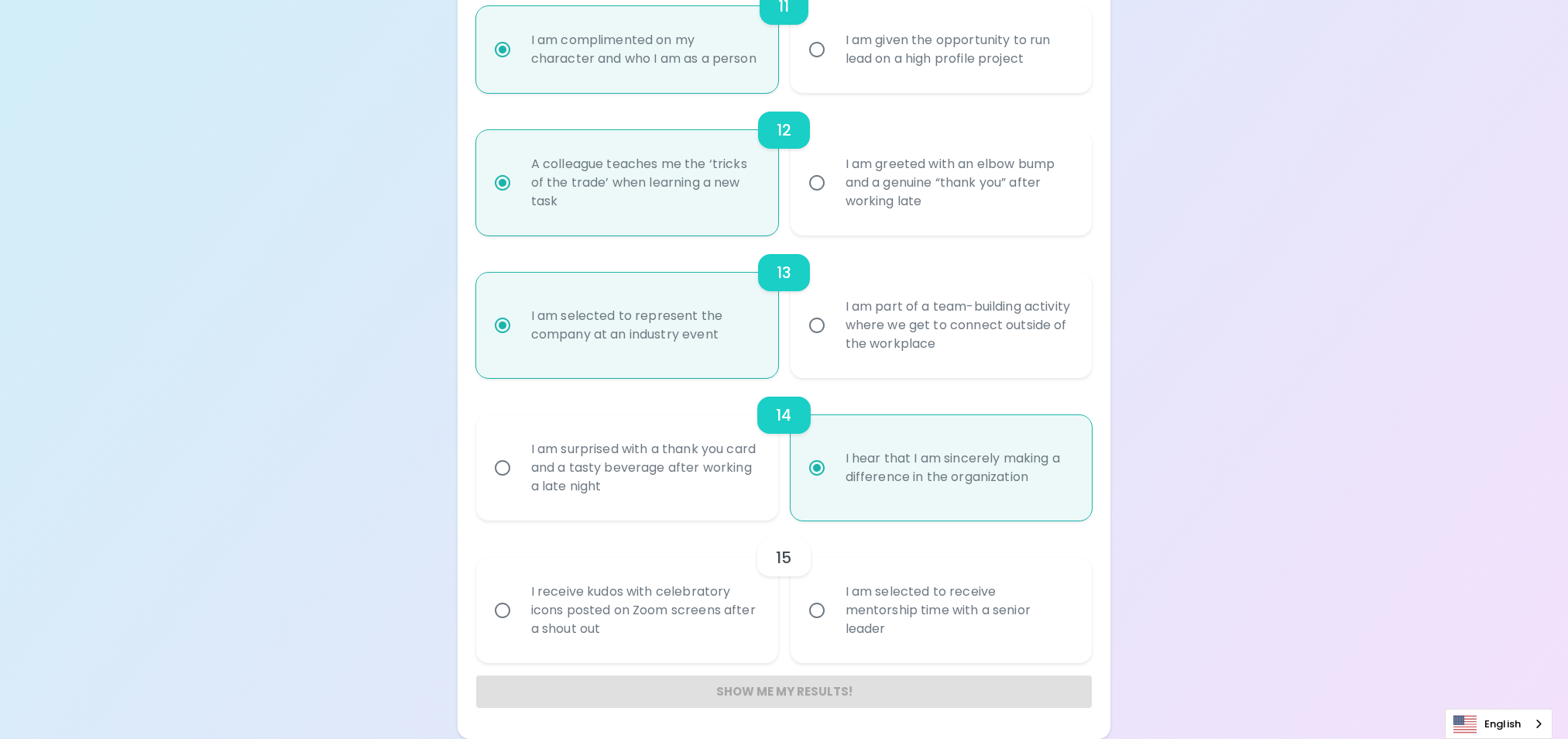
radio input "false"
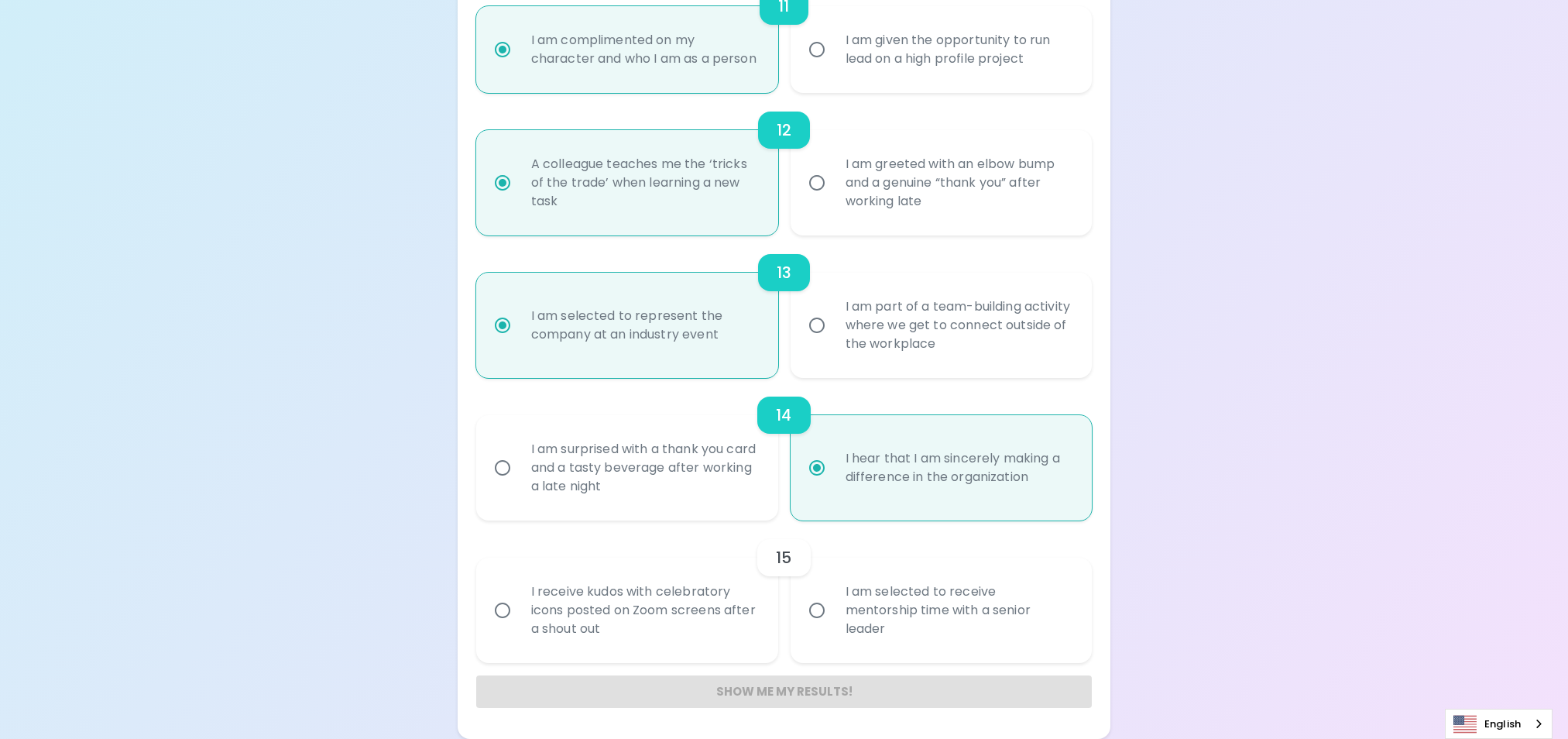
radio input "false"
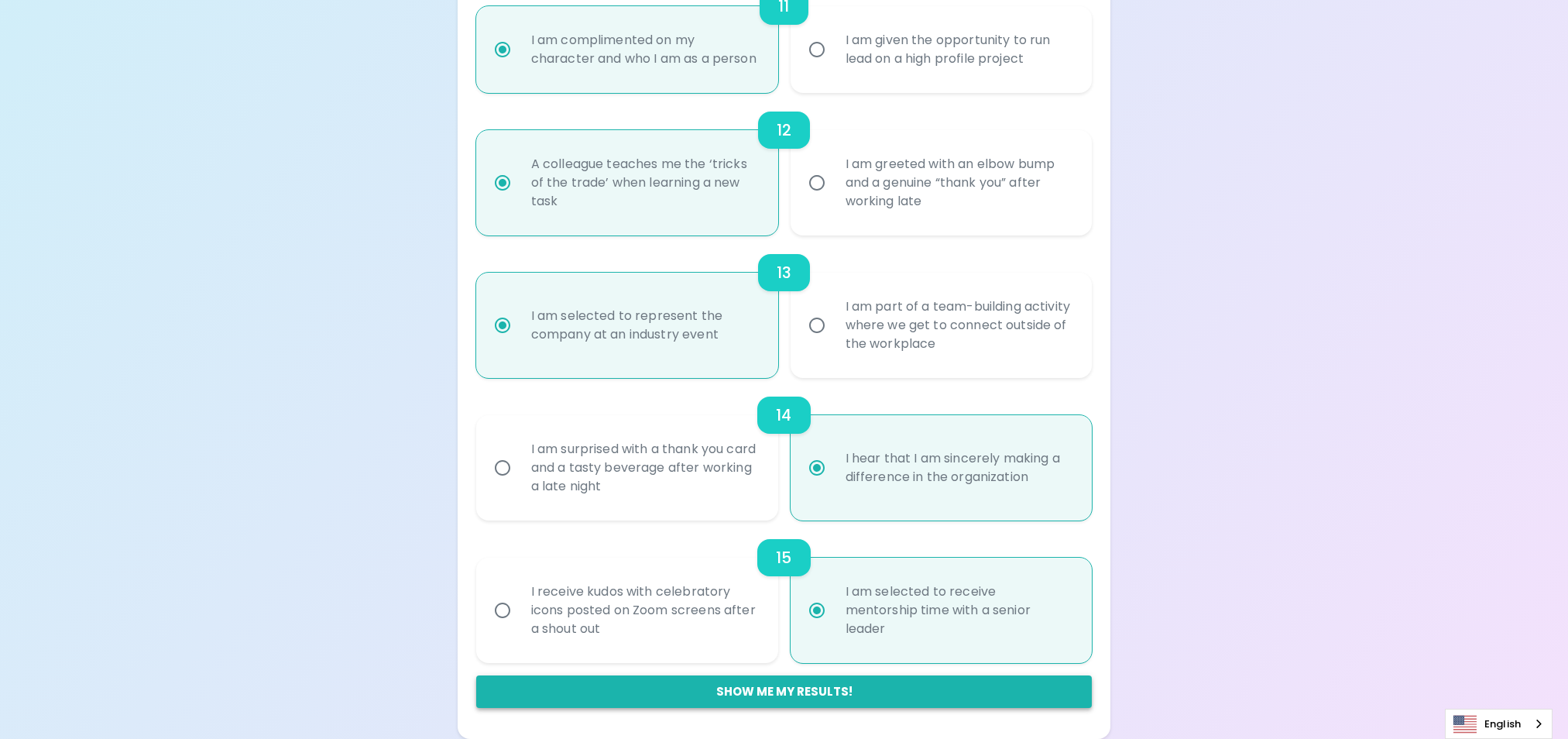
radio input "true"
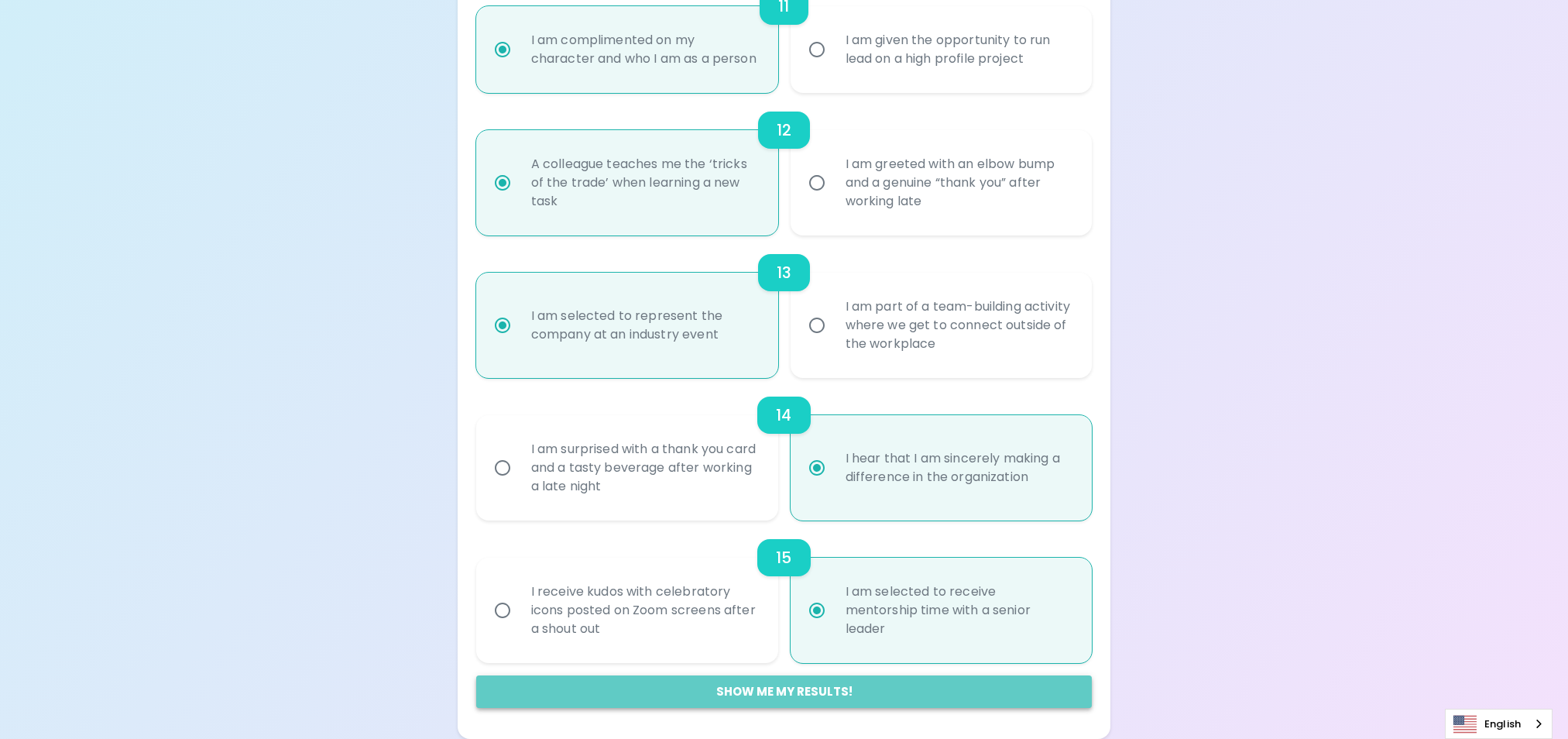
click at [807, 693] on button "Show me my results!" at bounding box center [784, 692] width 616 height 33
radio input "false"
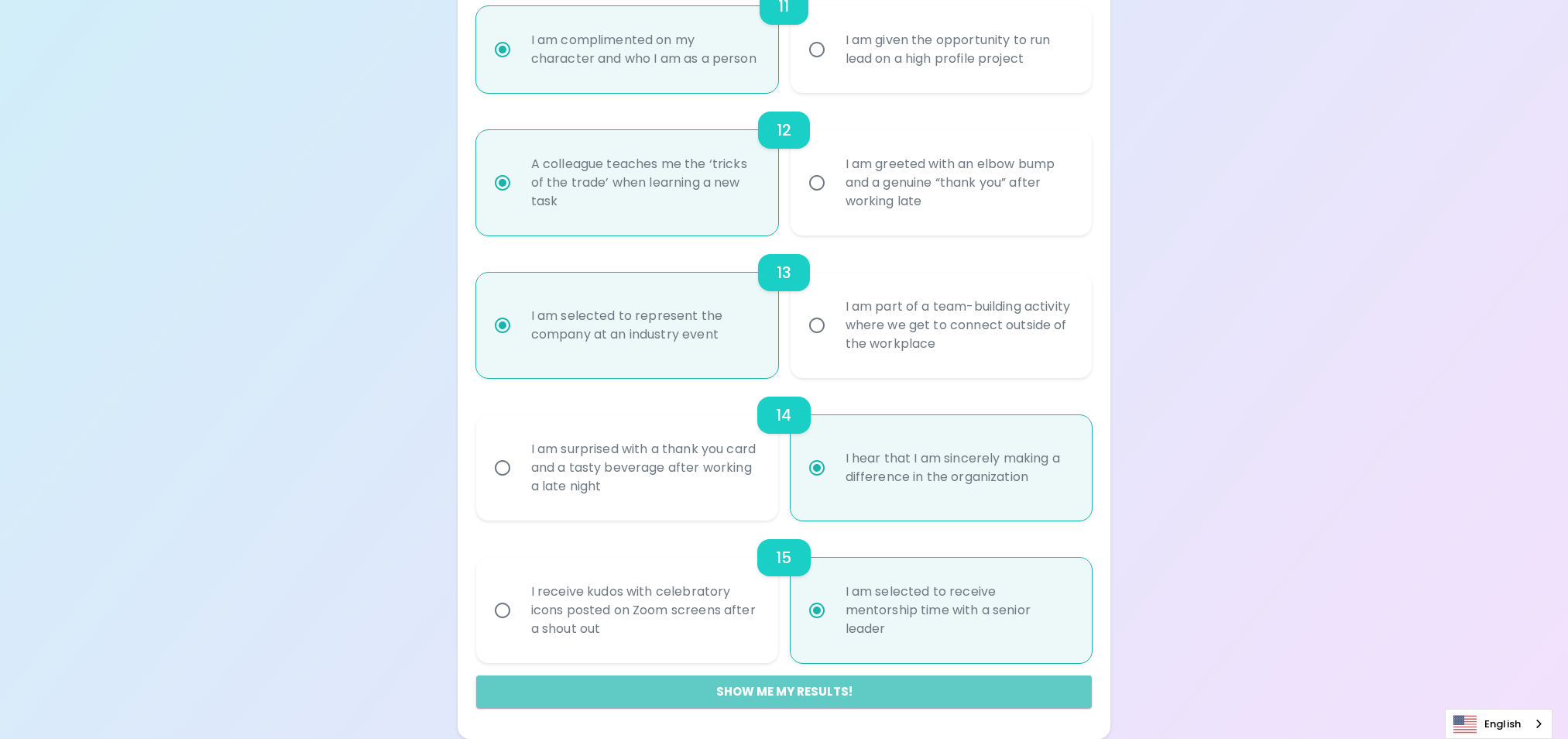
radio input "false"
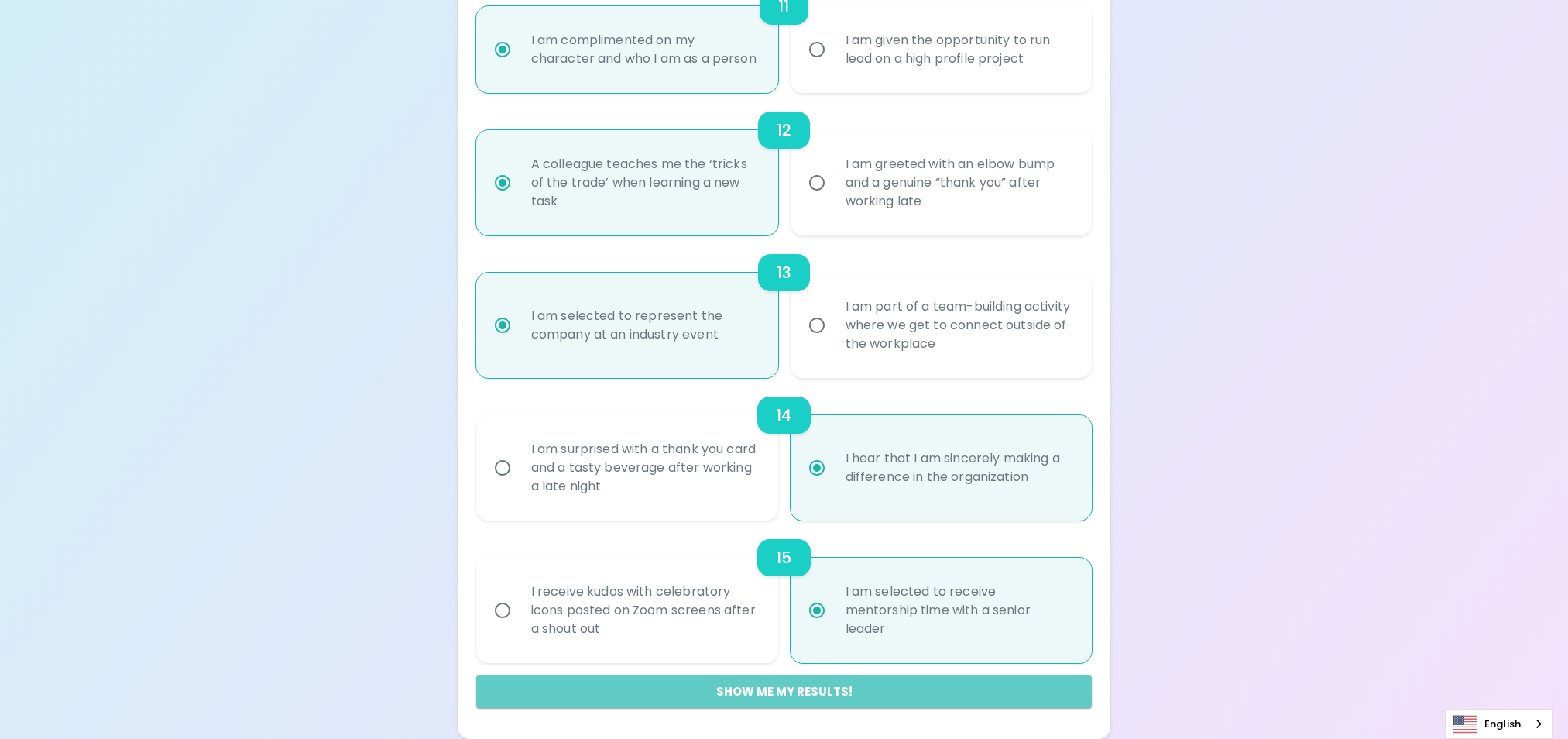
radio input "false"
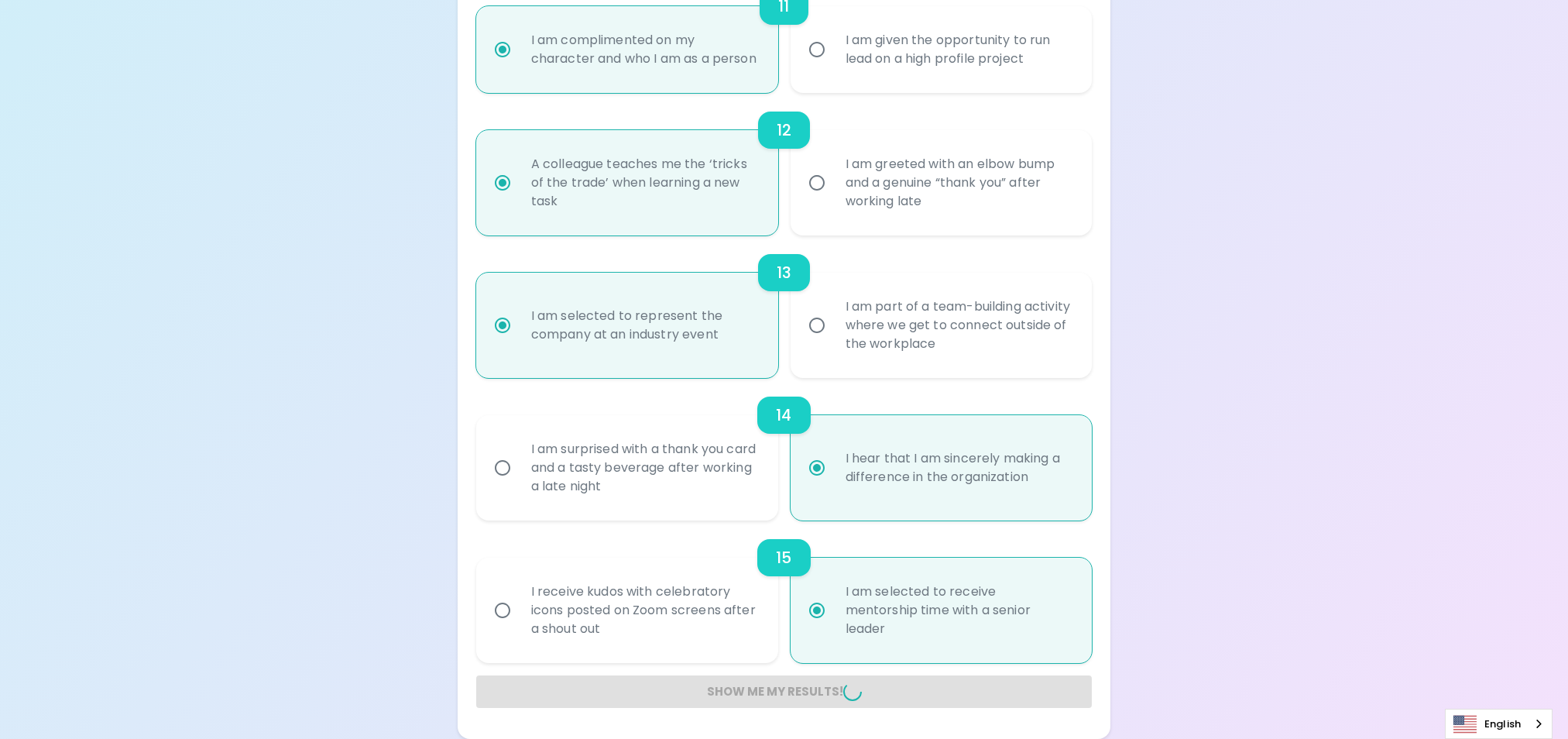
radio input "false"
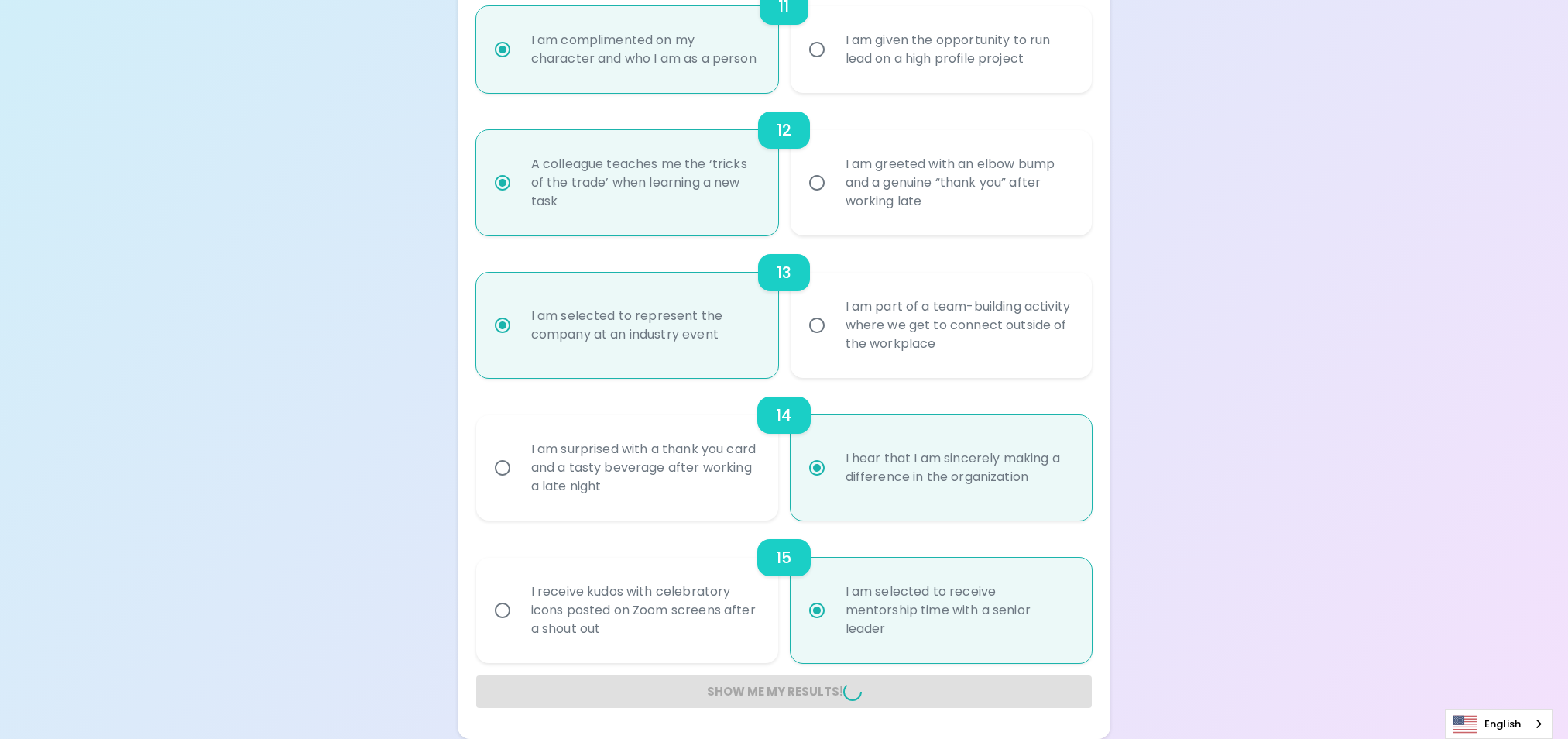
radio input "false"
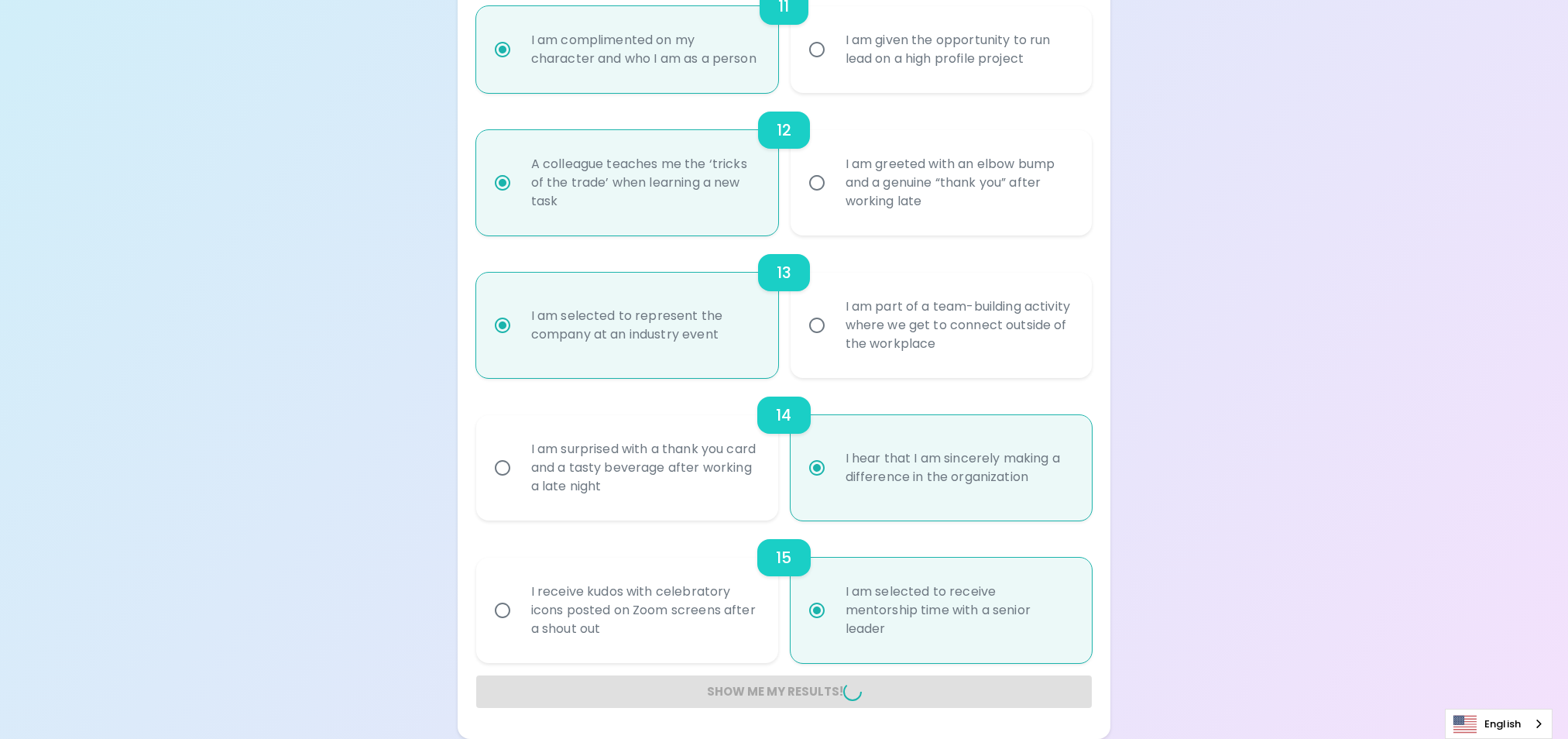
radio input "false"
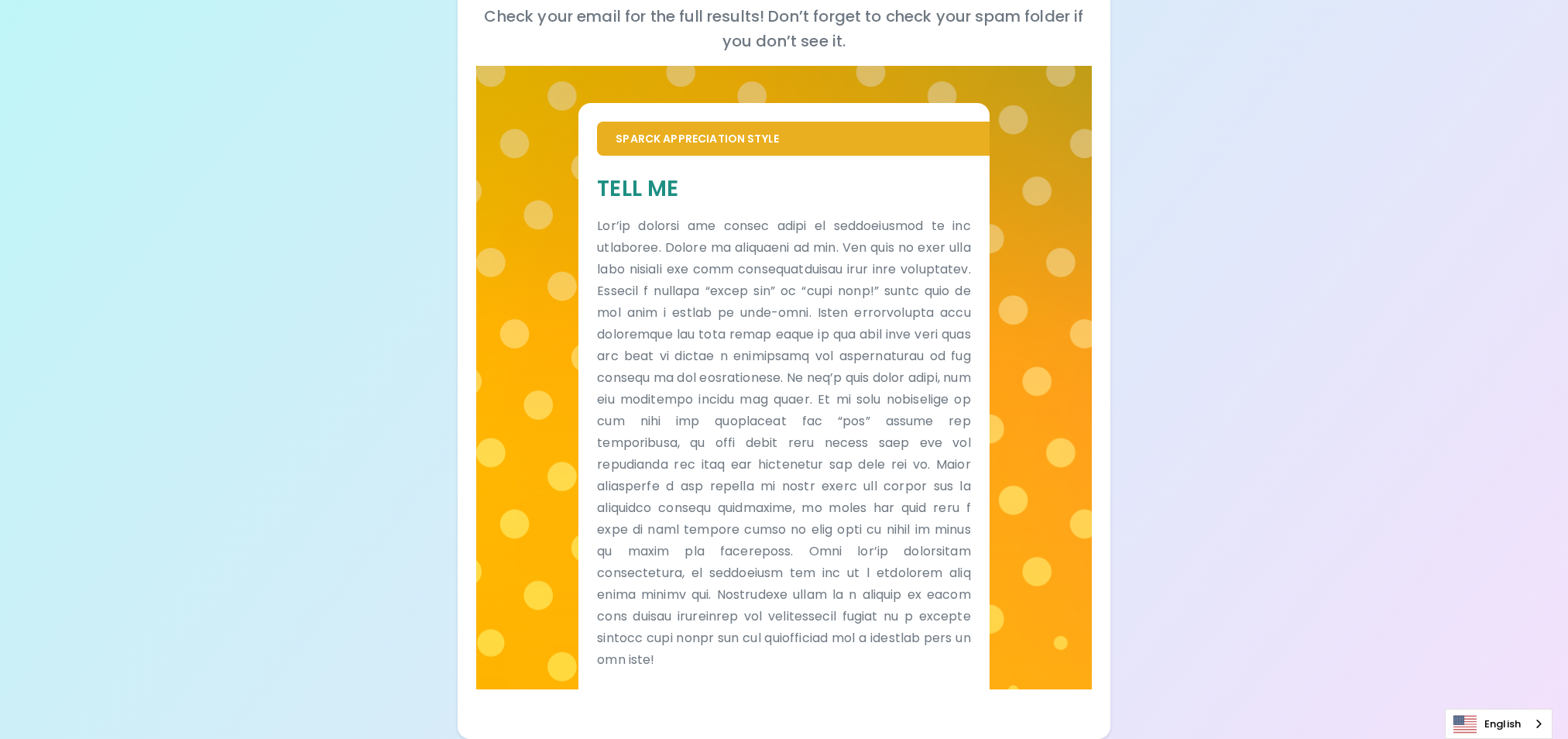
scroll to position [237, 0]
click at [389, 274] on div "Your Sparck Appreciation Style Results Check your email for the full results! D…" at bounding box center [784, 251] width 1568 height 976
click at [222, 150] on div "Your Sparck Appreciation Style Results Check your email for the full results! D…" at bounding box center [784, 251] width 1568 height 976
drag, startPoint x: 278, startPoint y: 237, endPoint x: 292, endPoint y: 237, distance: 14.0
click at [278, 237] on div "Your Sparck Appreciation Style Results Check your email for the full results! D…" at bounding box center [784, 251] width 1568 height 976
